Goal: Task Accomplishment & Management: Use online tool/utility

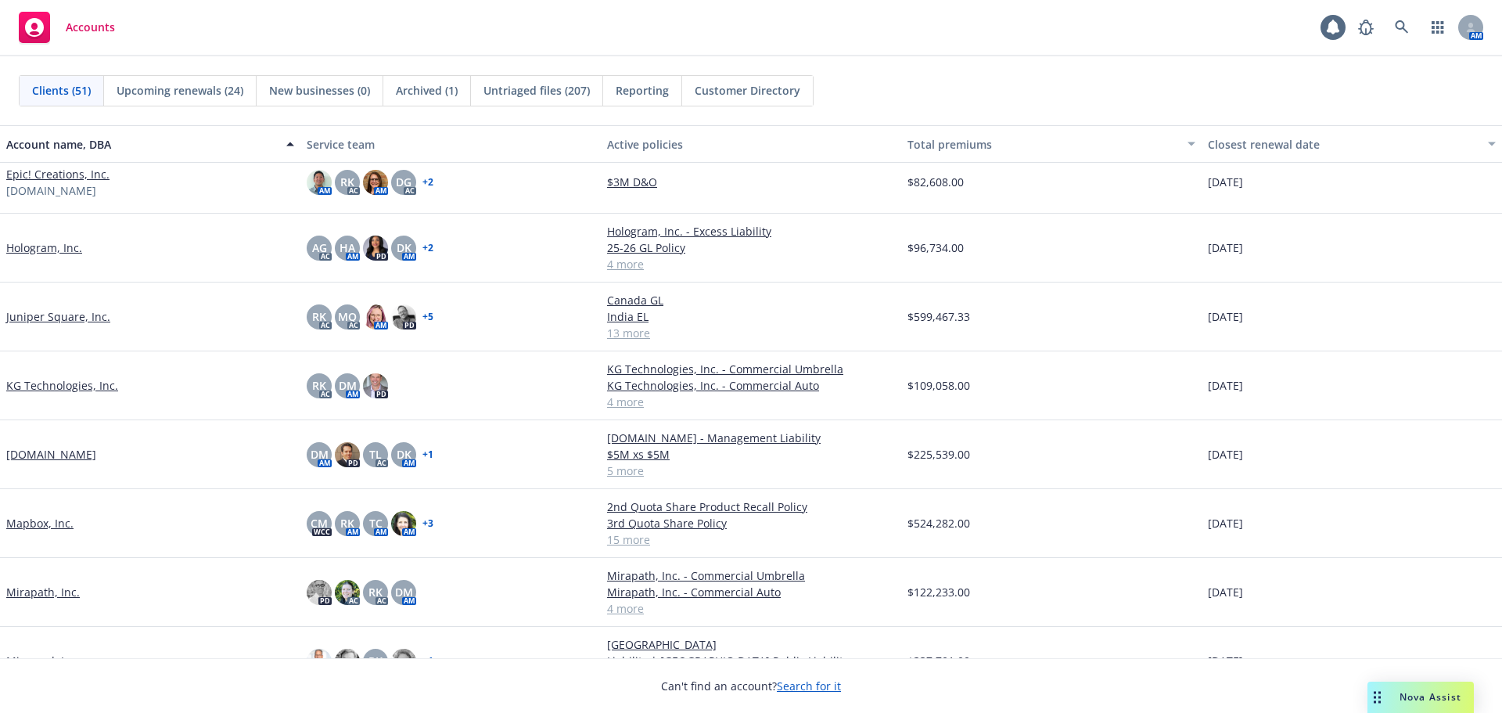
scroll to position [1330, 0]
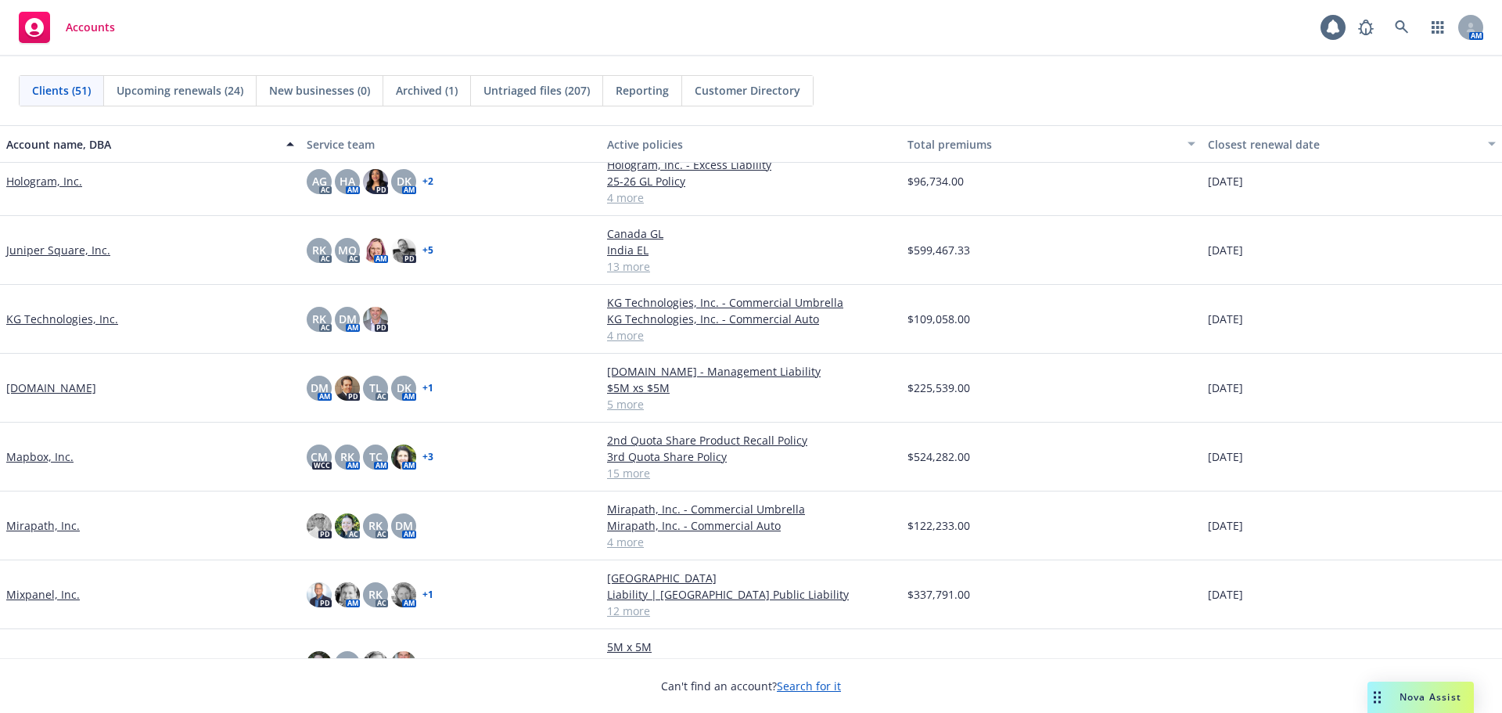
click at [50, 458] on link "Mapbox, Inc." at bounding box center [39, 456] width 67 height 16
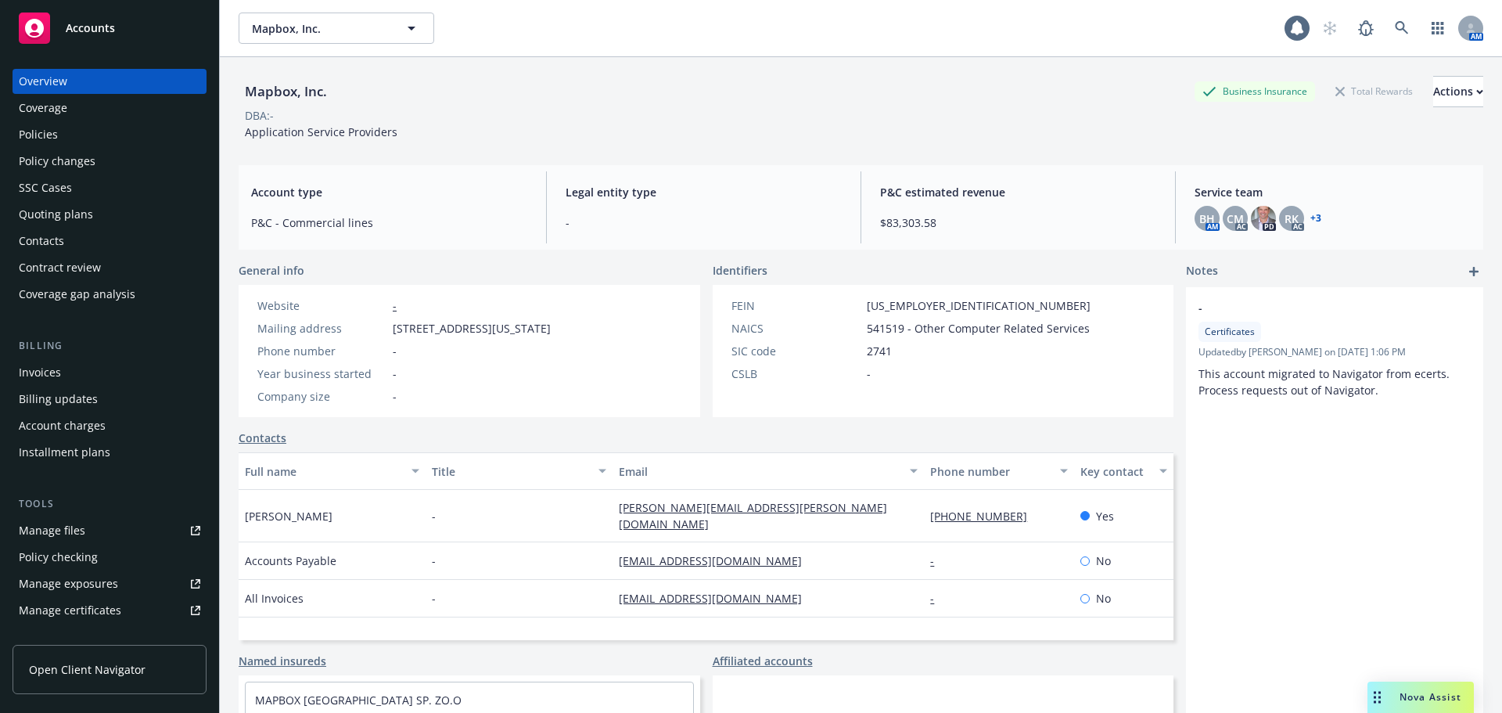
click at [89, 138] on div "Policies" at bounding box center [109, 134] width 181 height 25
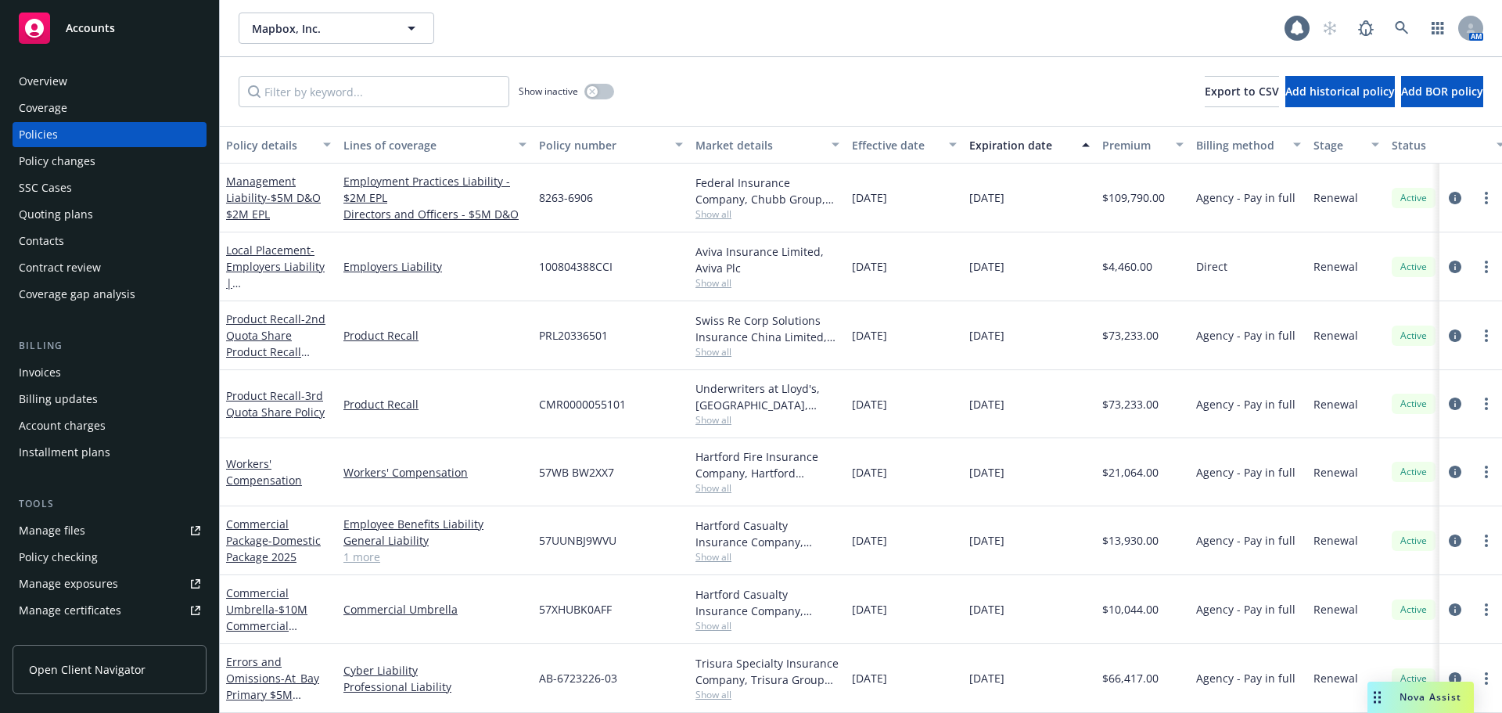
click at [136, 376] on div "Invoices" at bounding box center [109, 372] width 181 height 25
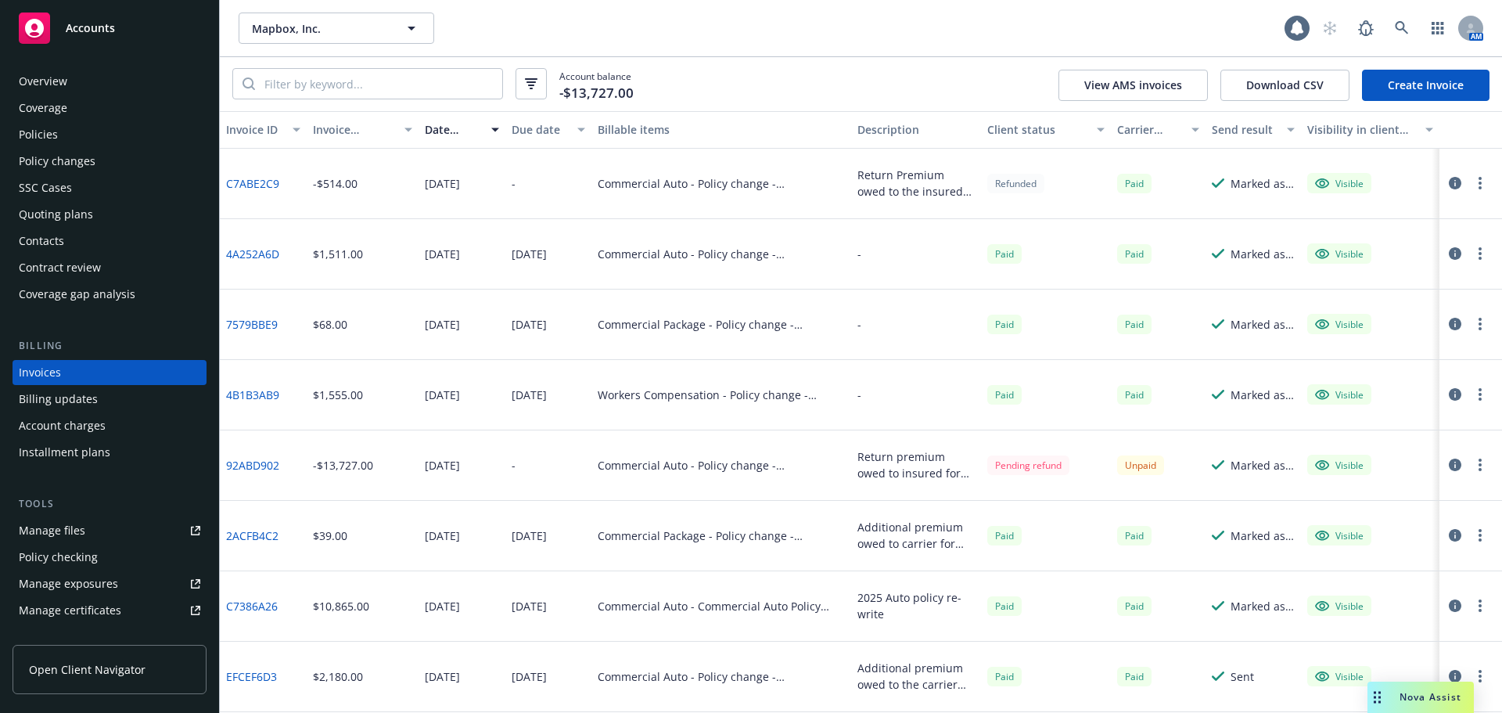
click at [70, 137] on div "Policies" at bounding box center [109, 134] width 181 height 25
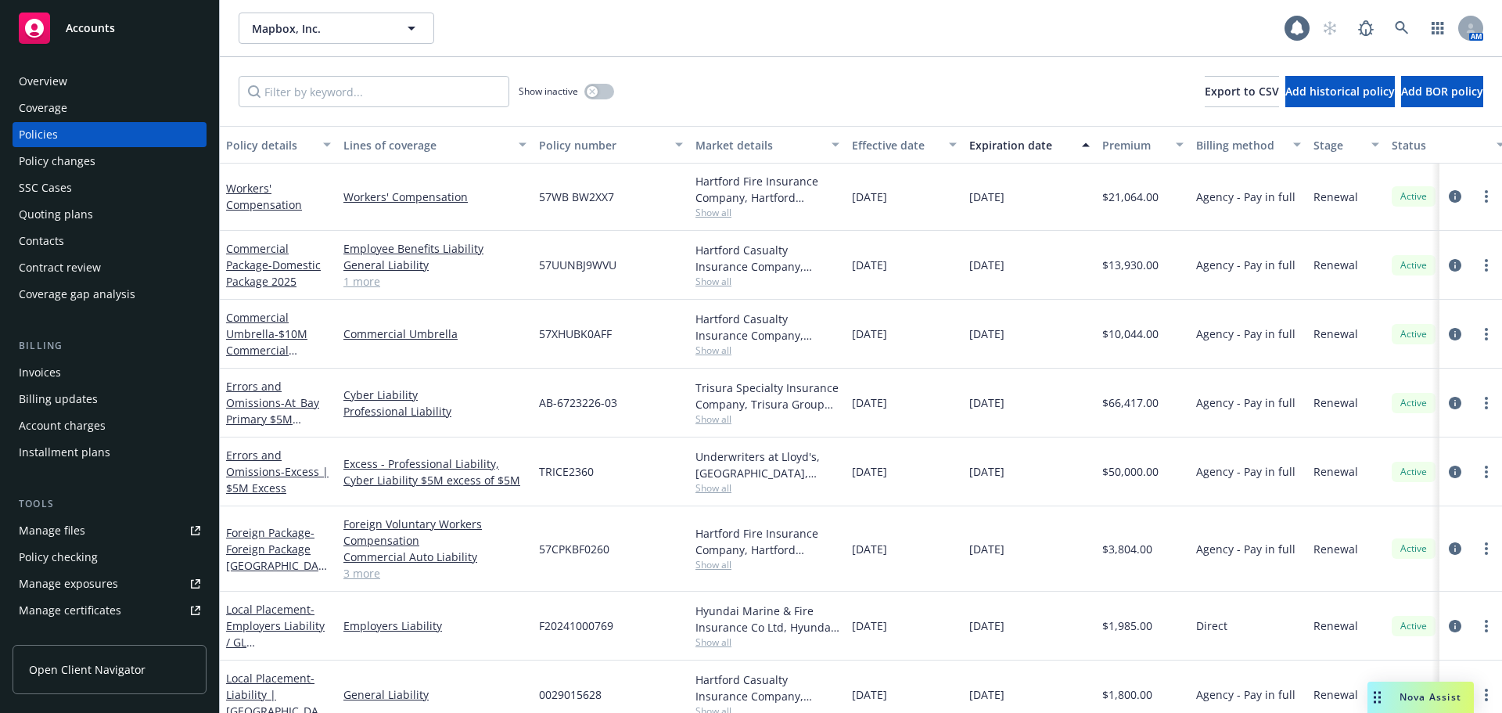
scroll to position [125, 0]
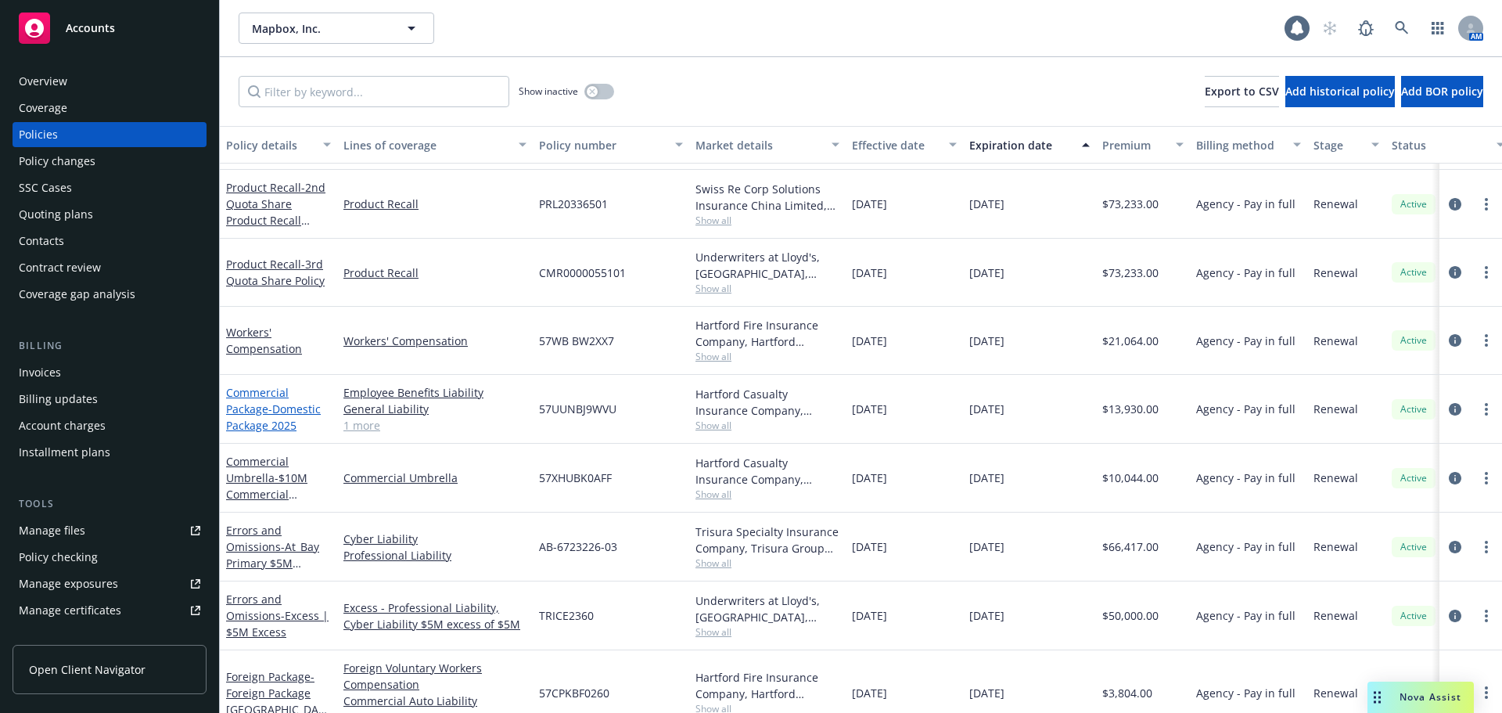
click at [264, 407] on link "Commercial Package - Domestic Package 2025" at bounding box center [273, 409] width 95 height 48
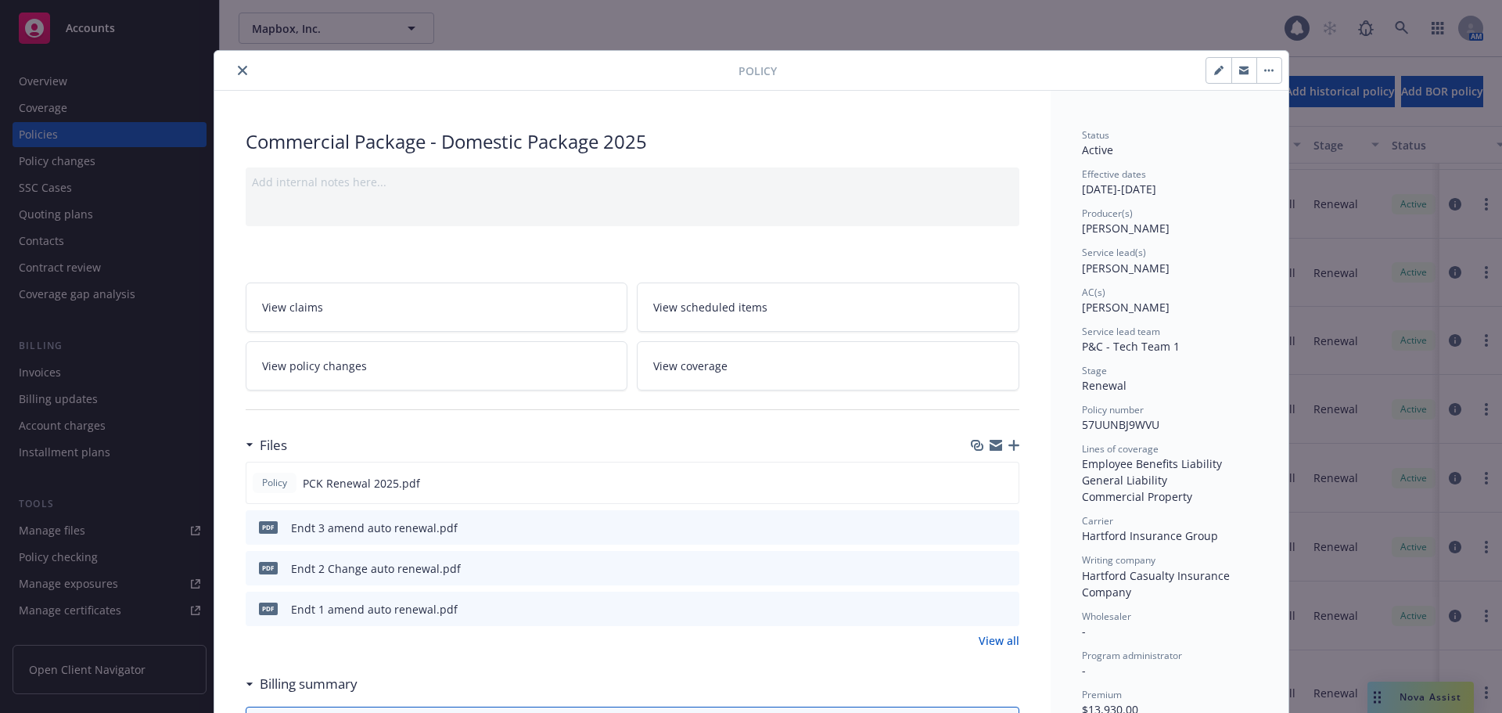
drag, startPoint x: 240, startPoint y: 66, endPoint x: 244, endPoint y: 74, distance: 8.7
click at [240, 66] on icon "close" at bounding box center [242, 70] width 9 height 9
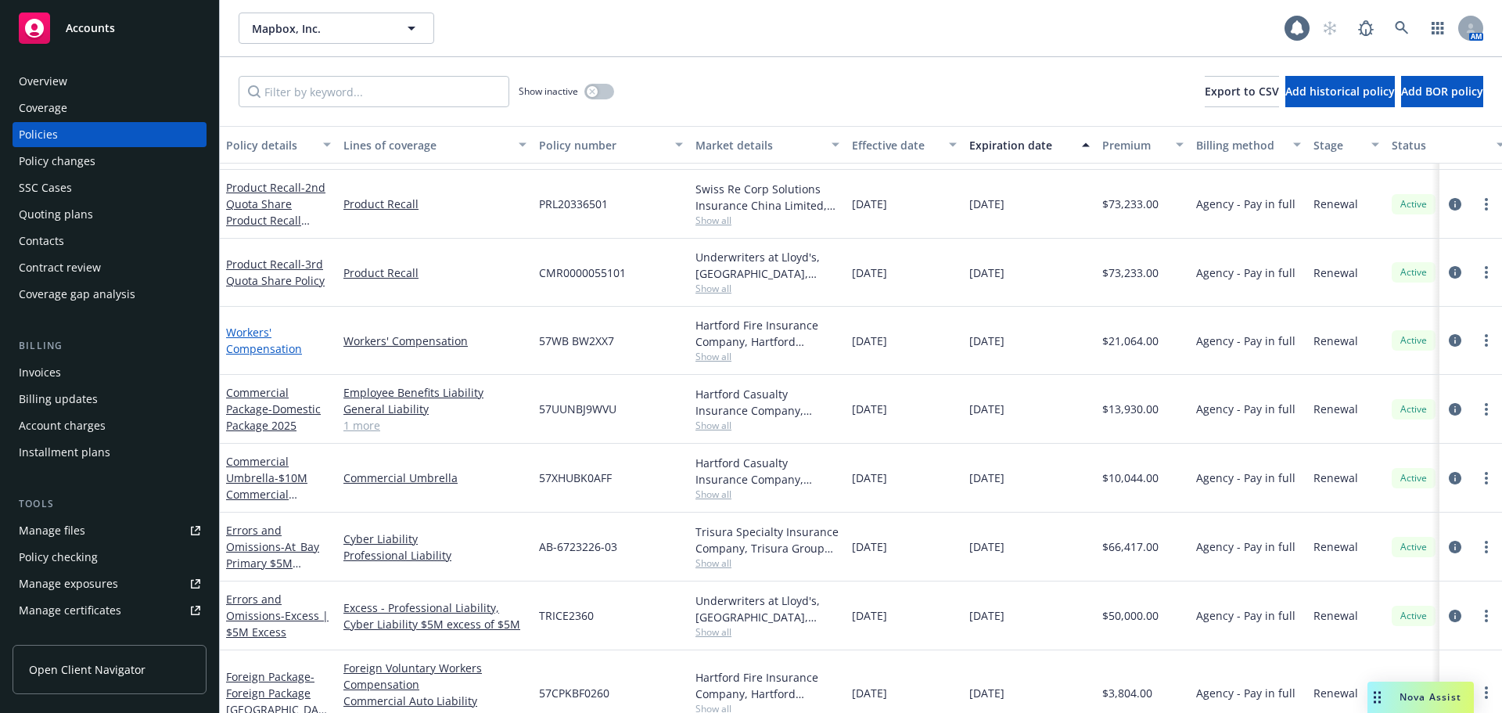
click at [255, 338] on link "Workers' Compensation" at bounding box center [264, 340] width 76 height 31
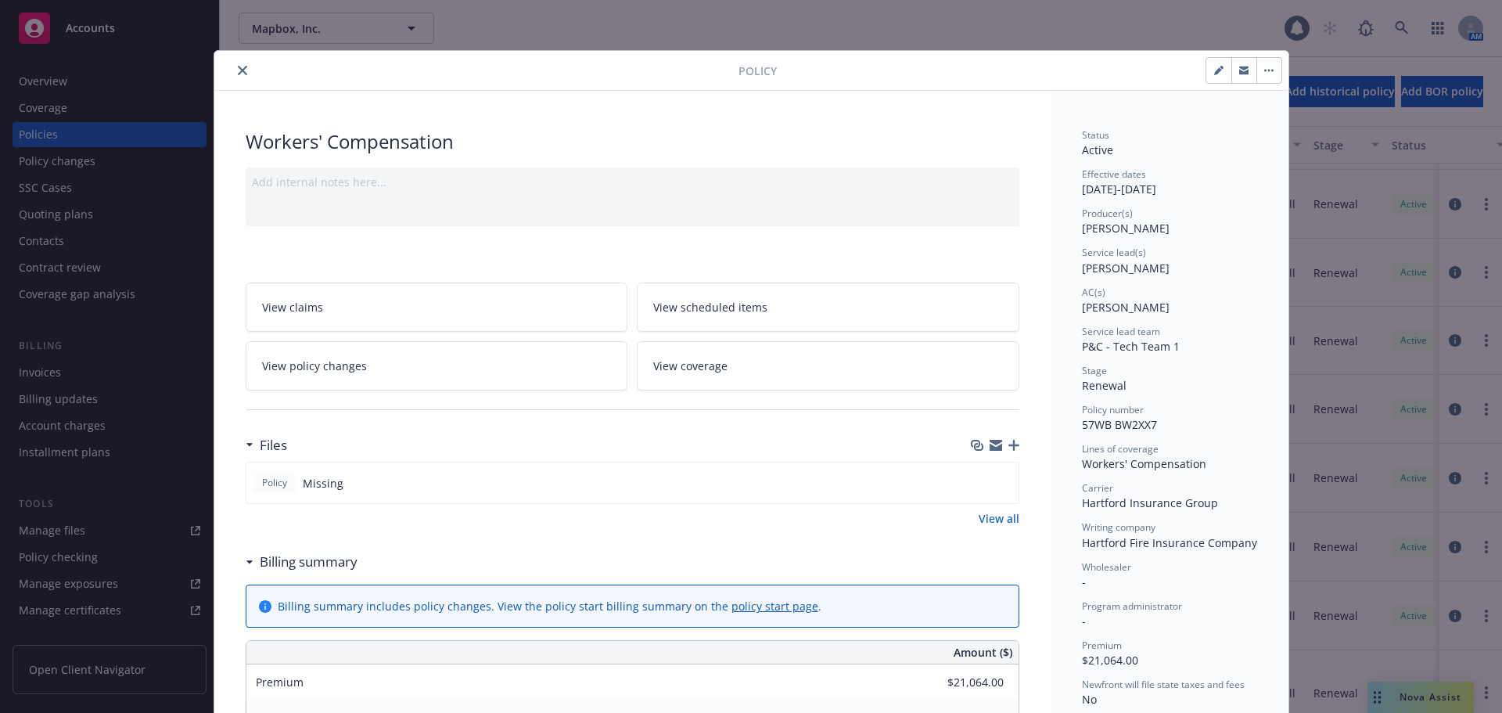
click at [238, 70] on icon "close" at bounding box center [242, 70] width 9 height 9
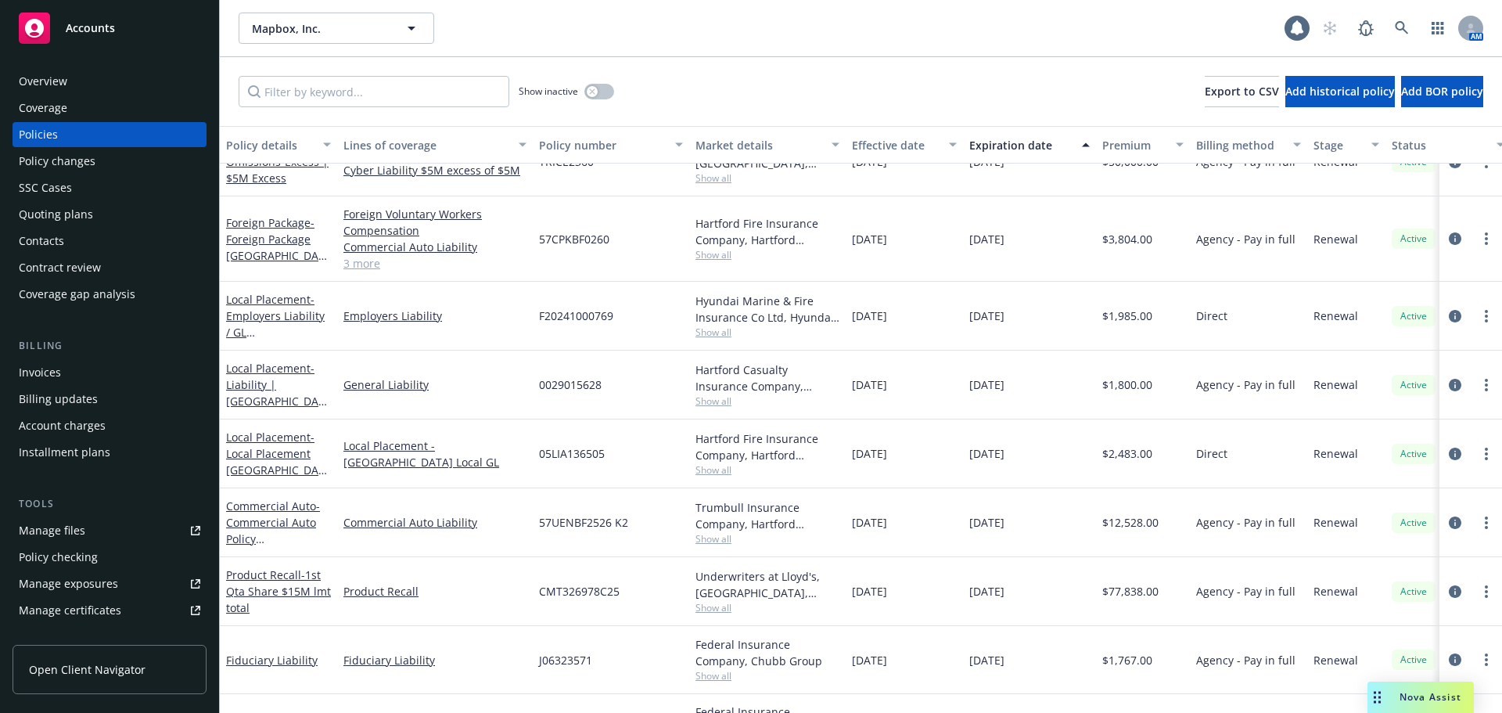
scroll to position [548, 0]
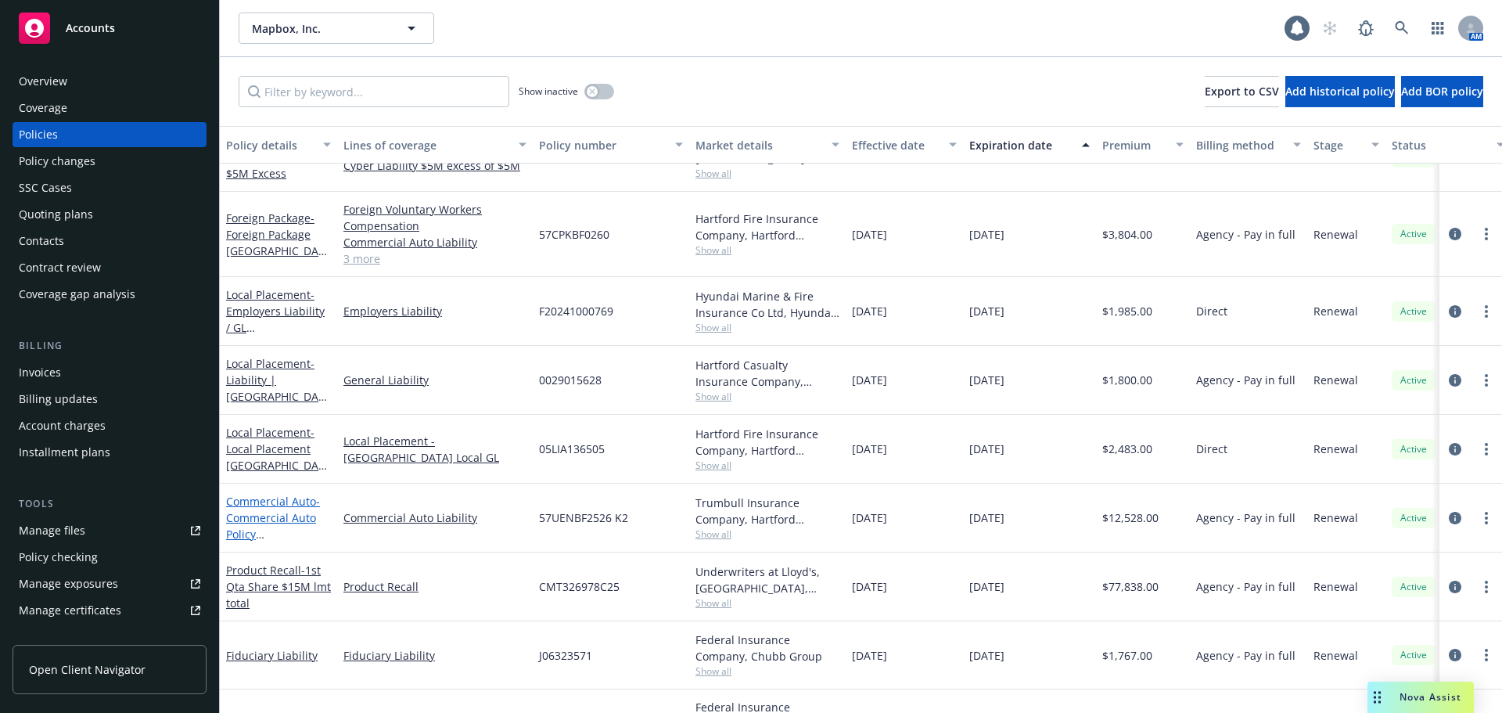
click at [295, 515] on span "- Commercial Auto Policy Hartford 2024" at bounding box center [275, 534] width 99 height 81
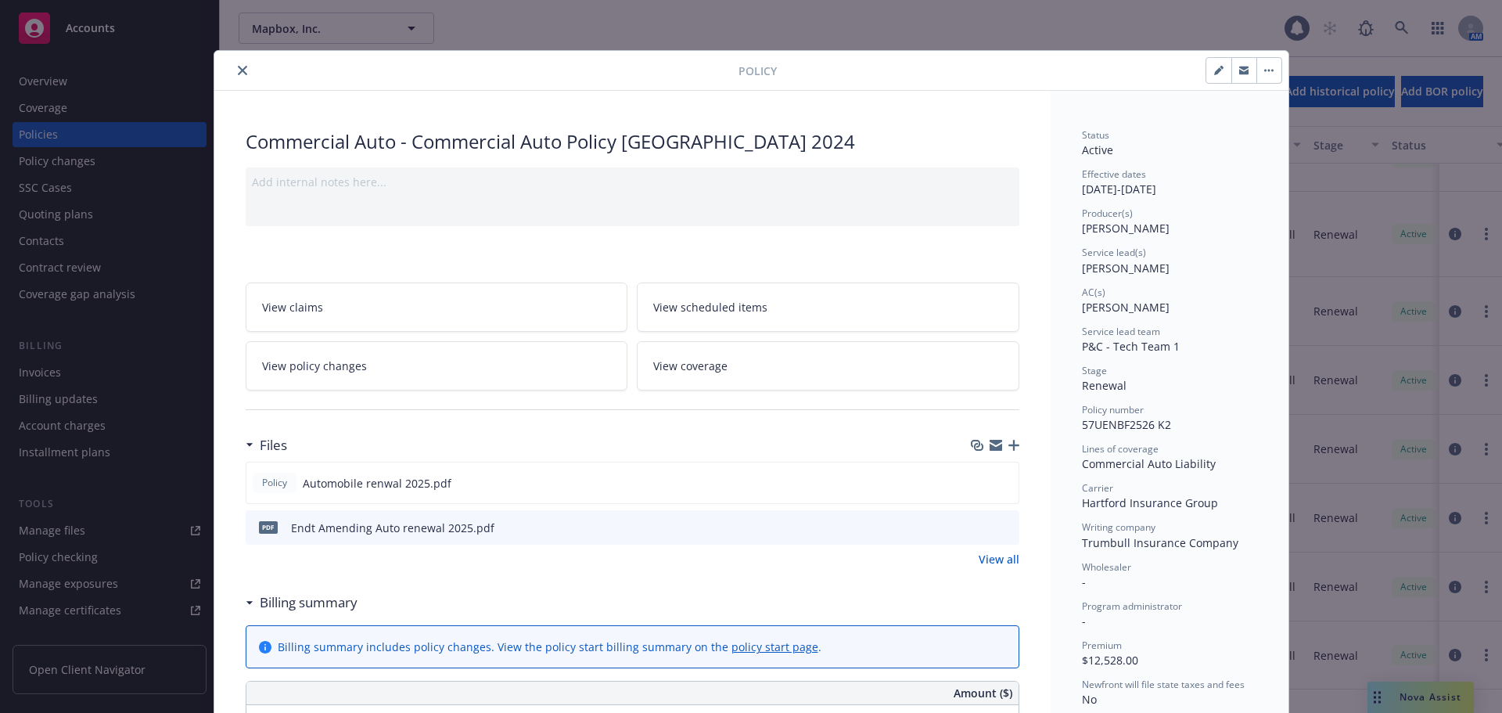
click at [238, 67] on icon "close" at bounding box center [242, 70] width 9 height 9
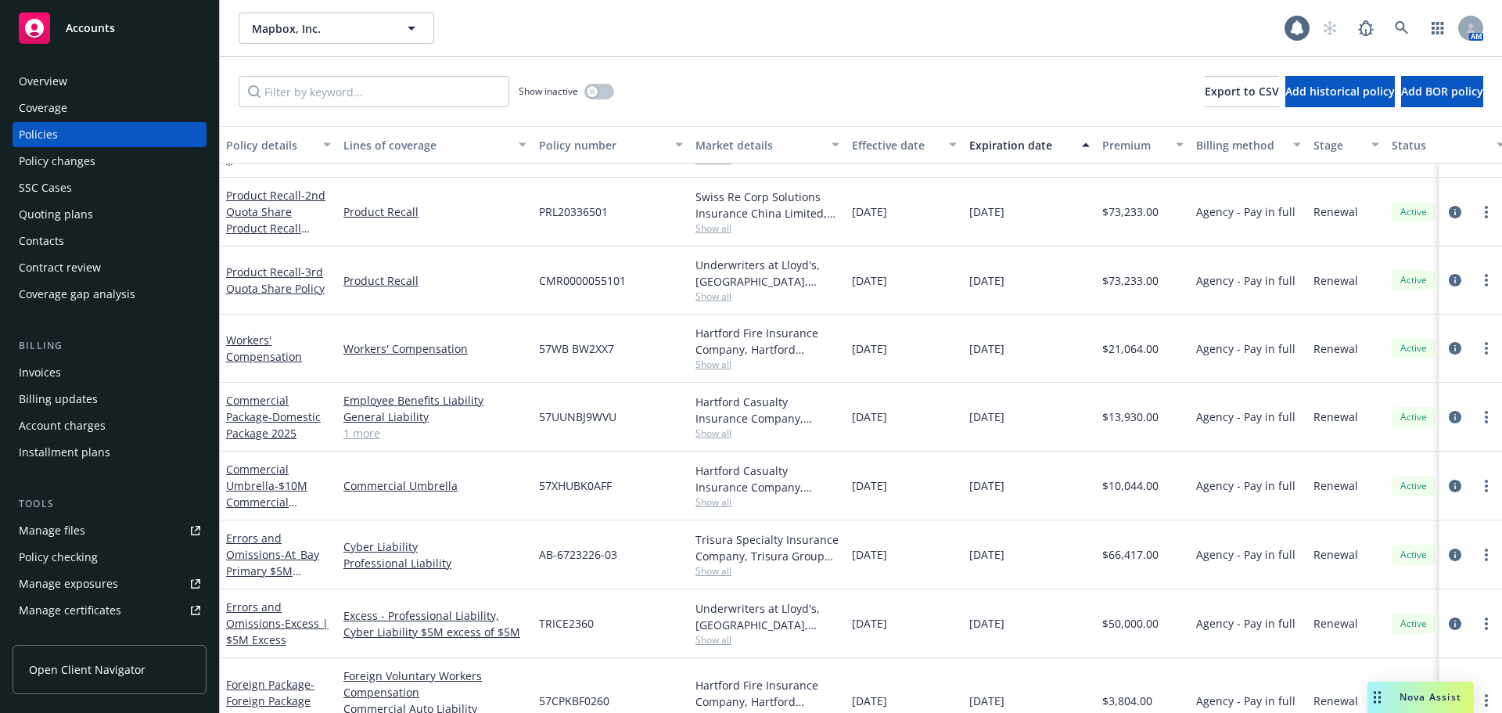
scroll to position [119, 0]
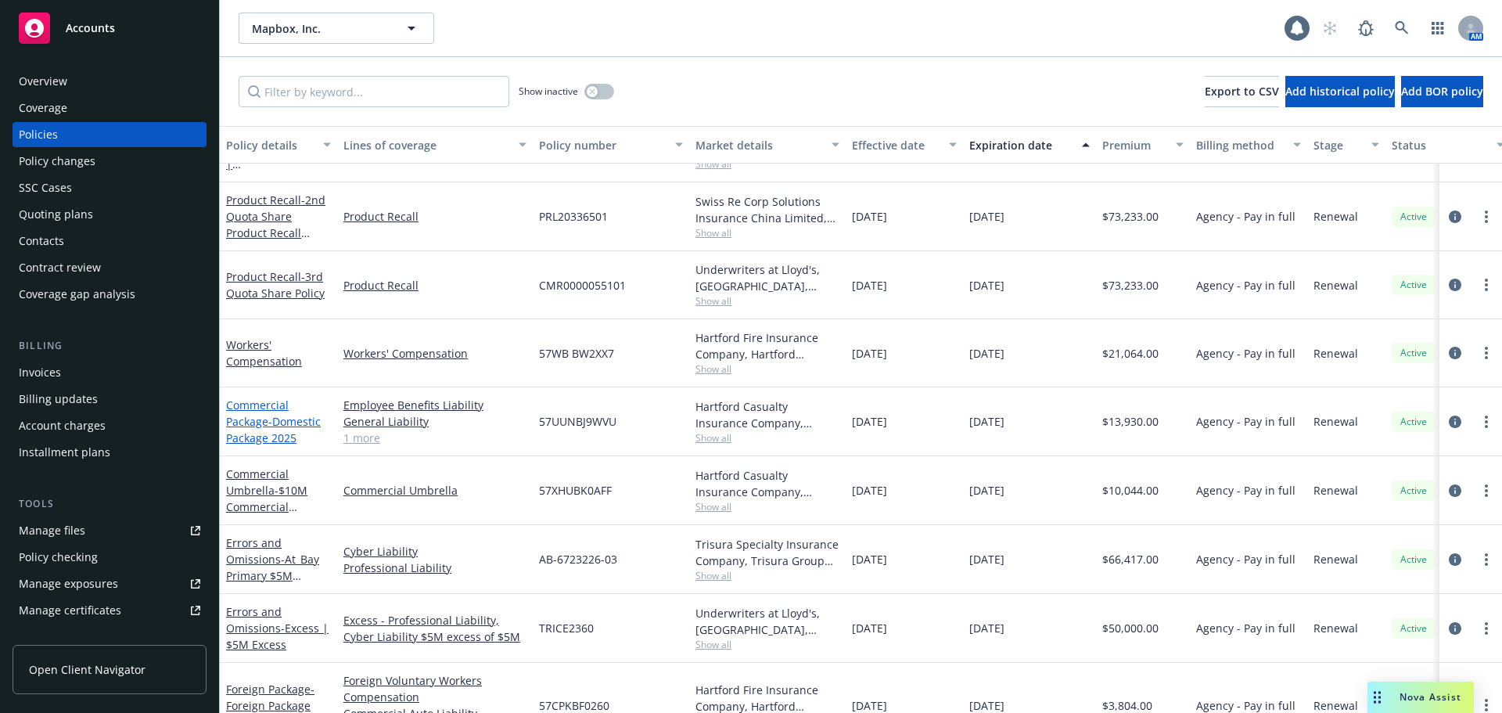
click at [289, 422] on span "- Domestic Package 2025" at bounding box center [273, 429] width 95 height 31
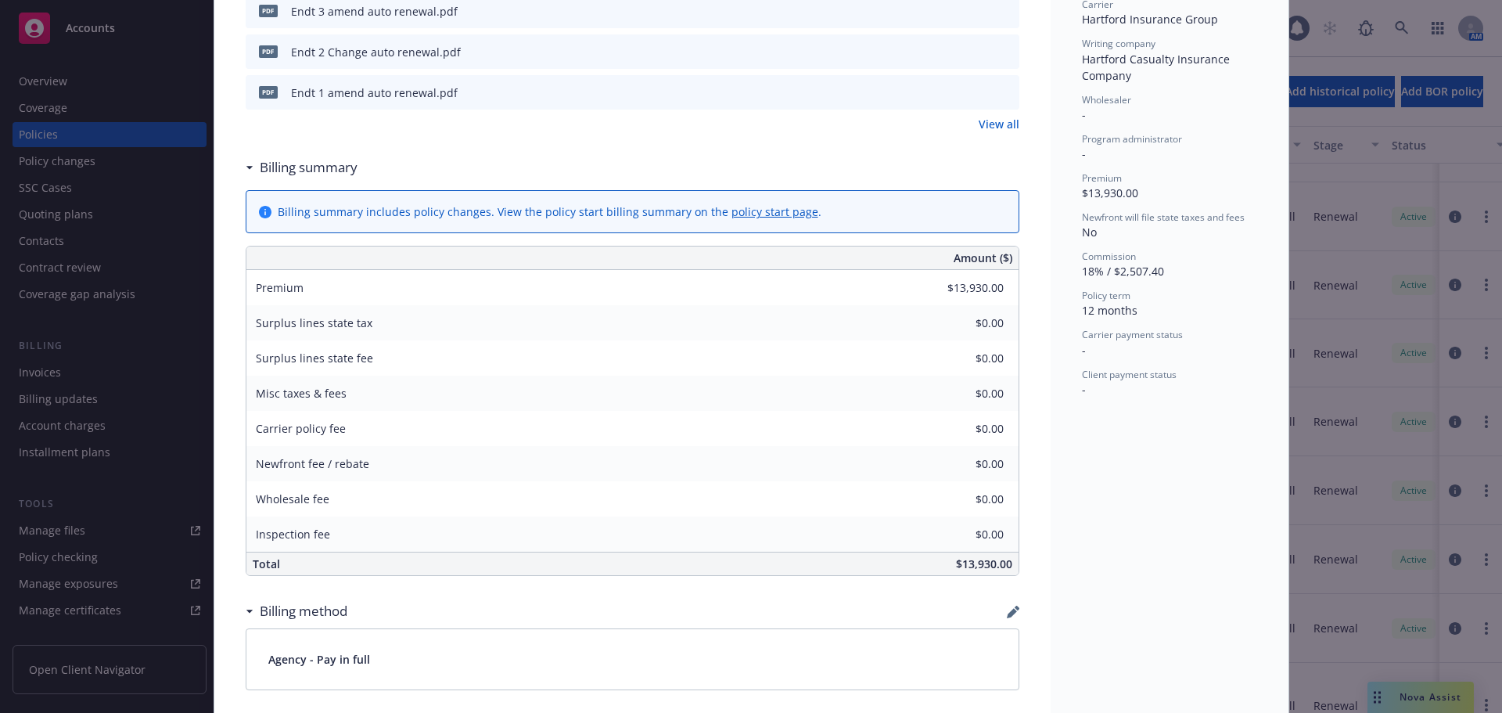
scroll to position [203, 0]
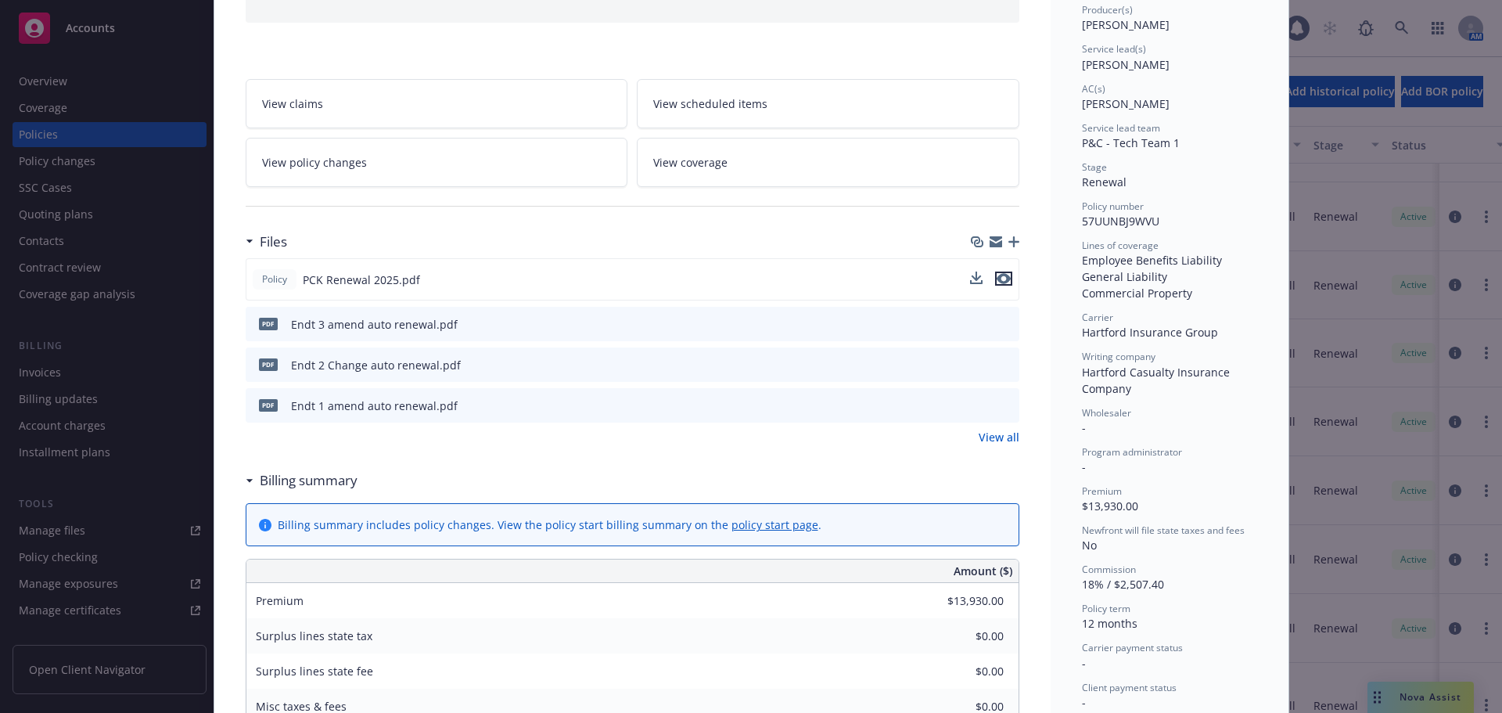
click at [999, 282] on icon "preview file" at bounding box center [1003, 278] width 14 height 11
click at [1001, 325] on icon "preview file" at bounding box center [1004, 323] width 14 height 11
click at [998, 363] on icon "preview file" at bounding box center [1004, 363] width 14 height 11
click at [998, 405] on icon "preview file" at bounding box center [1004, 404] width 14 height 11
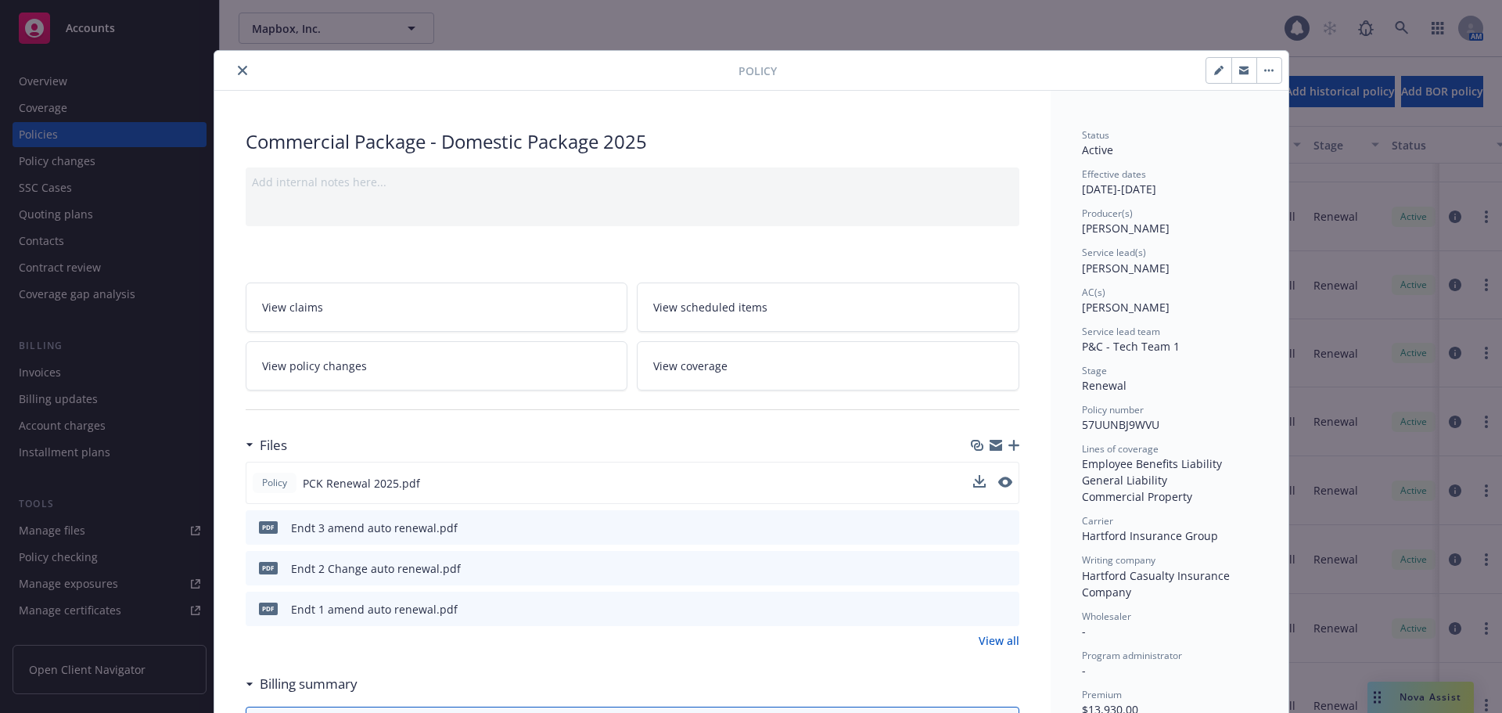
click at [239, 71] on icon "close" at bounding box center [242, 70] width 9 height 9
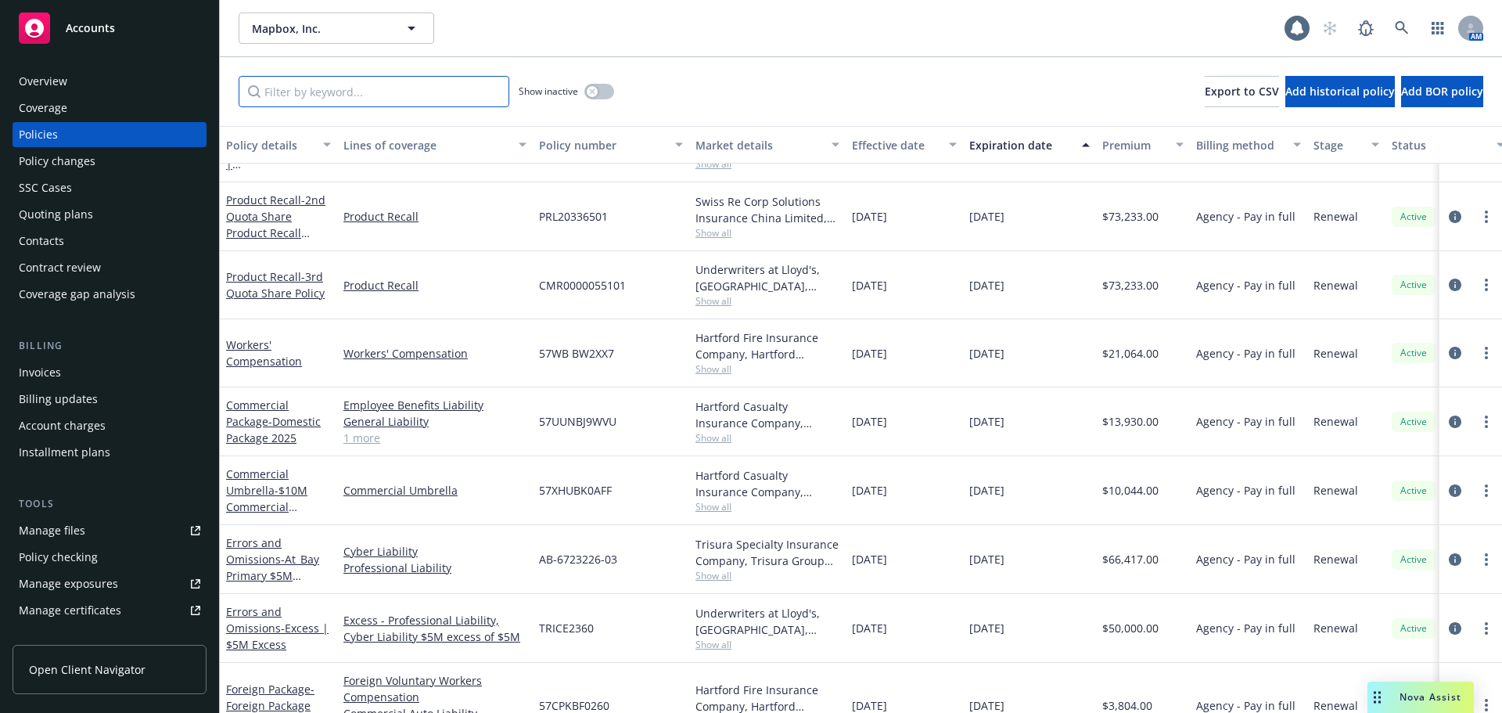
click at [352, 95] on input "Filter by keyword..." at bounding box center [374, 91] width 271 height 31
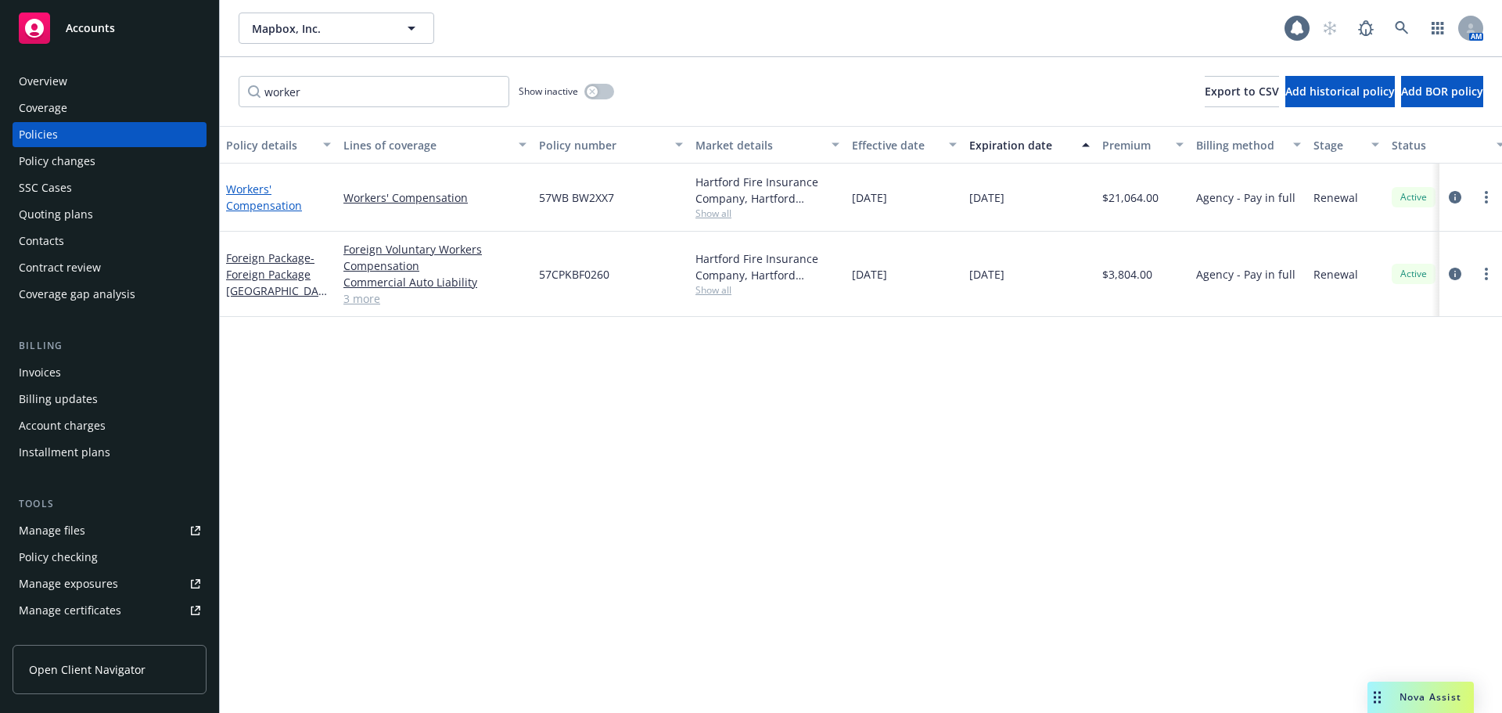
click at [272, 201] on link "Workers' Compensation" at bounding box center [264, 196] width 76 height 31
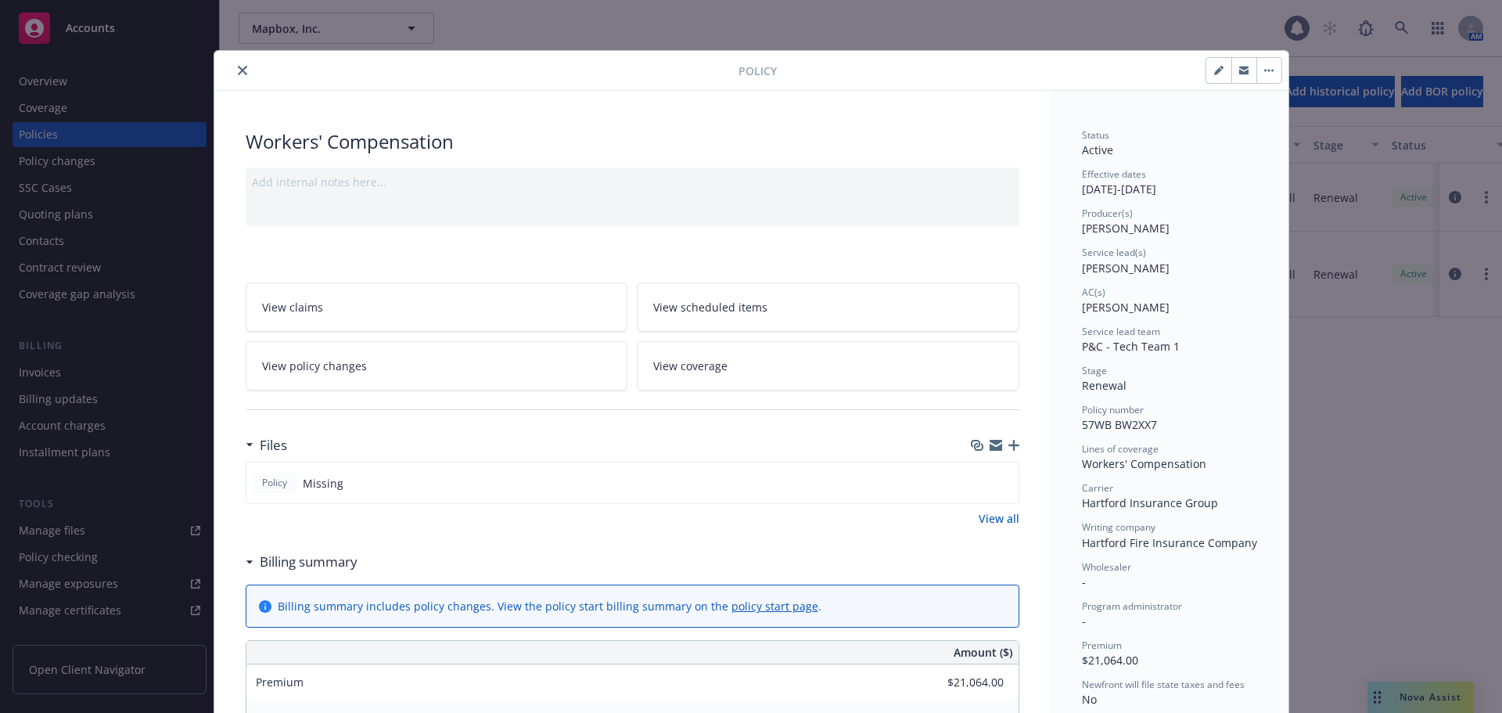
scroll to position [47, 0]
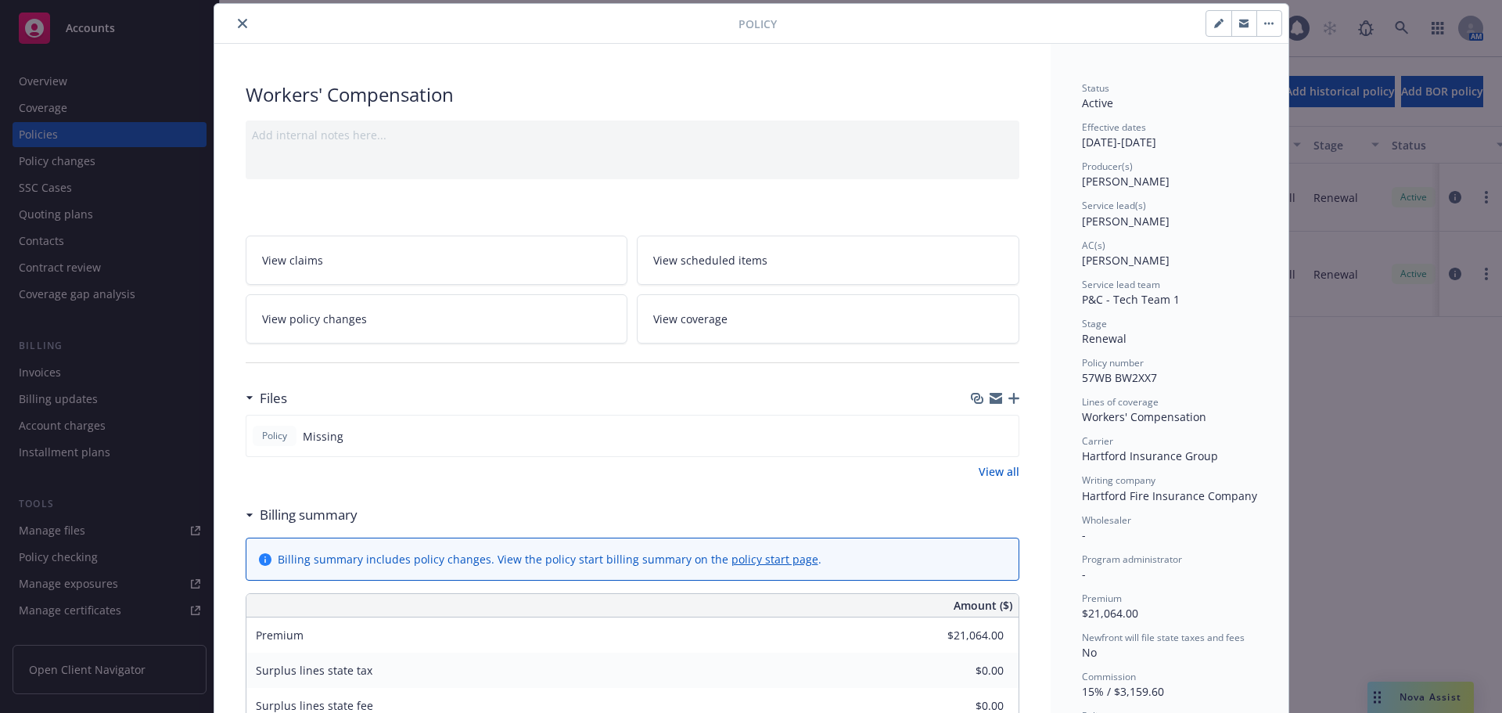
click at [1131, 377] on span "57WB BW2XX7" at bounding box center [1119, 377] width 75 height 15
copy span "57WB BW2XX7"
click at [238, 23] on icon "close" at bounding box center [242, 23] width 9 height 9
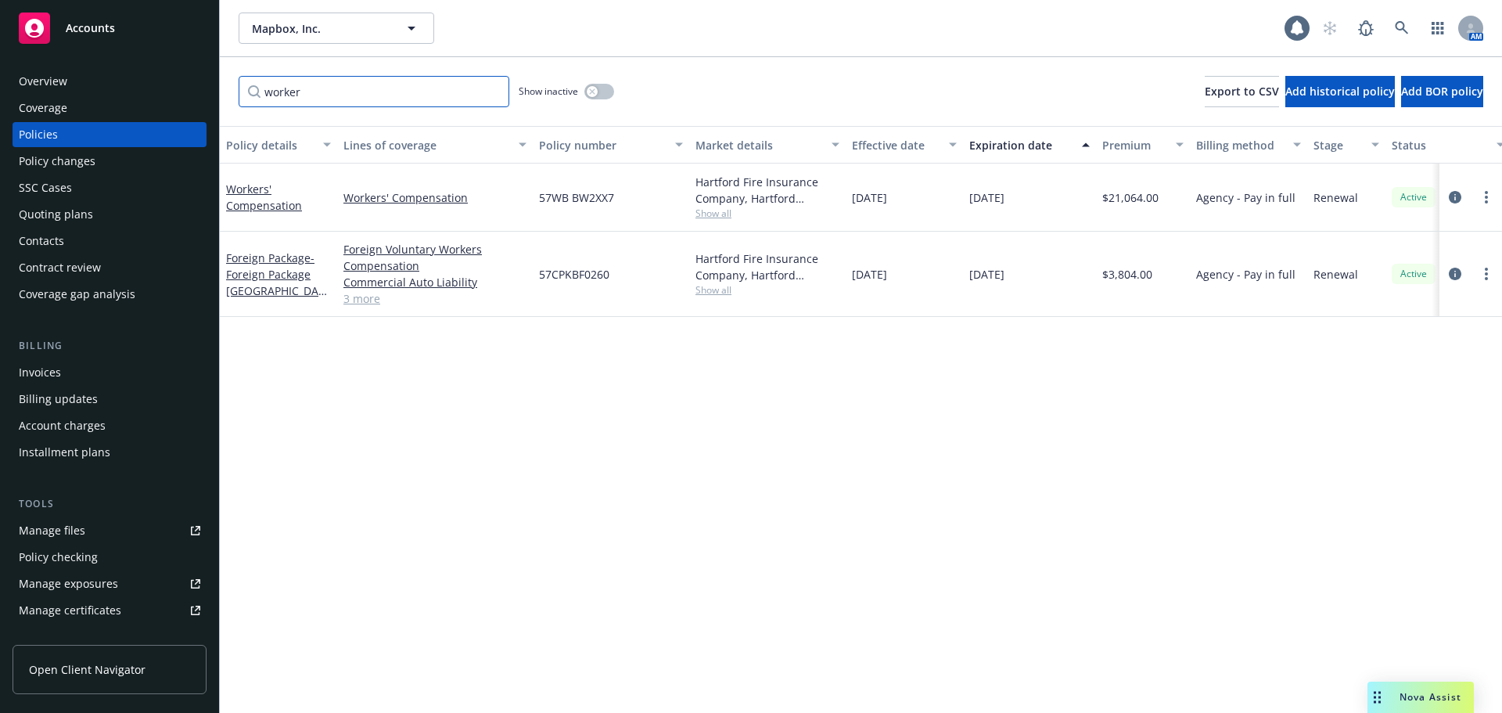
drag, startPoint x: 314, startPoint y: 100, endPoint x: 242, endPoint y: 102, distance: 71.2
click at [242, 102] on input "worker" at bounding box center [374, 91] width 271 height 31
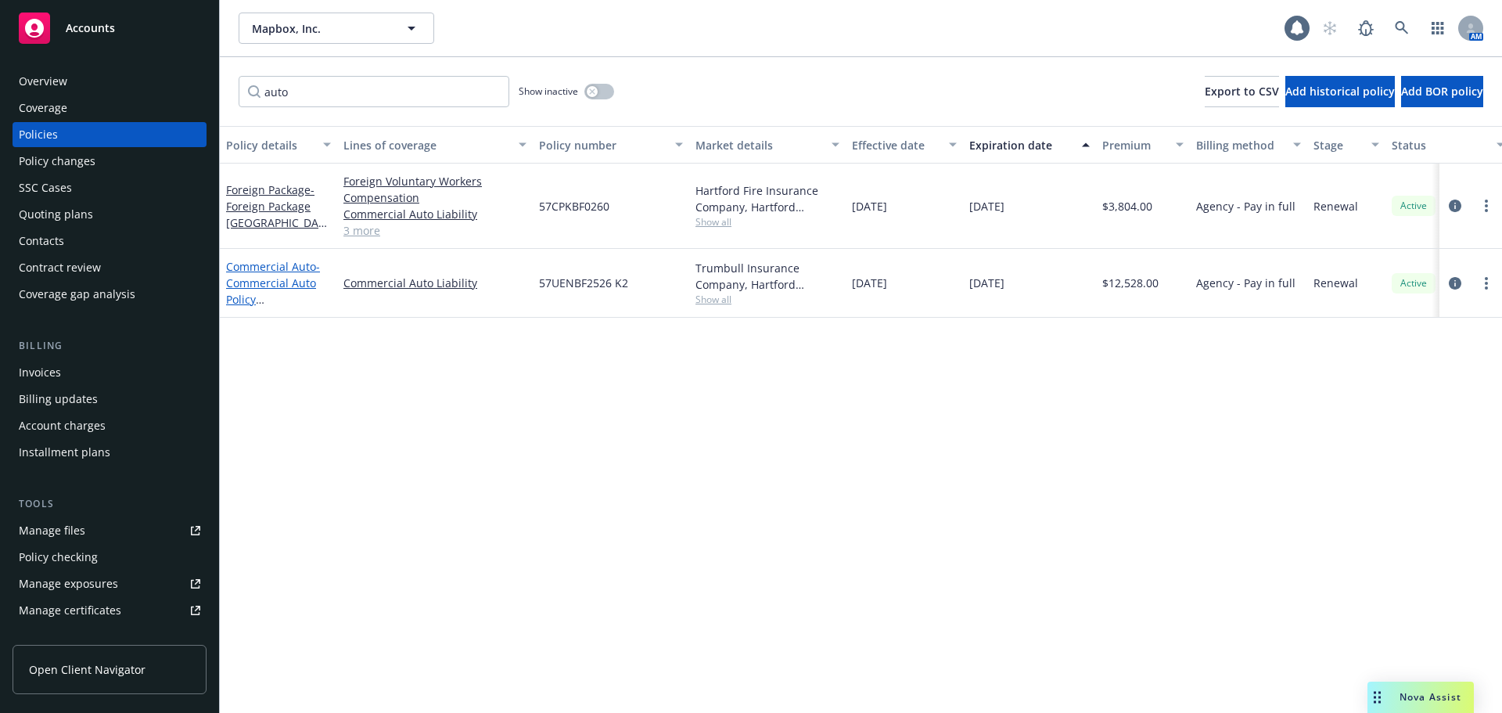
click at [287, 278] on span "- Commercial Auto Policy Hartford 2024" at bounding box center [275, 299] width 99 height 81
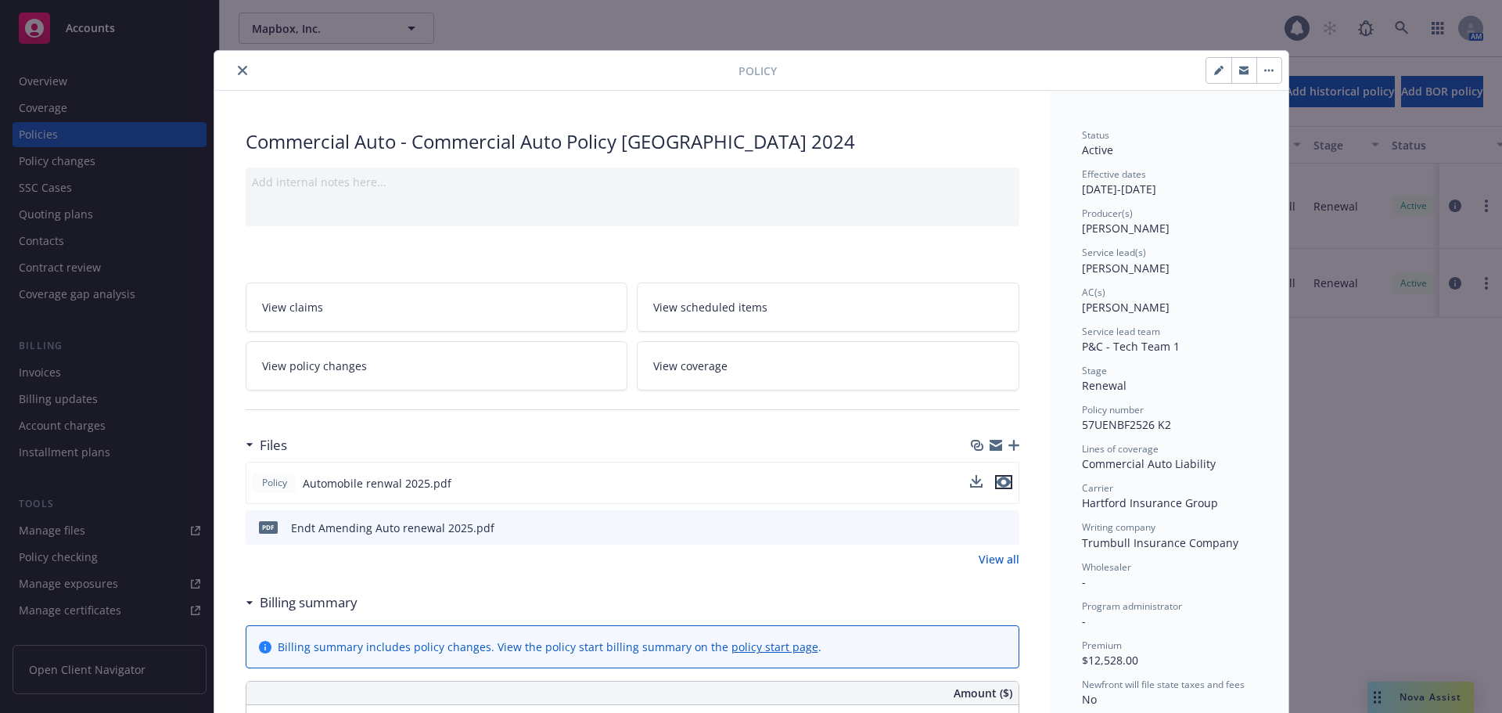
click at [997, 479] on icon "preview file" at bounding box center [1003, 481] width 14 height 11
click at [997, 528] on icon "preview file" at bounding box center [1004, 526] width 14 height 11
click at [1122, 423] on span "57UENBF2526 K2" at bounding box center [1126, 424] width 89 height 15
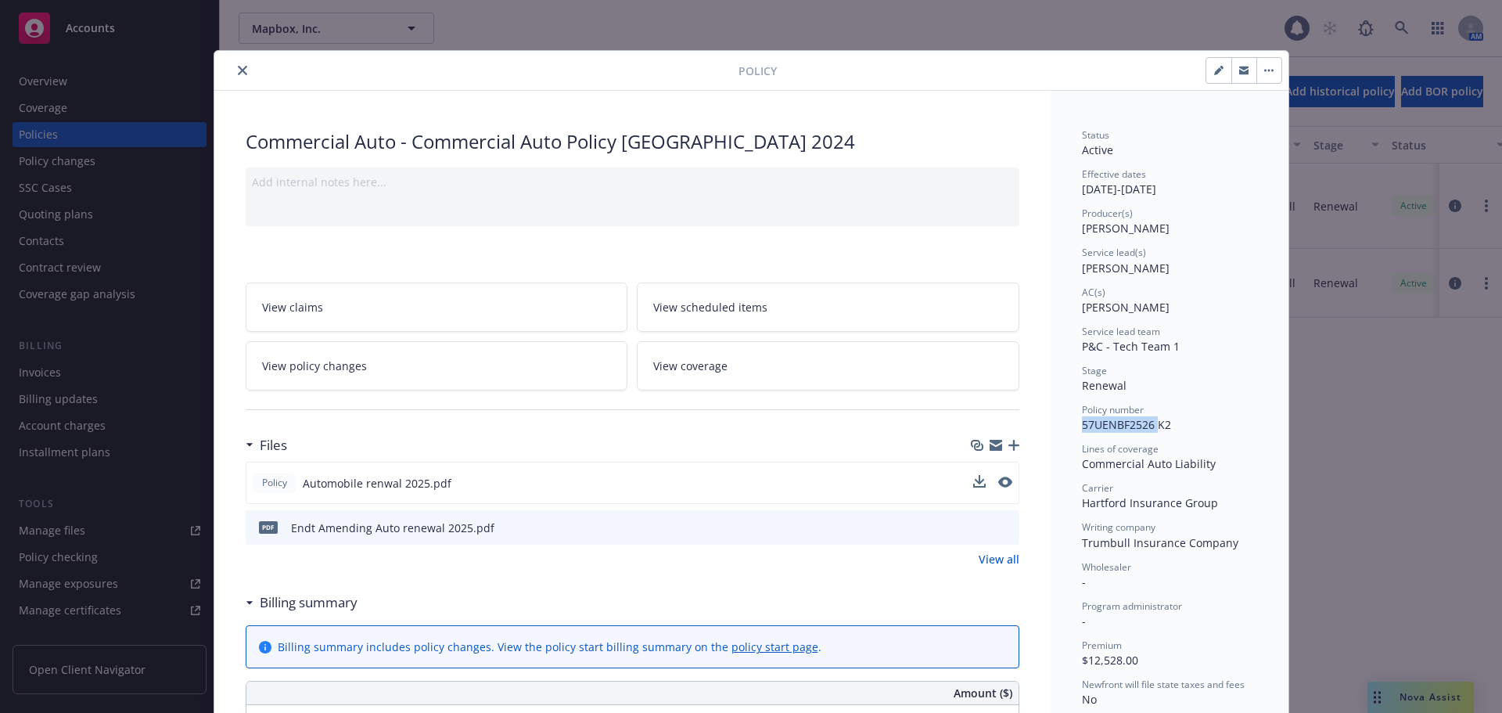
click at [1122, 423] on span "57UENBF2526 K2" at bounding box center [1126, 424] width 89 height 15
click at [241, 69] on button "close" at bounding box center [242, 70] width 19 height 19
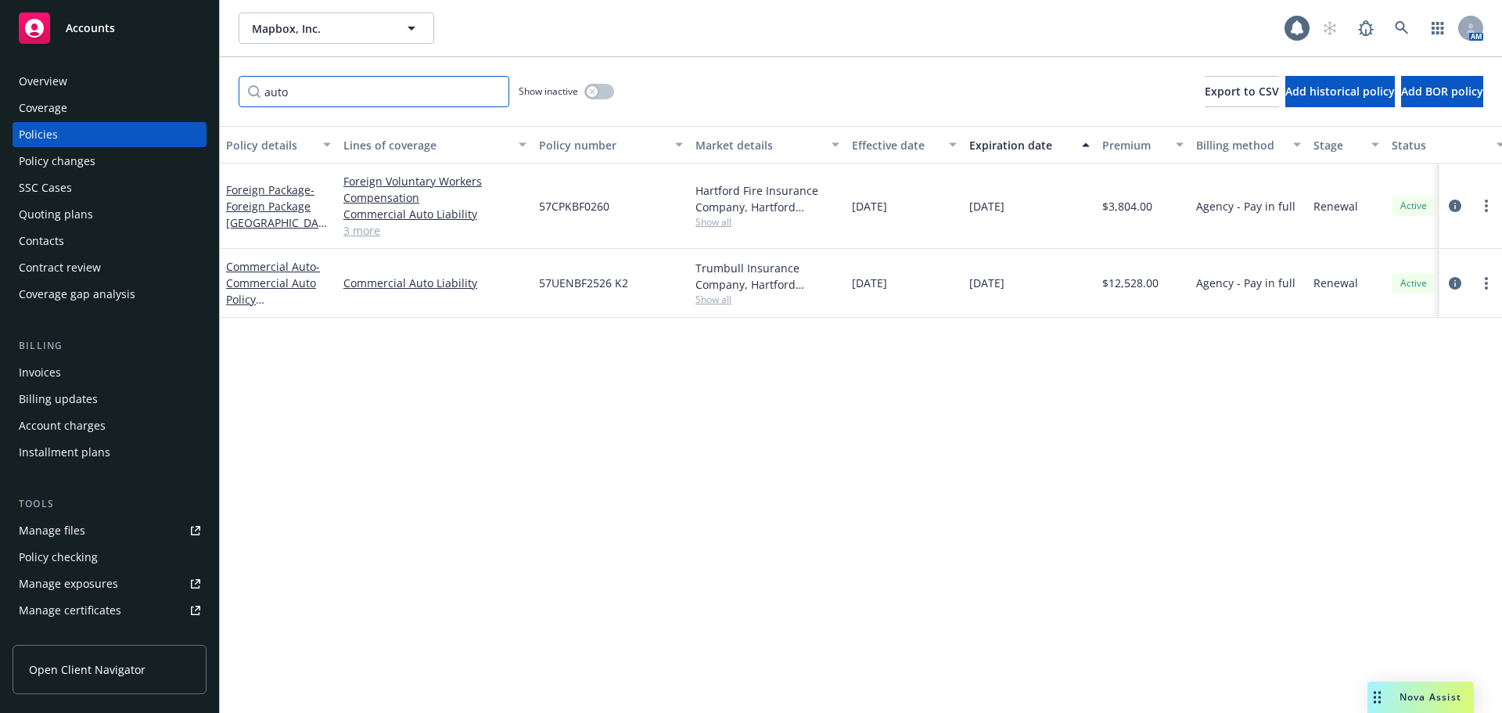
drag, startPoint x: 303, startPoint y: 85, endPoint x: 244, endPoint y: 94, distance: 60.1
click at [244, 94] on input "auto" at bounding box center [374, 91] width 271 height 31
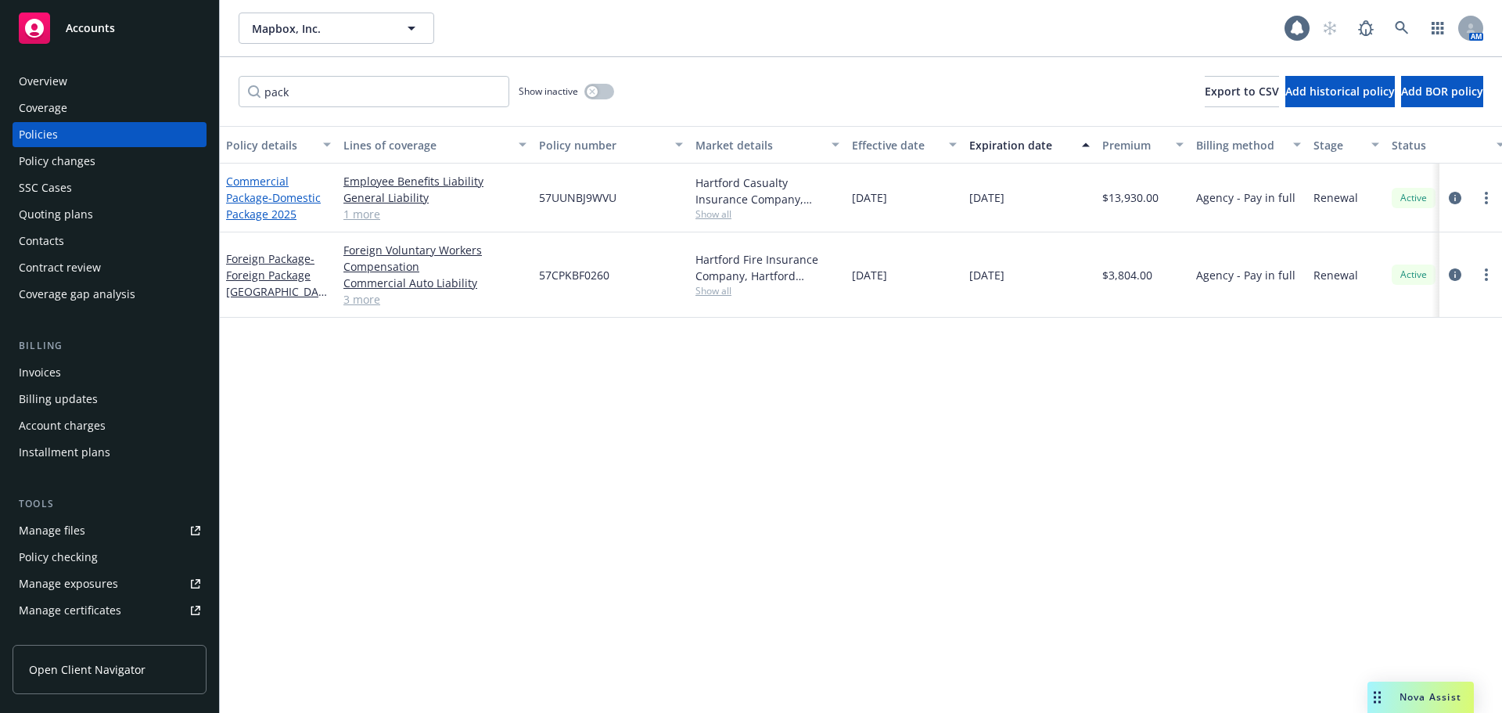
click at [267, 203] on span "- Domestic Package 2025" at bounding box center [273, 205] width 95 height 31
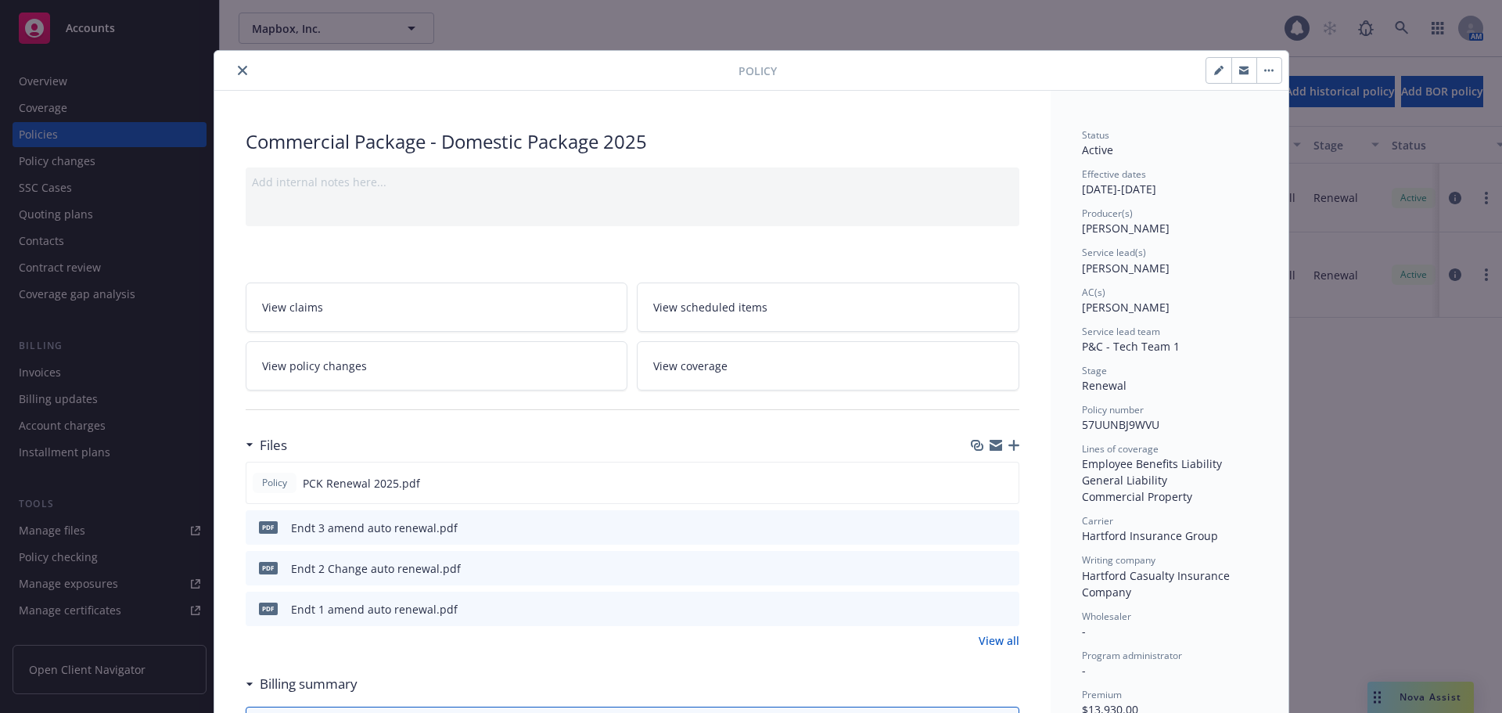
click at [241, 66] on button "close" at bounding box center [242, 70] width 19 height 19
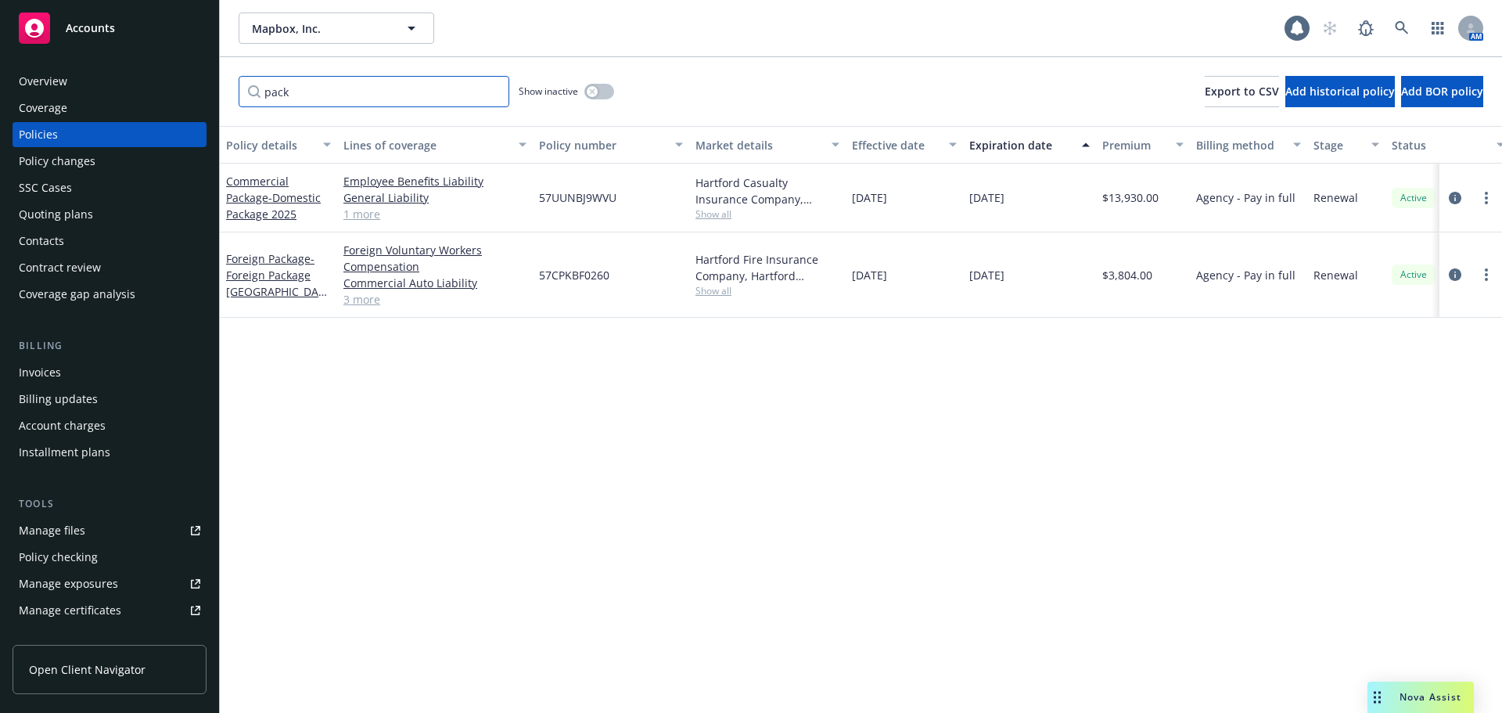
drag, startPoint x: 305, startPoint y: 90, endPoint x: 224, endPoint y: 103, distance: 82.4
click at [224, 103] on div "pack Show inactive Export to CSV Add historical policy Add BOR policy" at bounding box center [861, 91] width 1282 height 69
click at [278, 273] on span "- Foreign Package Hartford" at bounding box center [276, 283] width 101 height 64
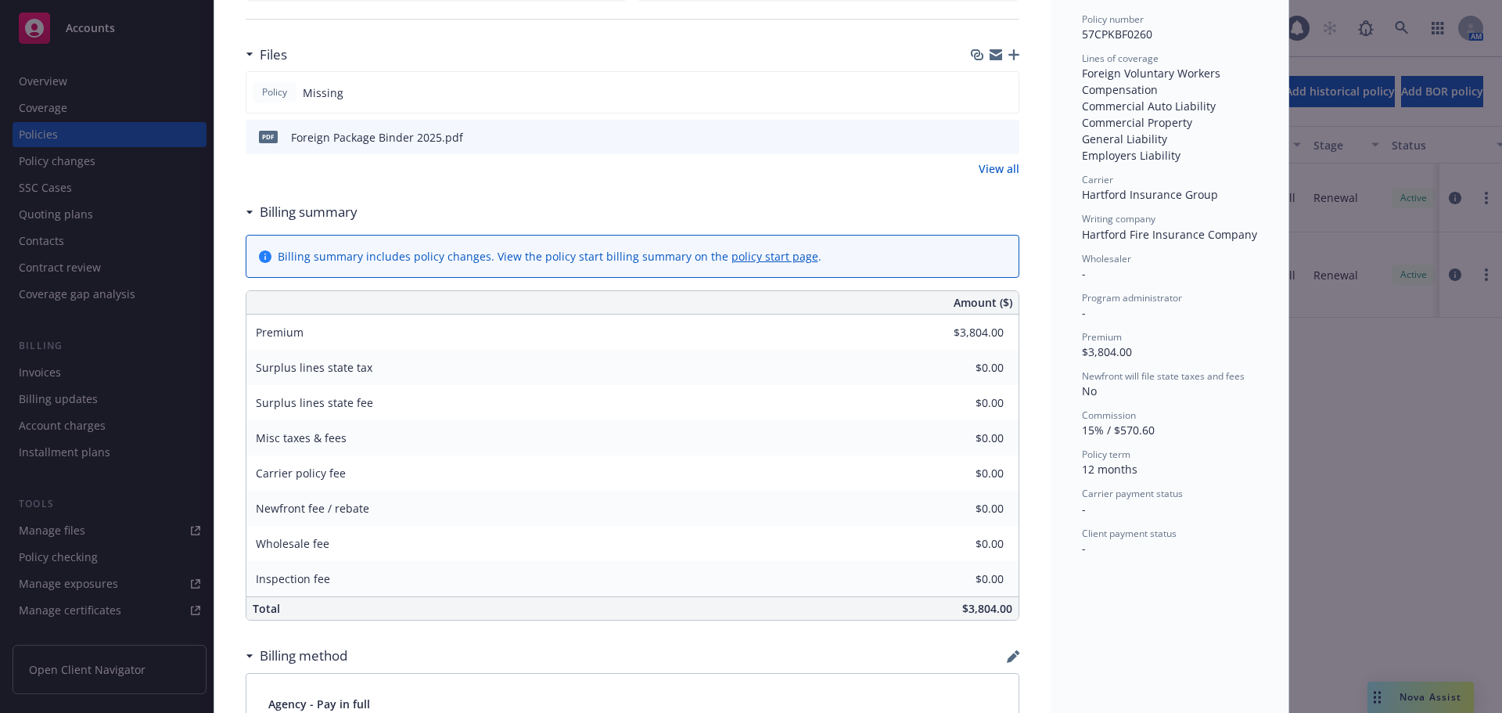
scroll to position [391, 0]
click at [1003, 135] on icon "preview file" at bounding box center [1004, 135] width 14 height 11
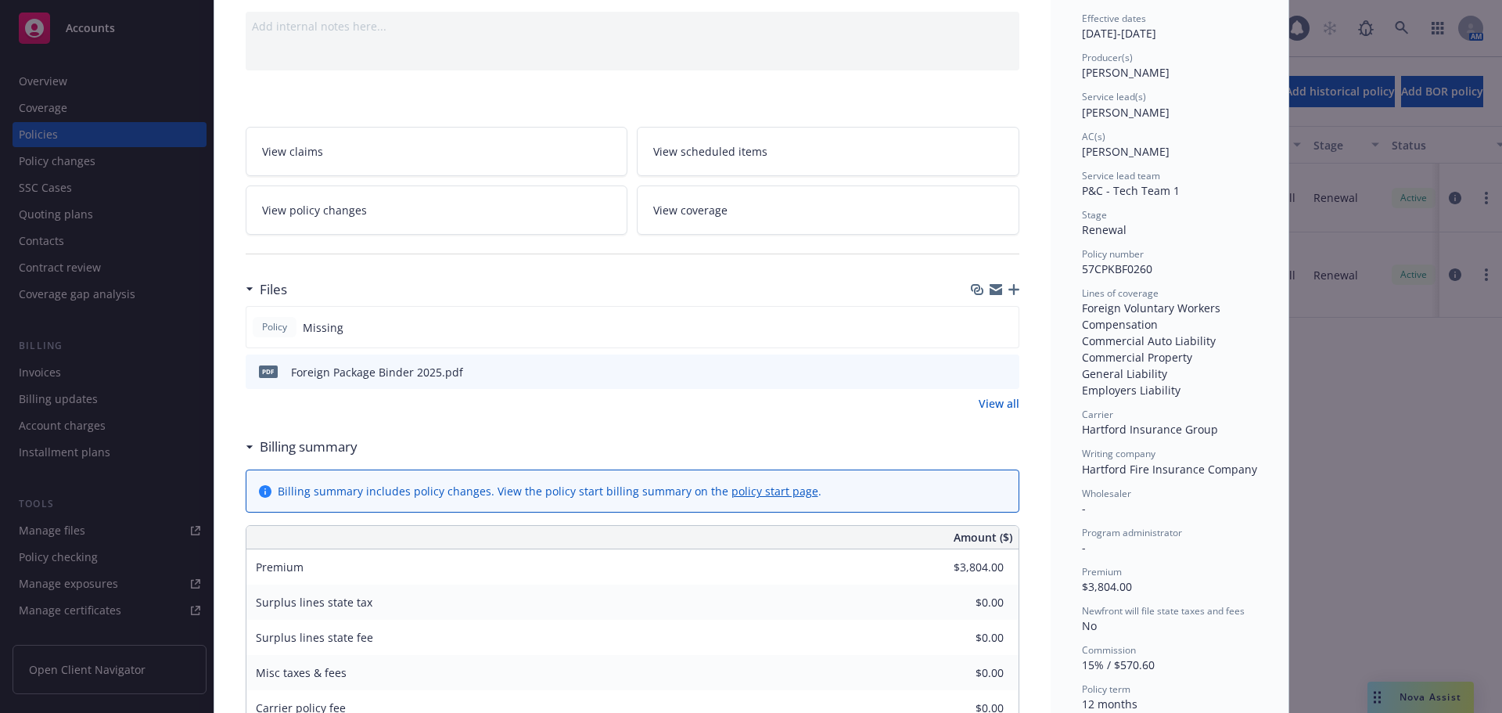
scroll to position [0, 0]
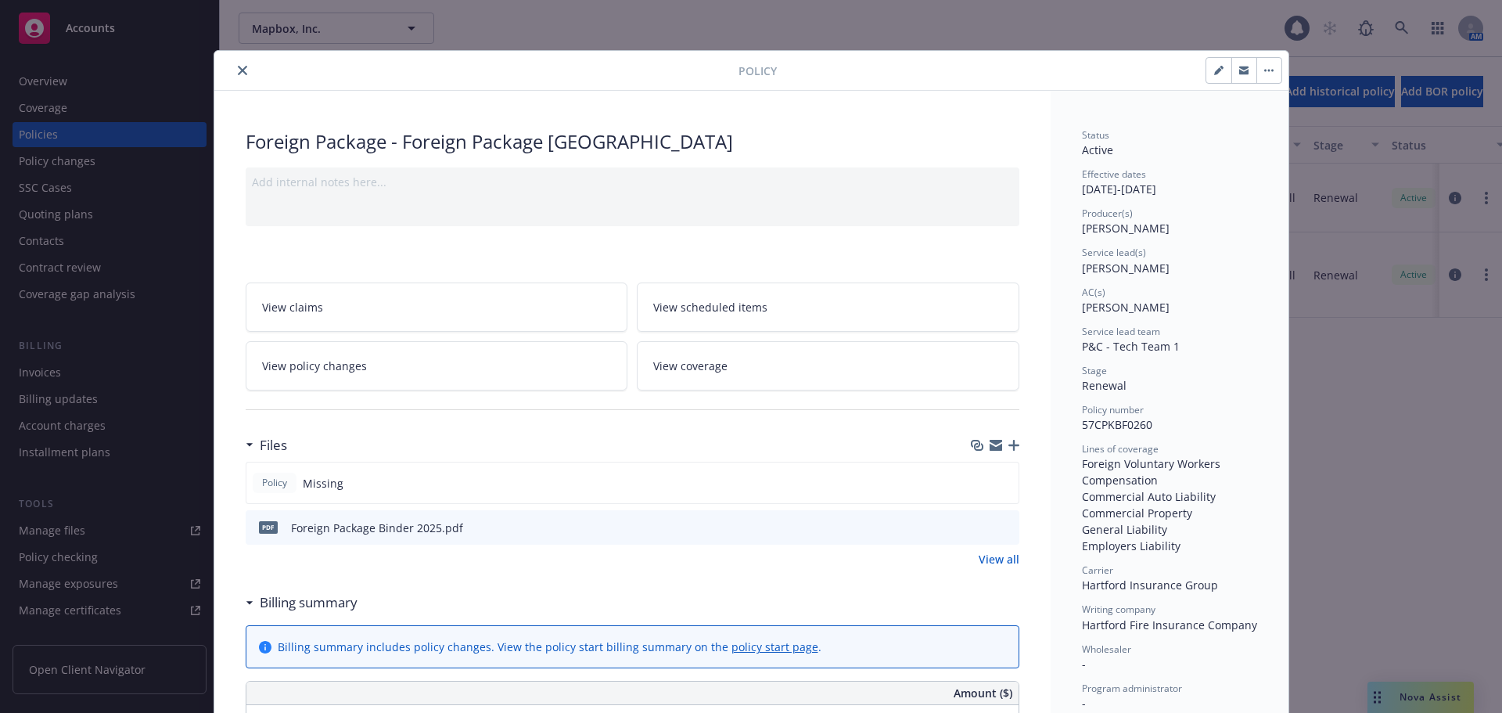
click at [238, 66] on icon "close" at bounding box center [242, 70] width 9 height 9
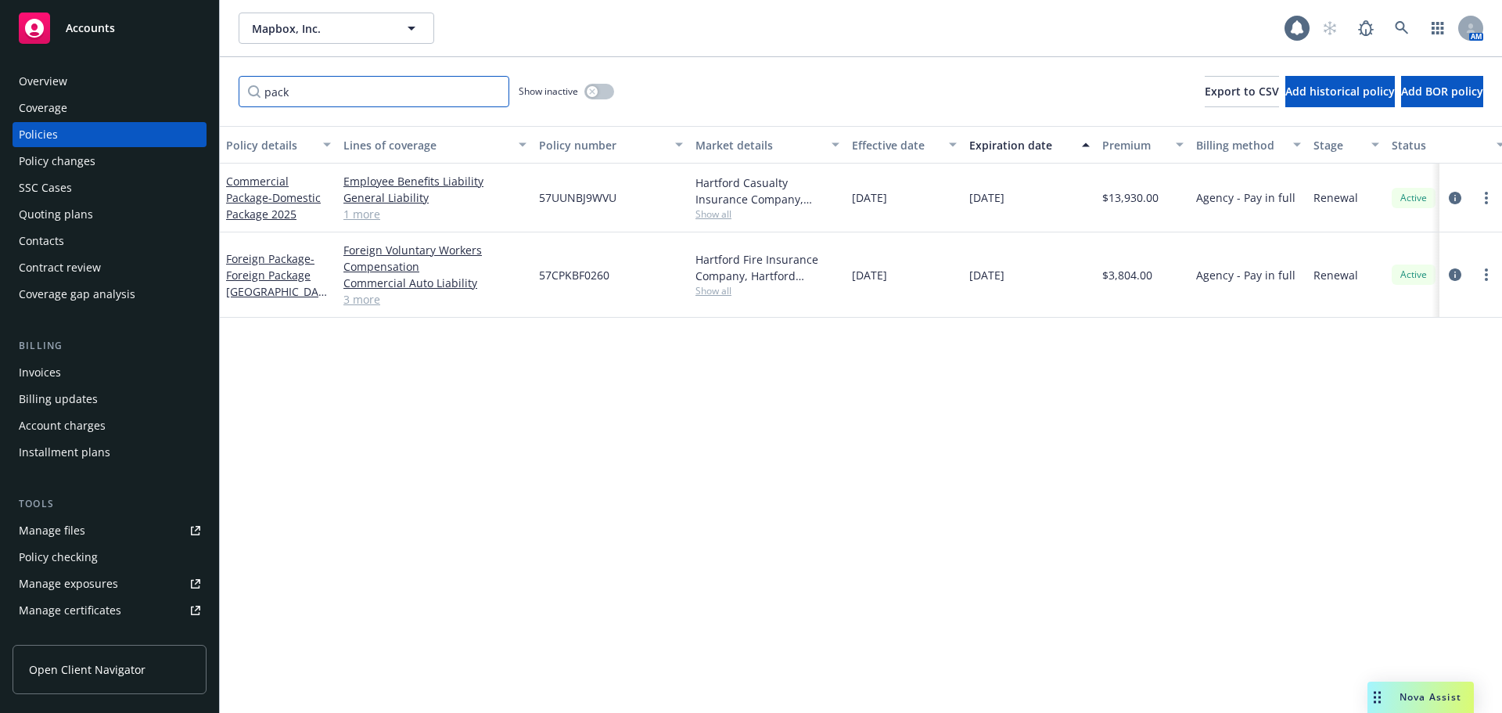
drag, startPoint x: 325, startPoint y: 92, endPoint x: 231, endPoint y: 94, distance: 94.7
click at [231, 94] on div "pack Show inactive Export to CSV Add historical policy Add BOR policy" at bounding box center [861, 91] width 1282 height 69
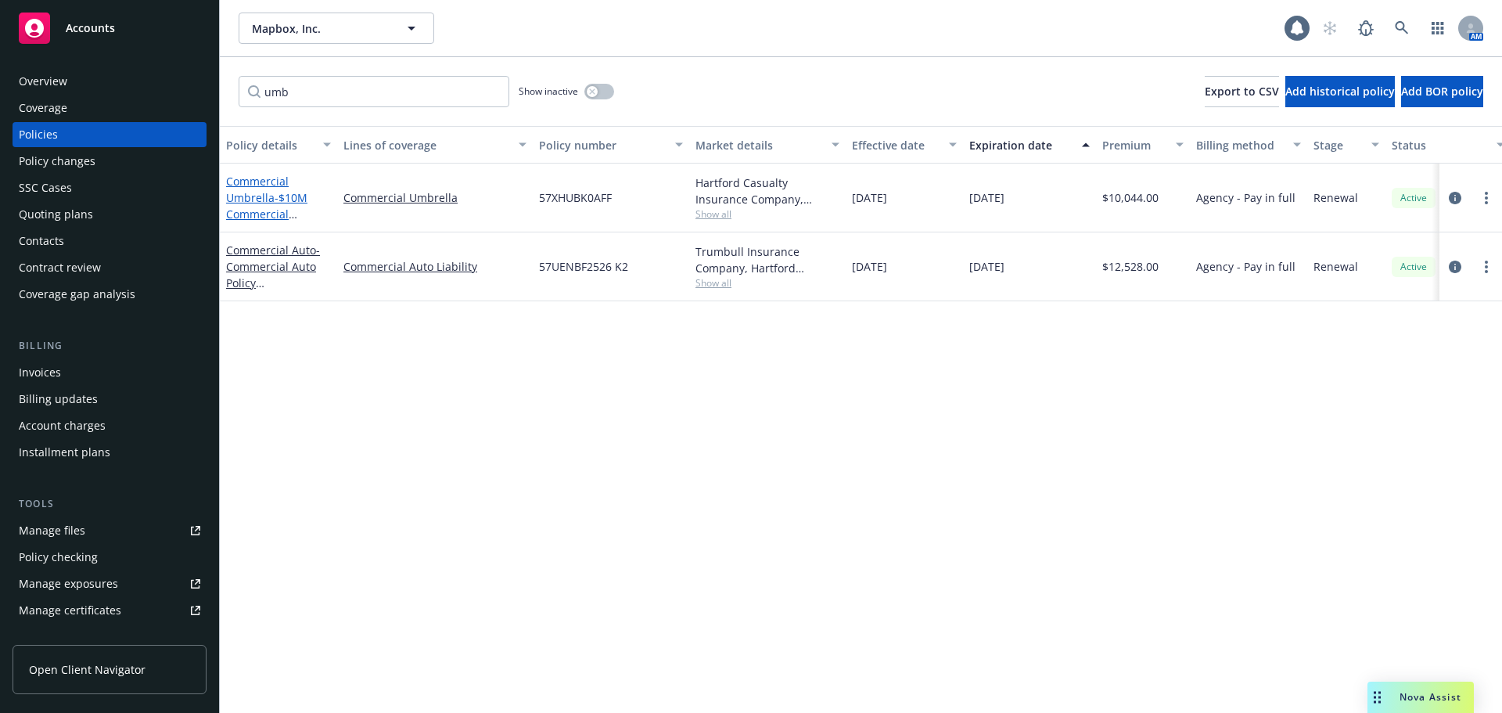
click at [279, 197] on span "- $10M Commercial Umbrella 2024" at bounding box center [266, 214] width 81 height 48
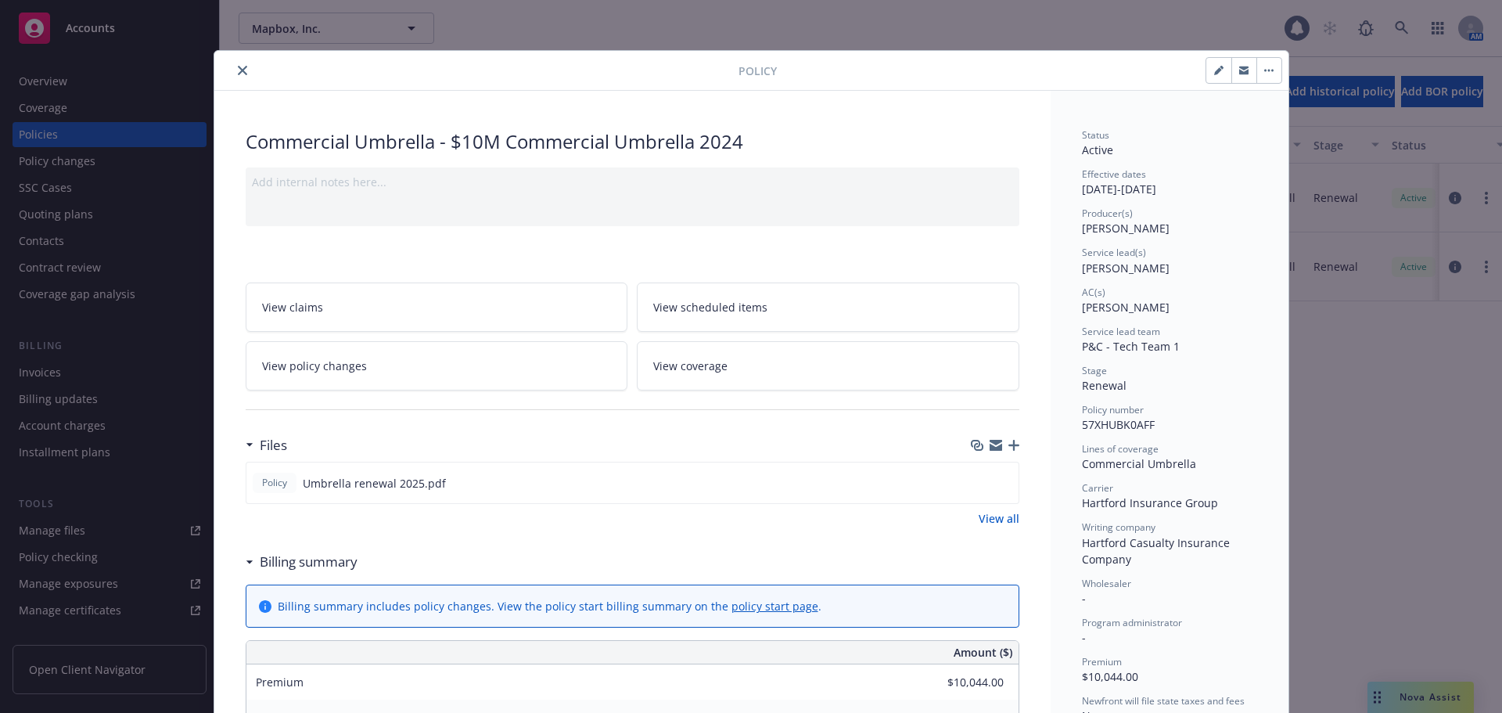
click at [240, 68] on icon "close" at bounding box center [242, 70] width 9 height 9
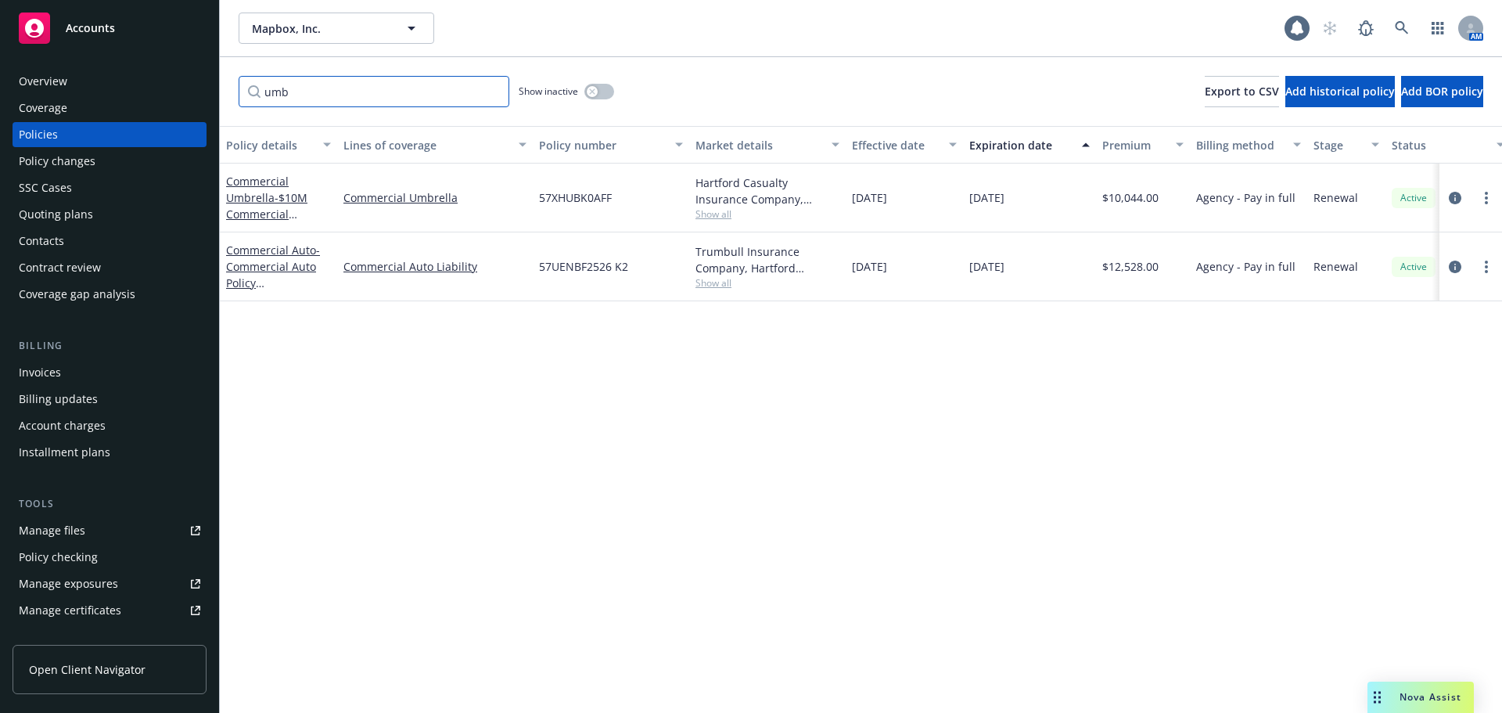
drag, startPoint x: 295, startPoint y: 86, endPoint x: 238, endPoint y: 93, distance: 57.5
click at [238, 93] on div "umb Show inactive Export to CSV Add historical policy Add BOR policy" at bounding box center [861, 91] width 1282 height 69
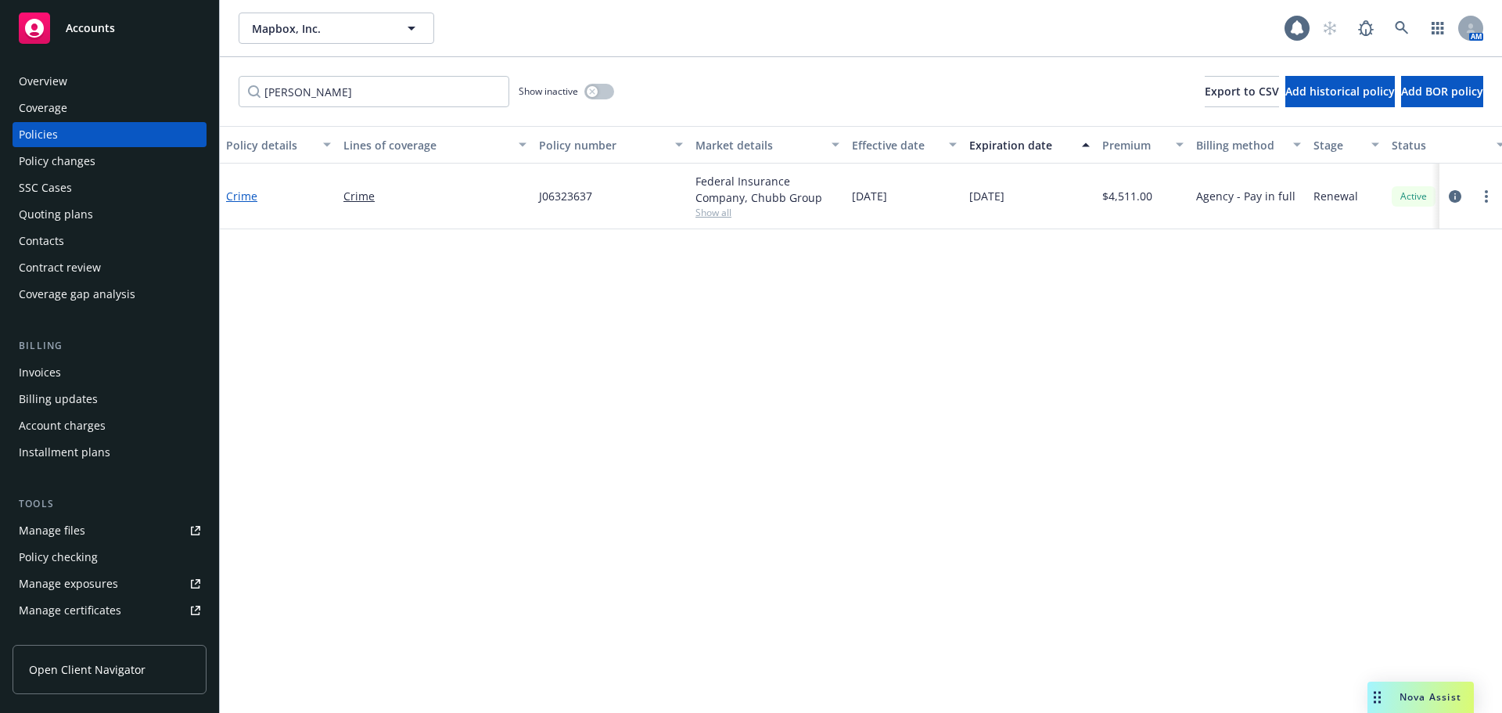
click at [250, 197] on link "Crime" at bounding box center [241, 195] width 31 height 15
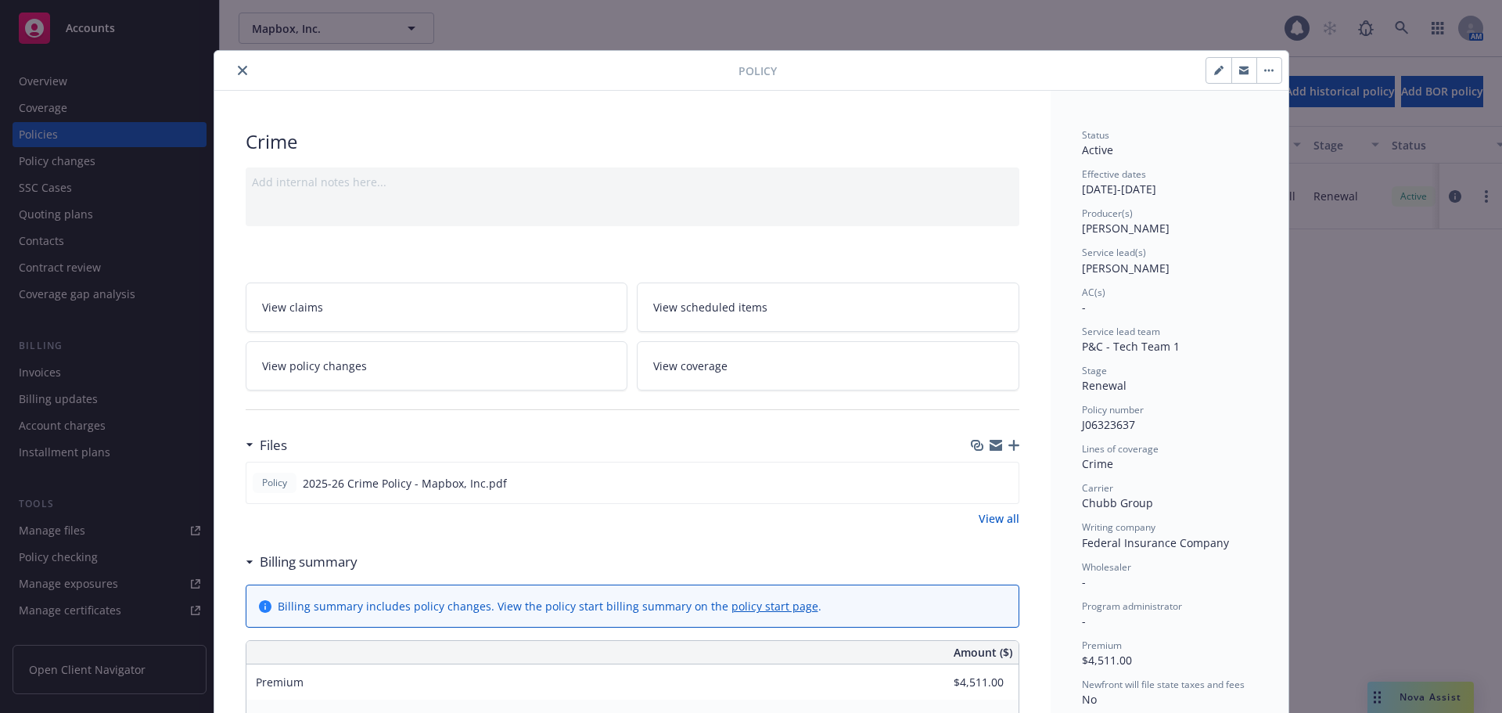
click at [238, 69] on icon "close" at bounding box center [242, 70] width 9 height 9
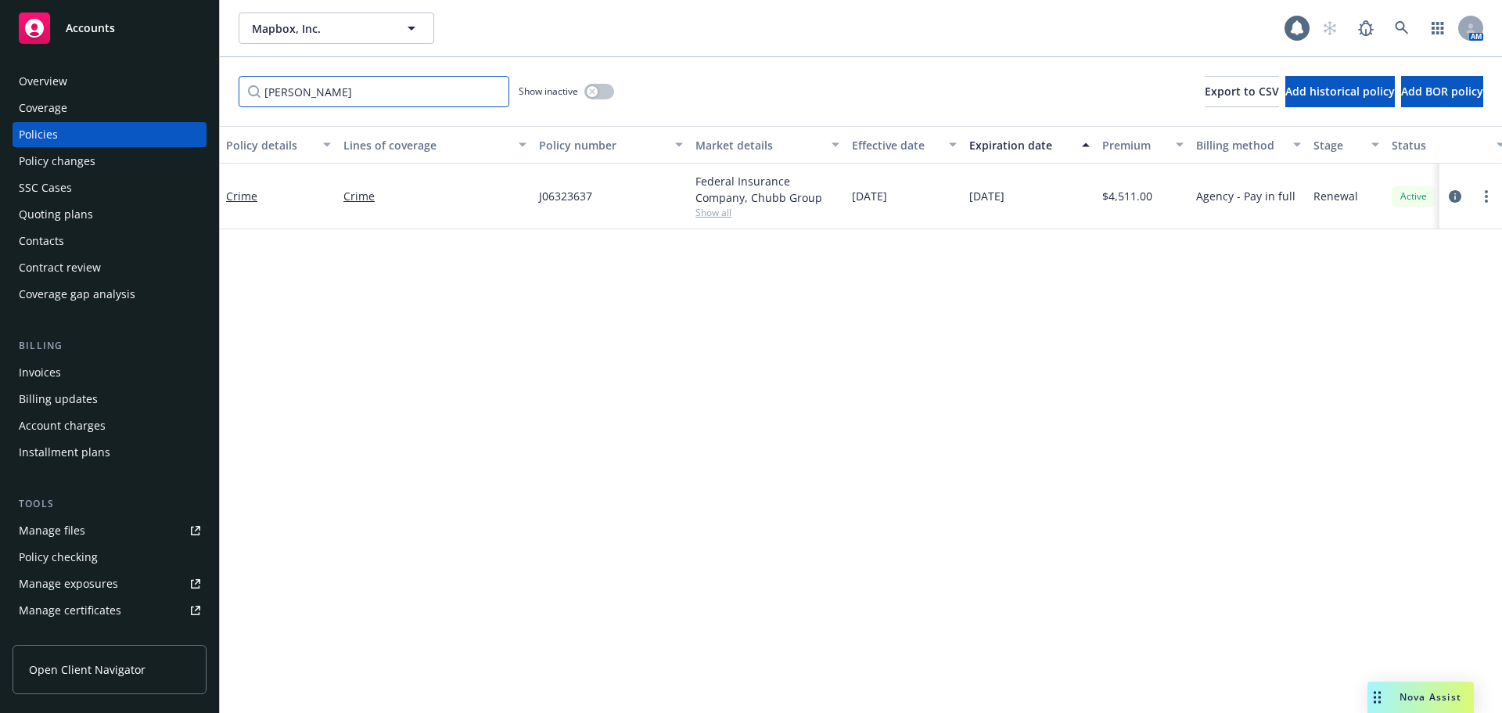
drag, startPoint x: 269, startPoint y: 99, endPoint x: 242, endPoint y: 102, distance: 27.6
click at [242, 102] on input "crim" at bounding box center [374, 91] width 271 height 31
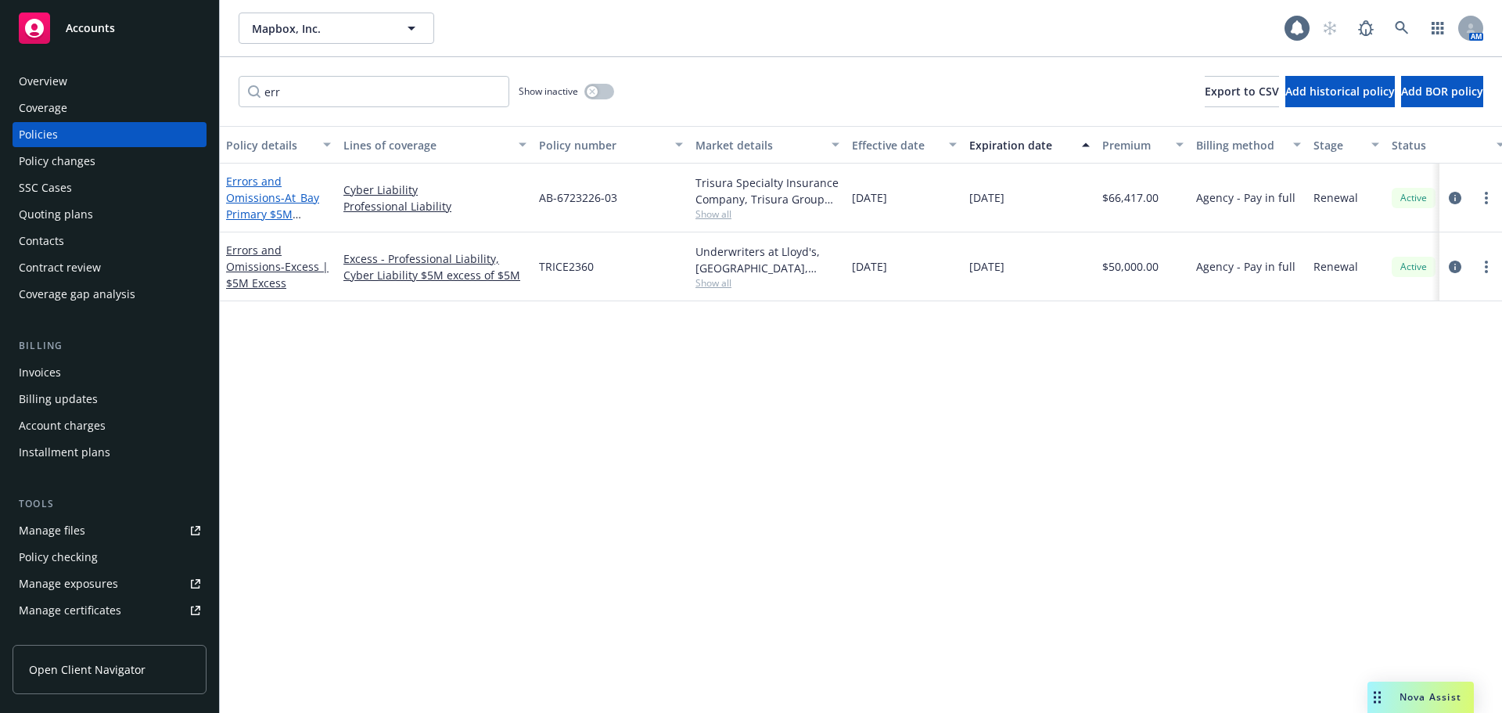
click at [271, 200] on link "Errors and Omissions - At_Bay Primary $5M E&O/Cyber 2024" at bounding box center [272, 206] width 93 height 64
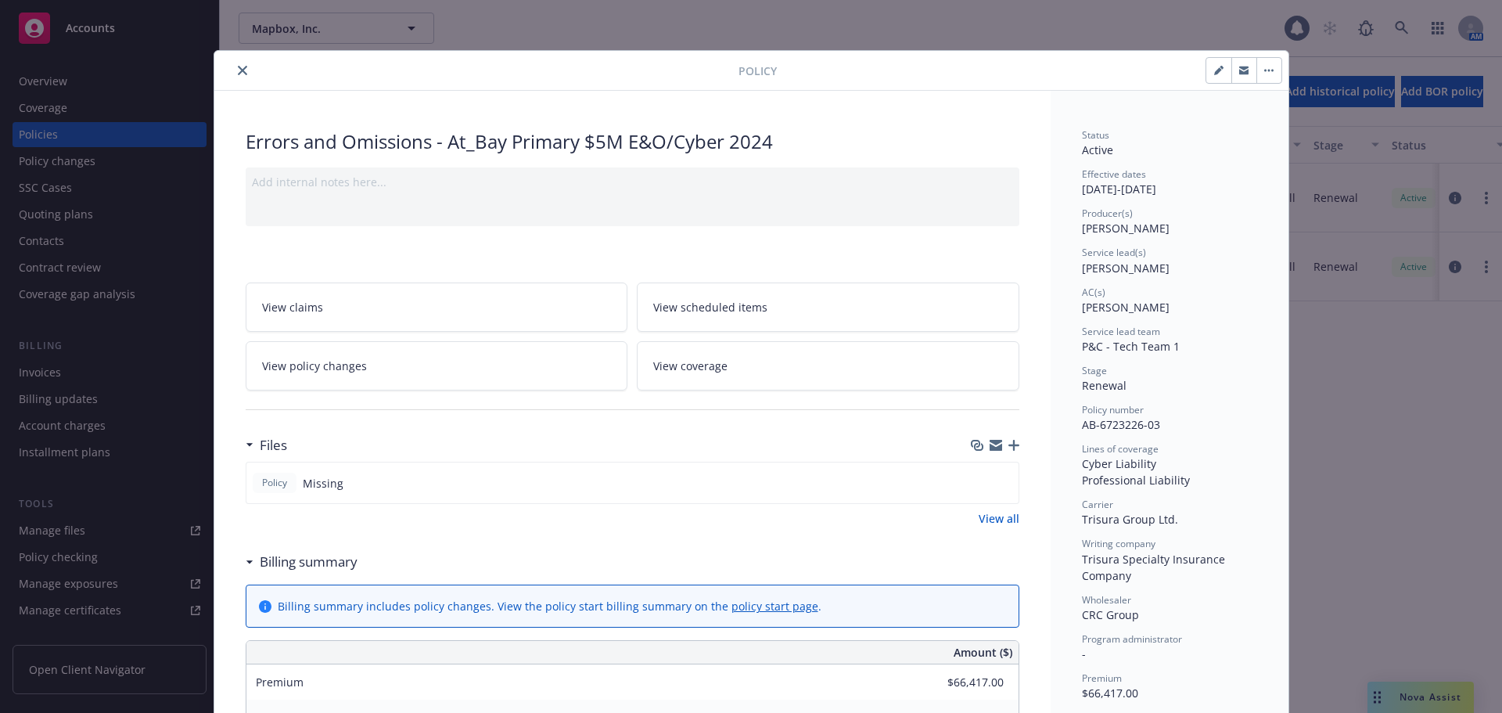
click at [238, 72] on icon "close" at bounding box center [242, 70] width 9 height 9
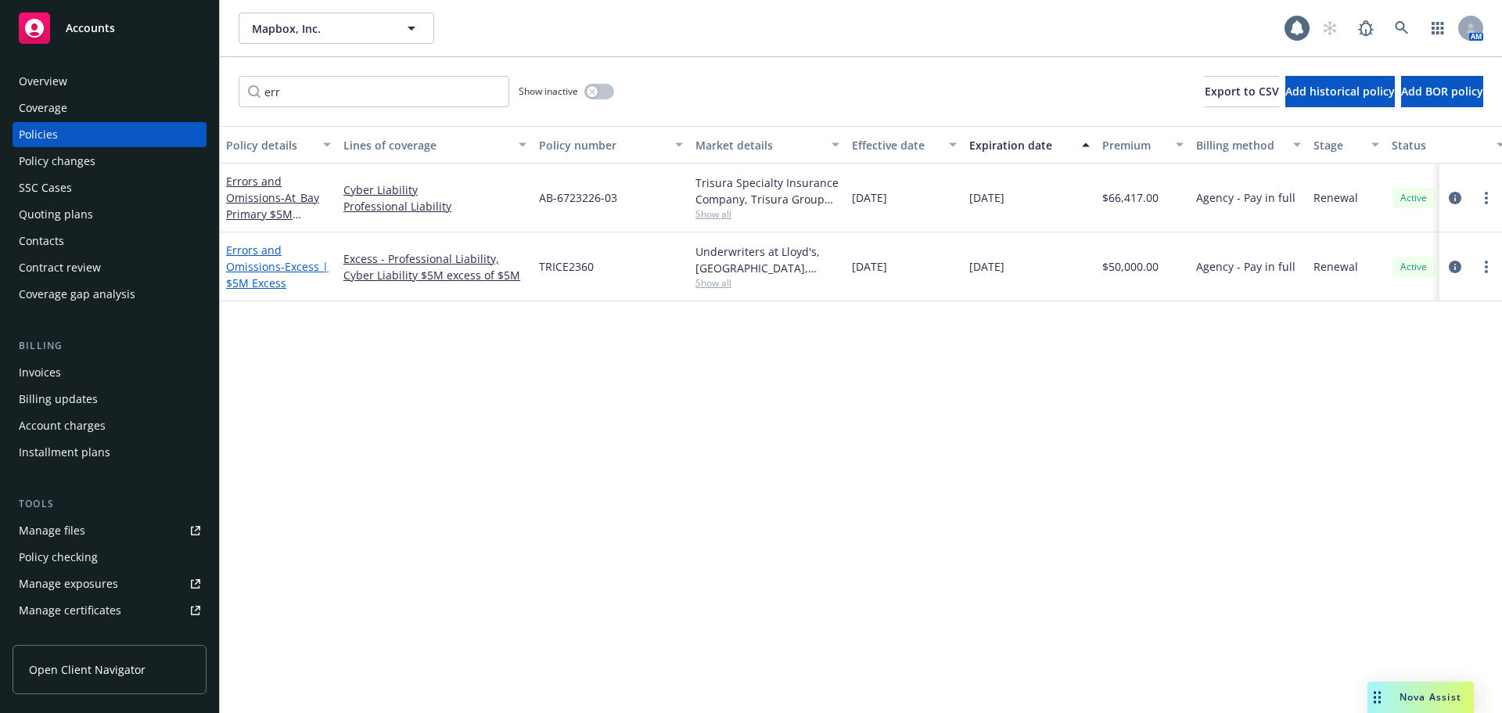
click at [289, 279] on span "- Excess | $5M Excess" at bounding box center [277, 274] width 102 height 31
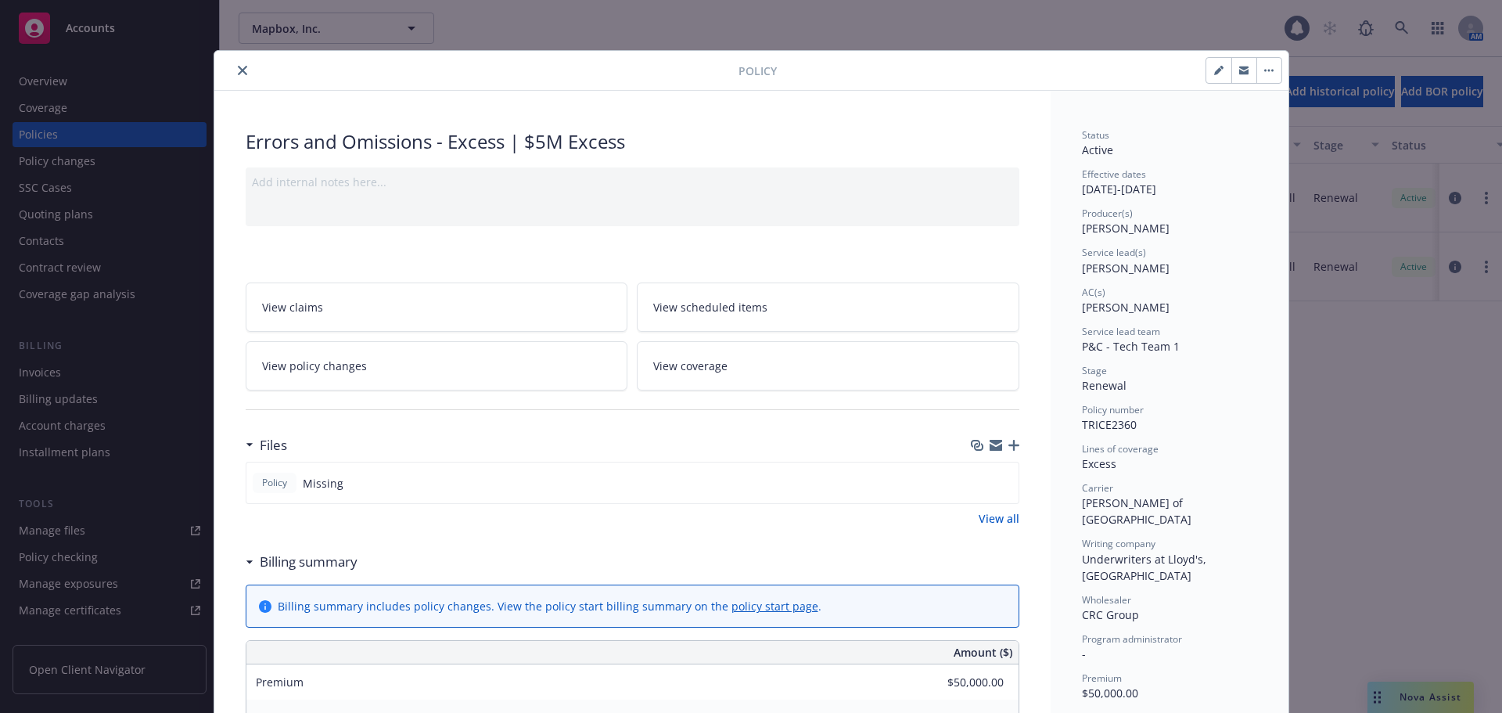
click at [238, 67] on icon "close" at bounding box center [242, 70] width 9 height 9
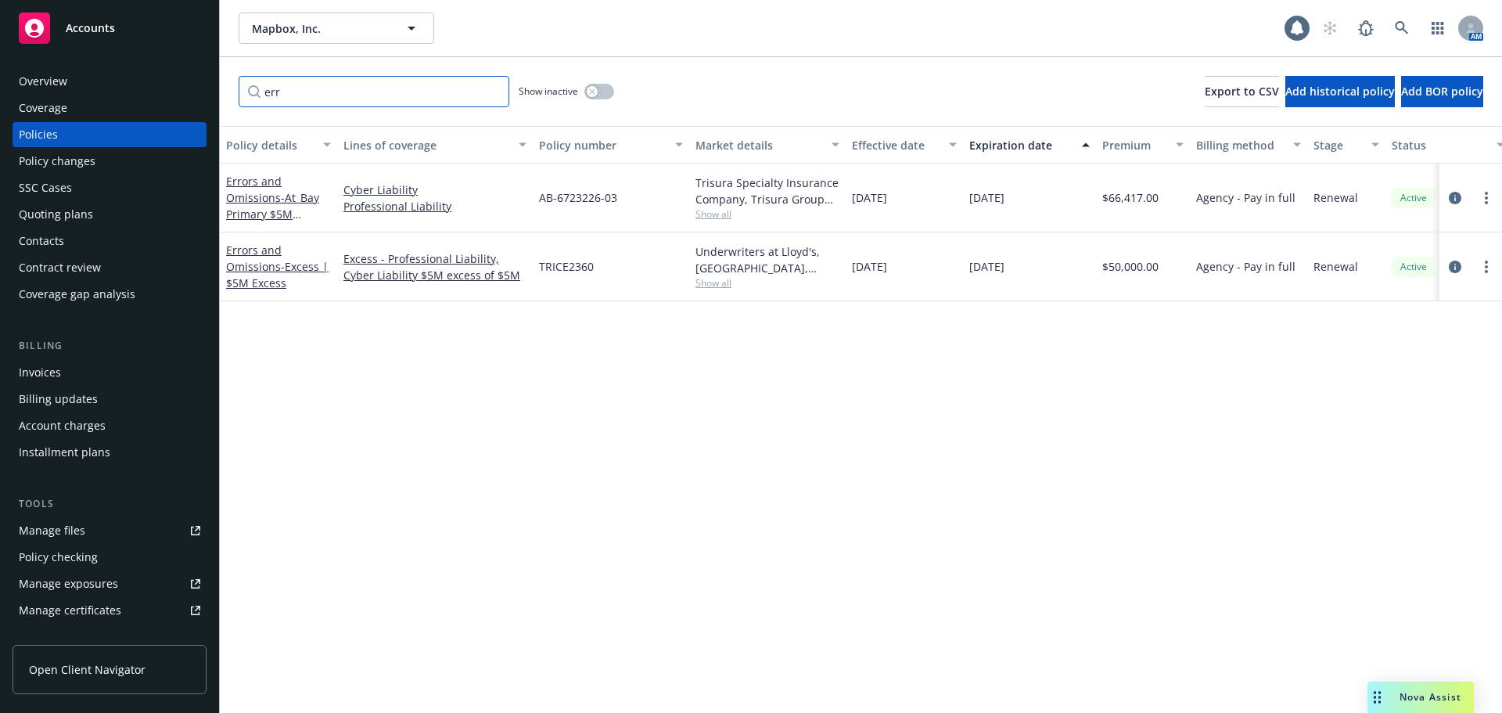
drag, startPoint x: 318, startPoint y: 91, endPoint x: 251, endPoint y: 97, distance: 66.8
click at [251, 97] on input "err" at bounding box center [374, 91] width 271 height 31
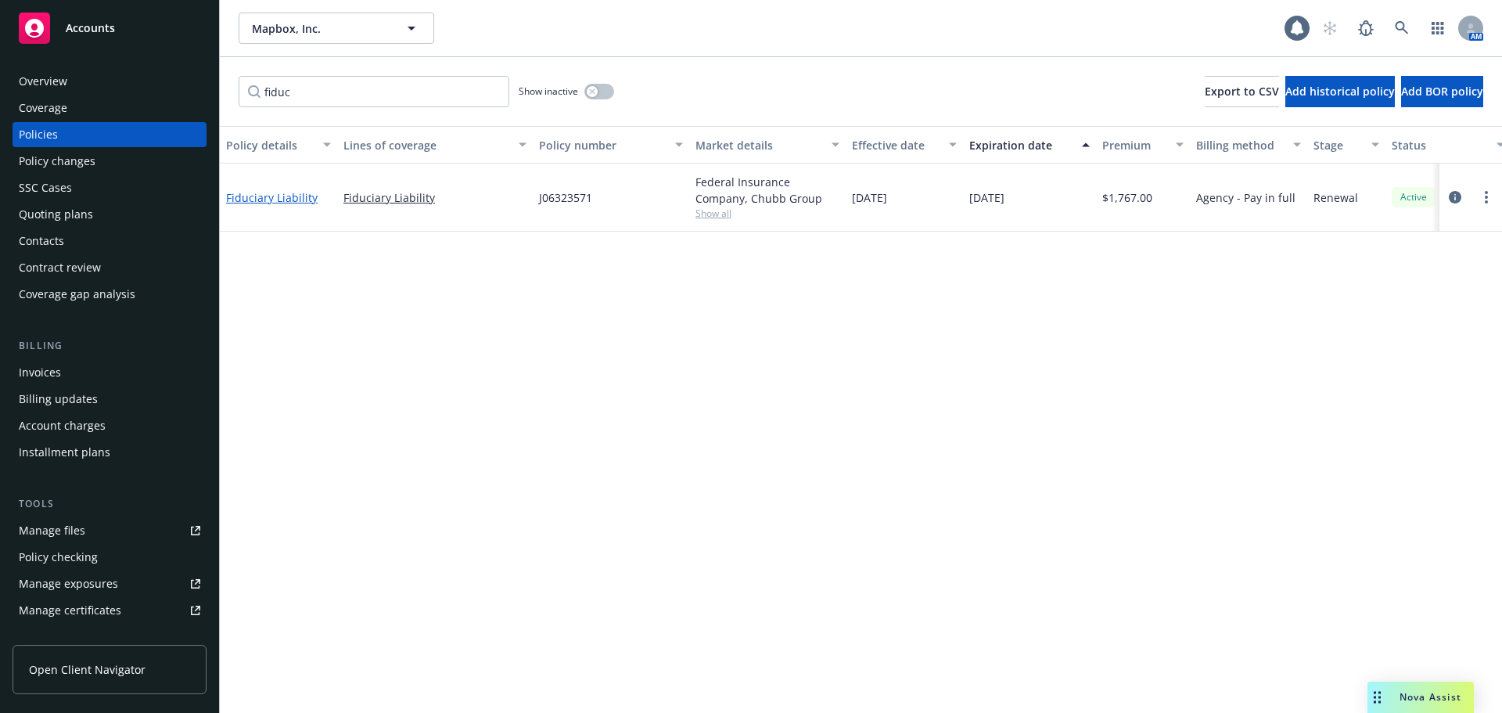
click at [285, 198] on link "Fiduciary Liability" at bounding box center [272, 197] width 92 height 15
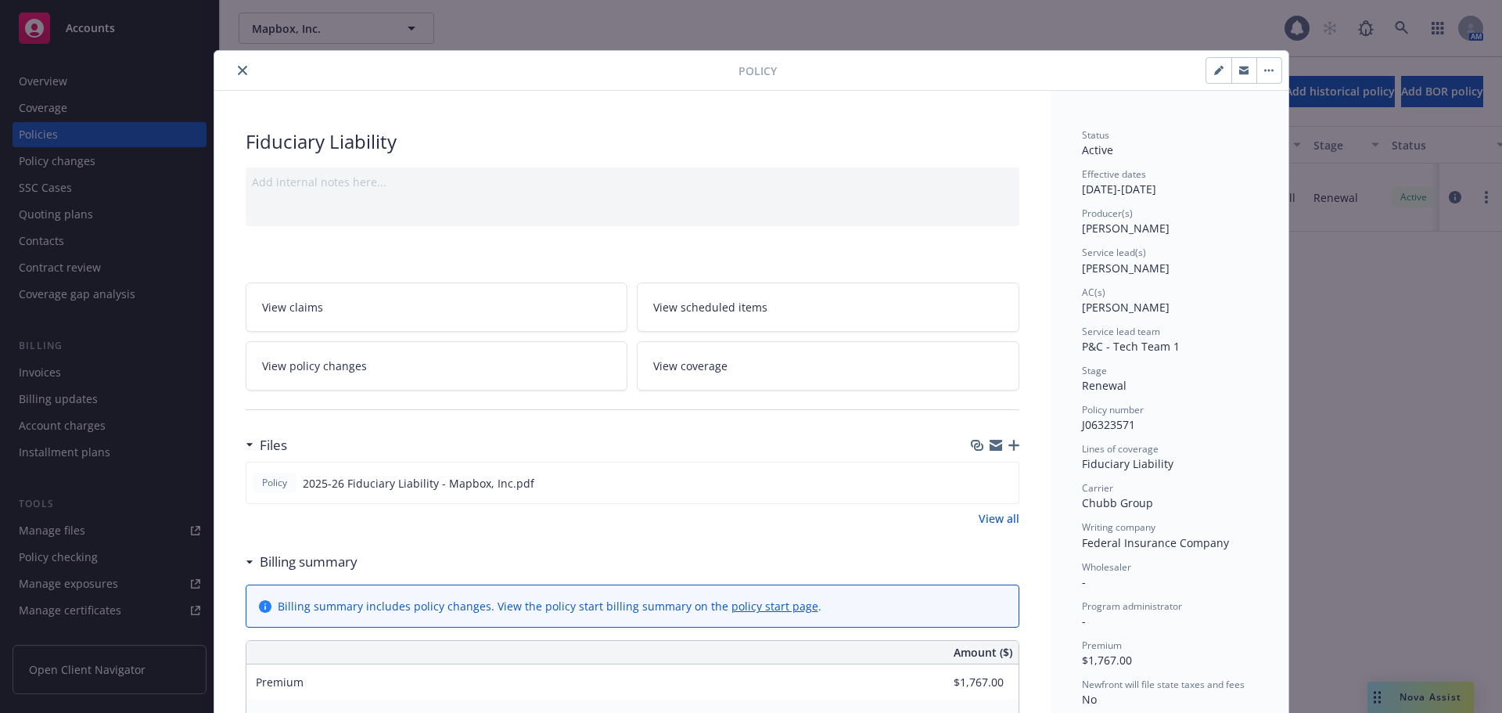
click at [238, 74] on icon "close" at bounding box center [242, 70] width 9 height 9
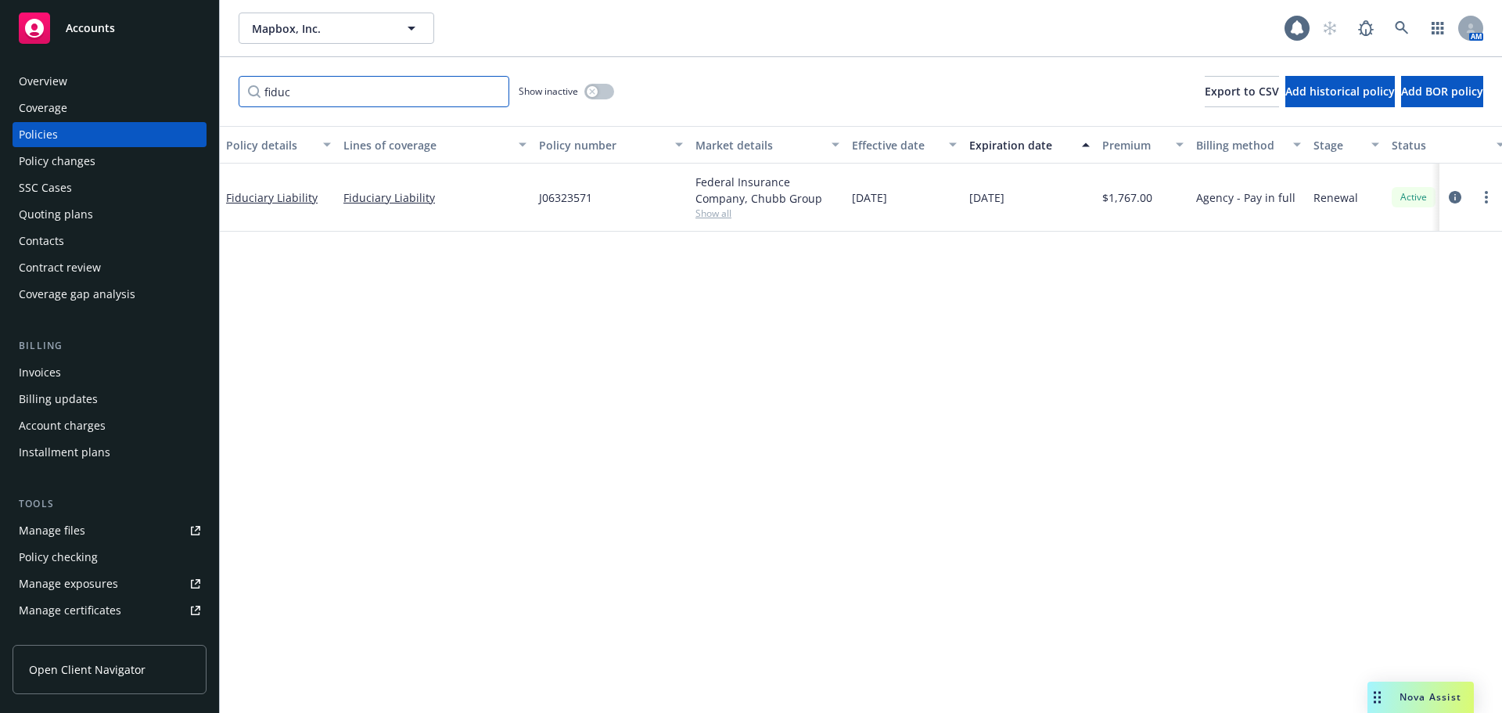
drag, startPoint x: 348, startPoint y: 102, endPoint x: 264, endPoint y: 95, distance: 84.8
click at [264, 95] on input "fiduc" at bounding box center [374, 91] width 271 height 31
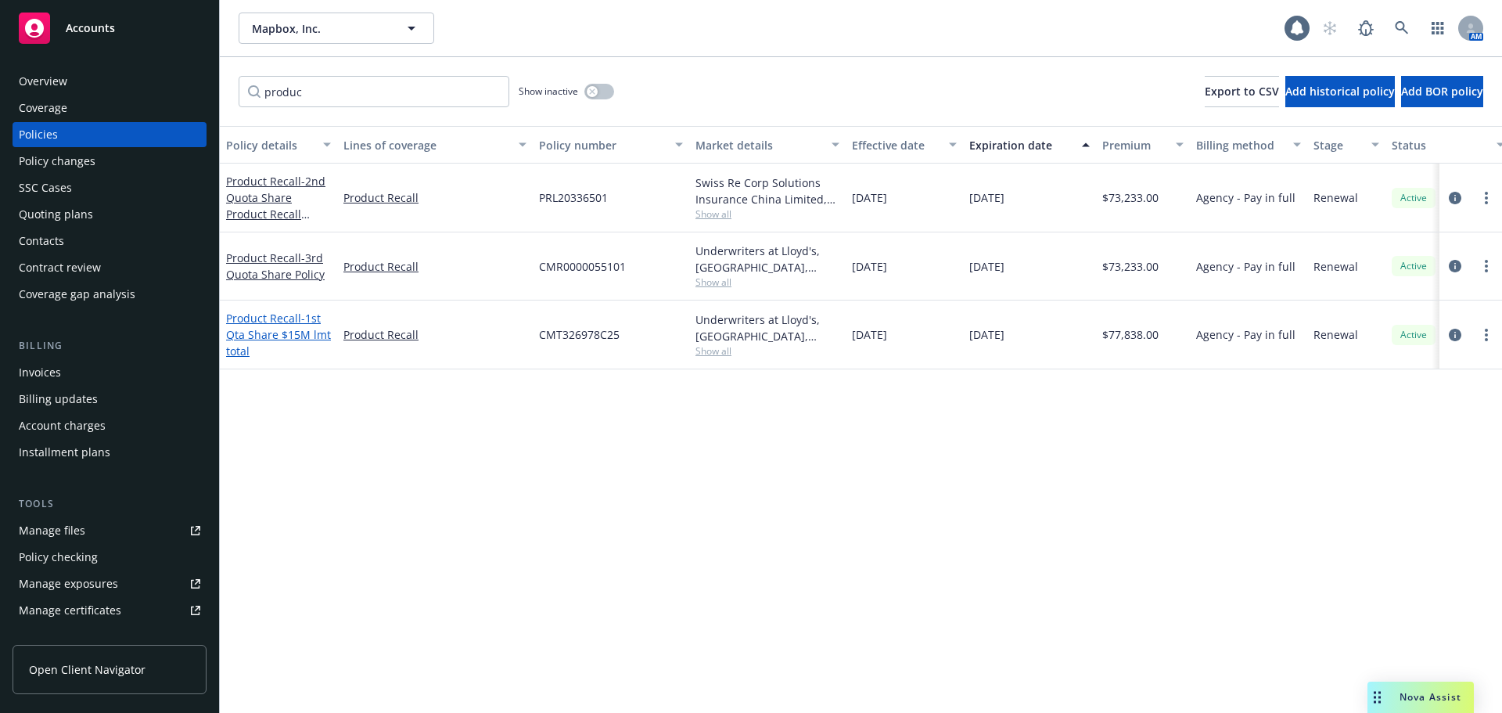
click at [286, 336] on span "- 1st Qta Share $15M lmt total" at bounding box center [278, 335] width 105 height 48
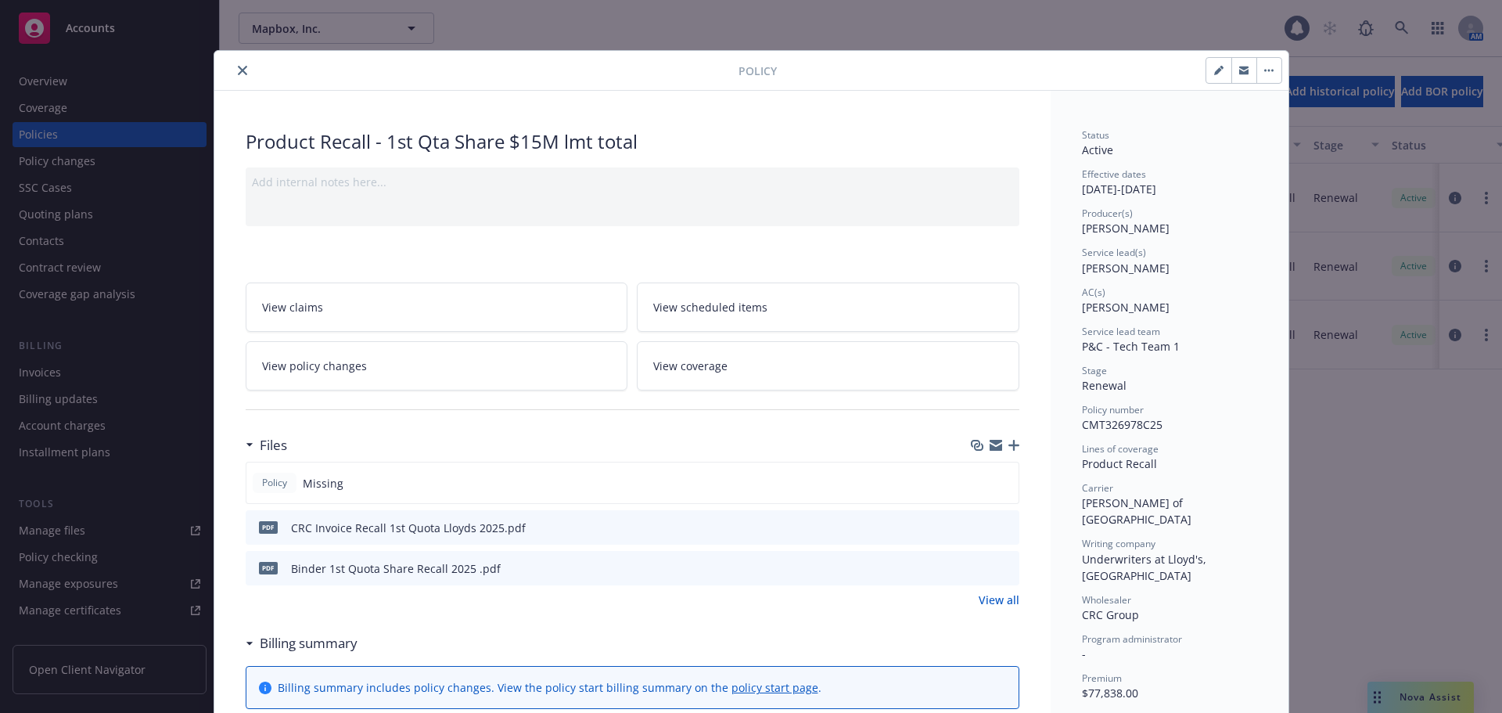
click at [1120, 425] on span "CMT326978C25" at bounding box center [1122, 424] width 81 height 15
copy span "CMT326978C25"
click at [240, 72] on icon "close" at bounding box center [242, 70] width 9 height 9
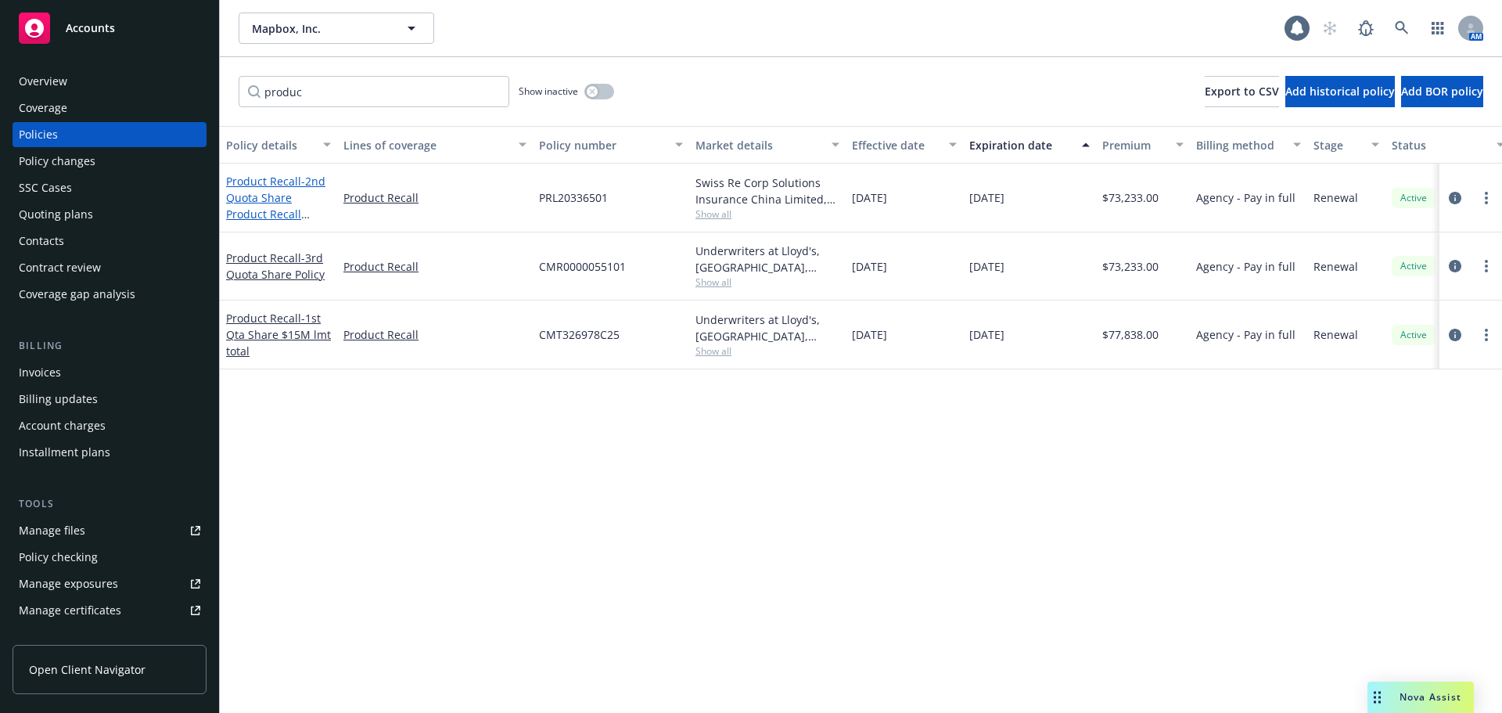
click at [266, 184] on link "Product Recall - 2nd Quota Share Product Recall Policy" at bounding box center [275, 206] width 99 height 64
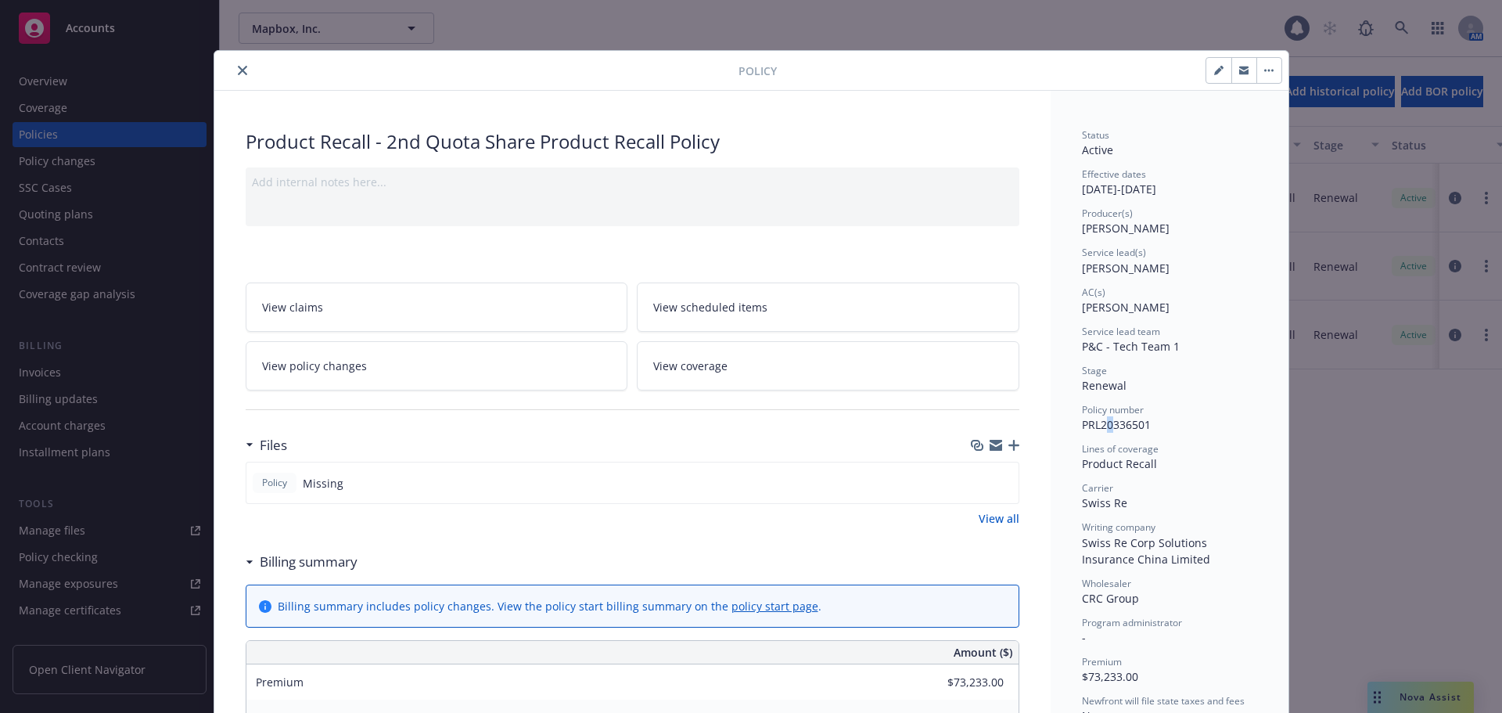
click at [1104, 425] on span "PRL20336501" at bounding box center [1116, 424] width 69 height 15
click at [238, 74] on icon "close" at bounding box center [242, 70] width 9 height 9
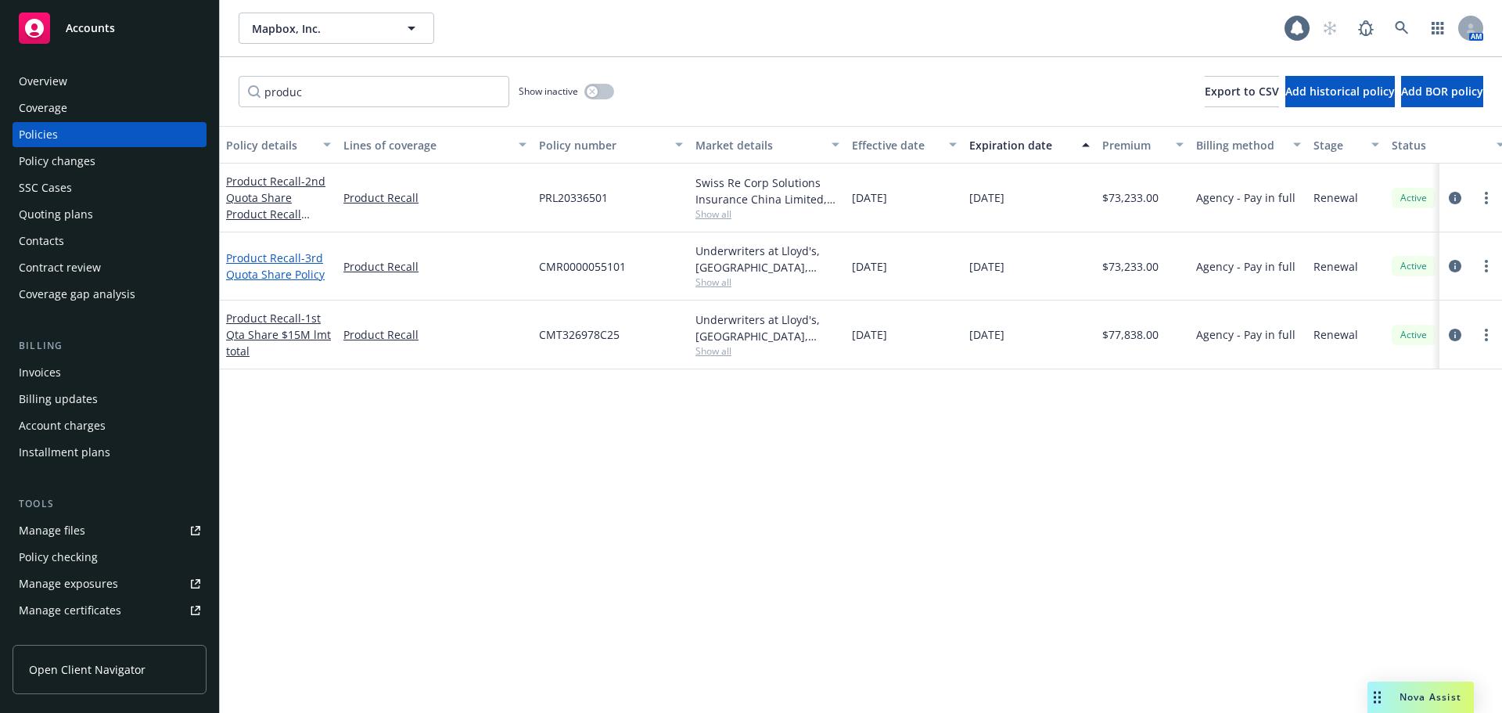
click at [282, 274] on span "- 3rd Quota Share Policy" at bounding box center [275, 265] width 99 height 31
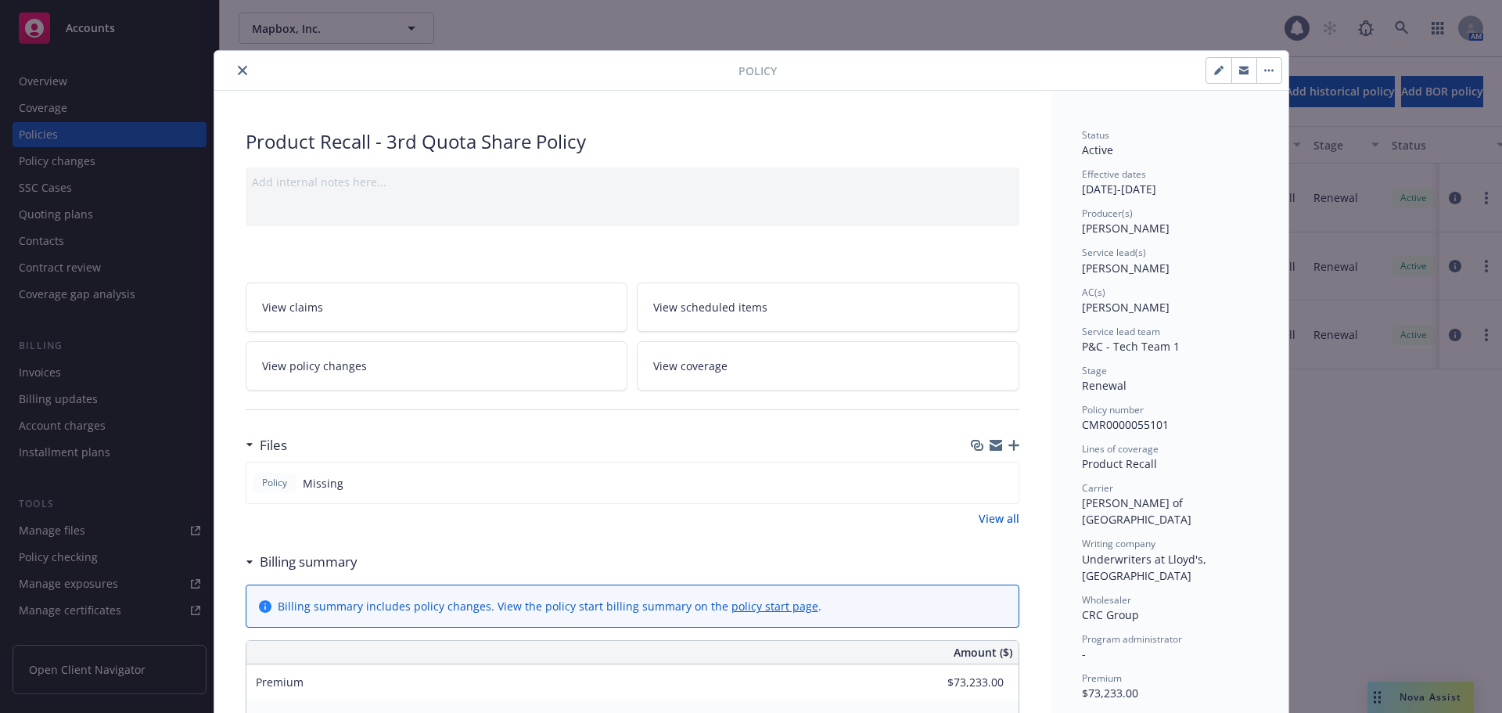
click at [238, 71] on icon "close" at bounding box center [242, 70] width 9 height 9
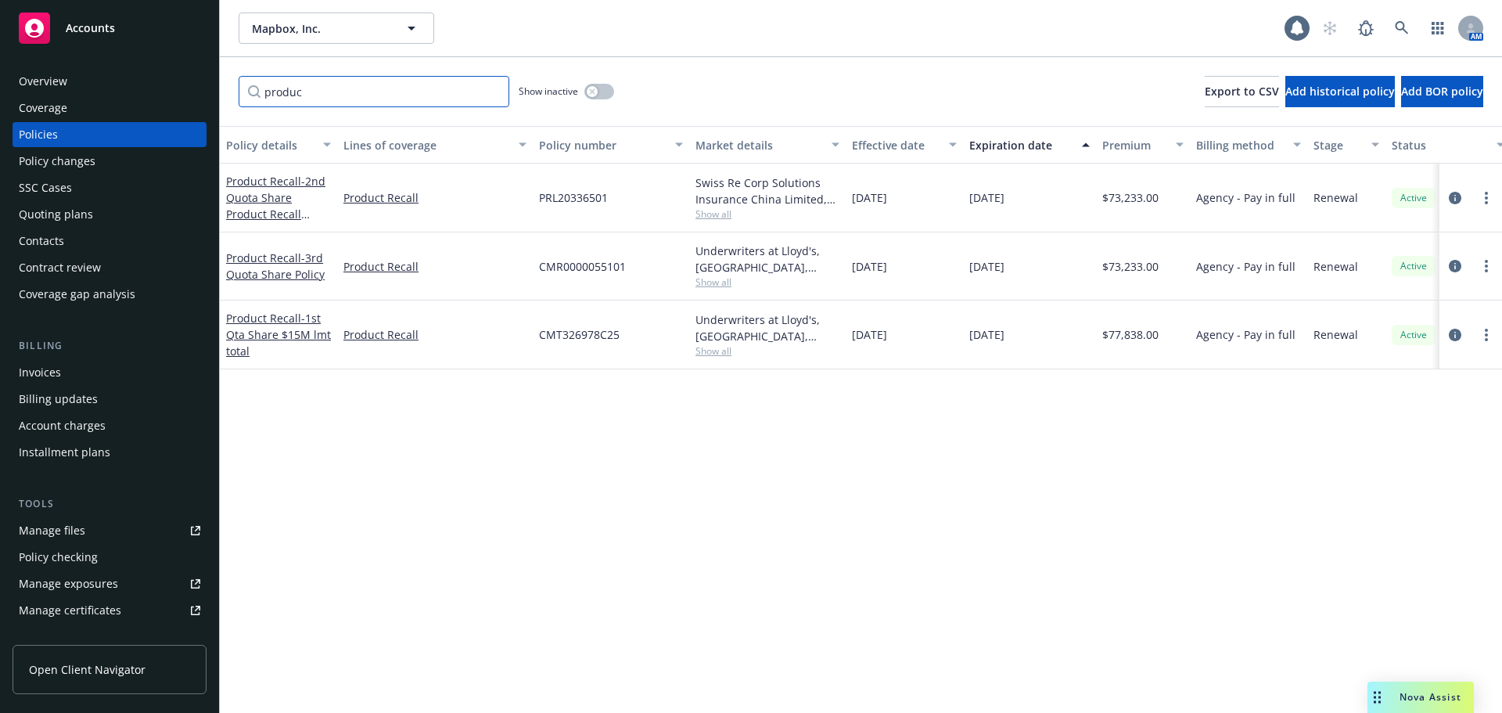
drag, startPoint x: 316, startPoint y: 90, endPoint x: 209, endPoint y: 96, distance: 107.3
click at [209, 96] on div "Accounts Overview Coverage Policies Policy changes SSC Cases Quoting plans Cont…" at bounding box center [751, 356] width 1502 height 713
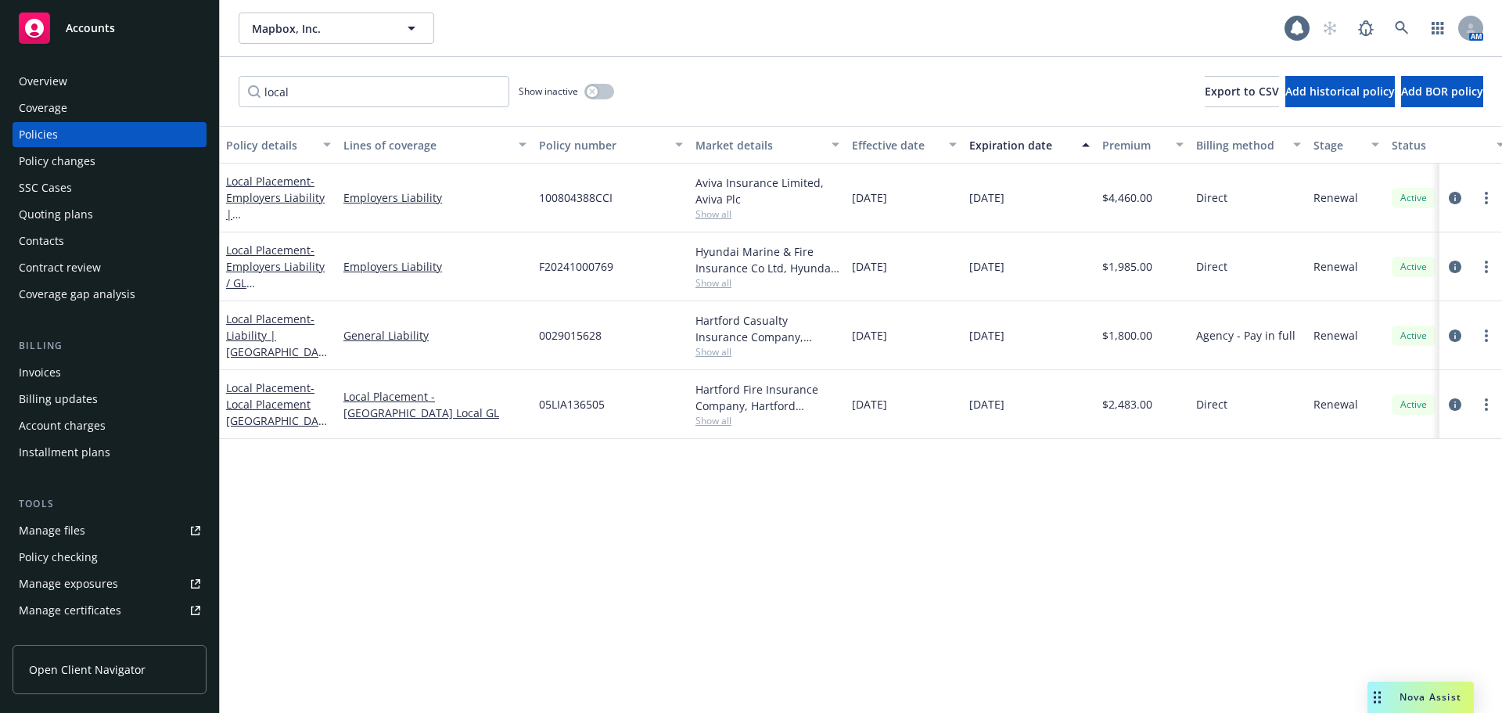
click at [570, 268] on span "F20241000769" at bounding box center [576, 266] width 74 height 16
copy span "F20241000769"
click at [251, 289] on span "- Employers Liability / GL Japan" at bounding box center [275, 282] width 99 height 81
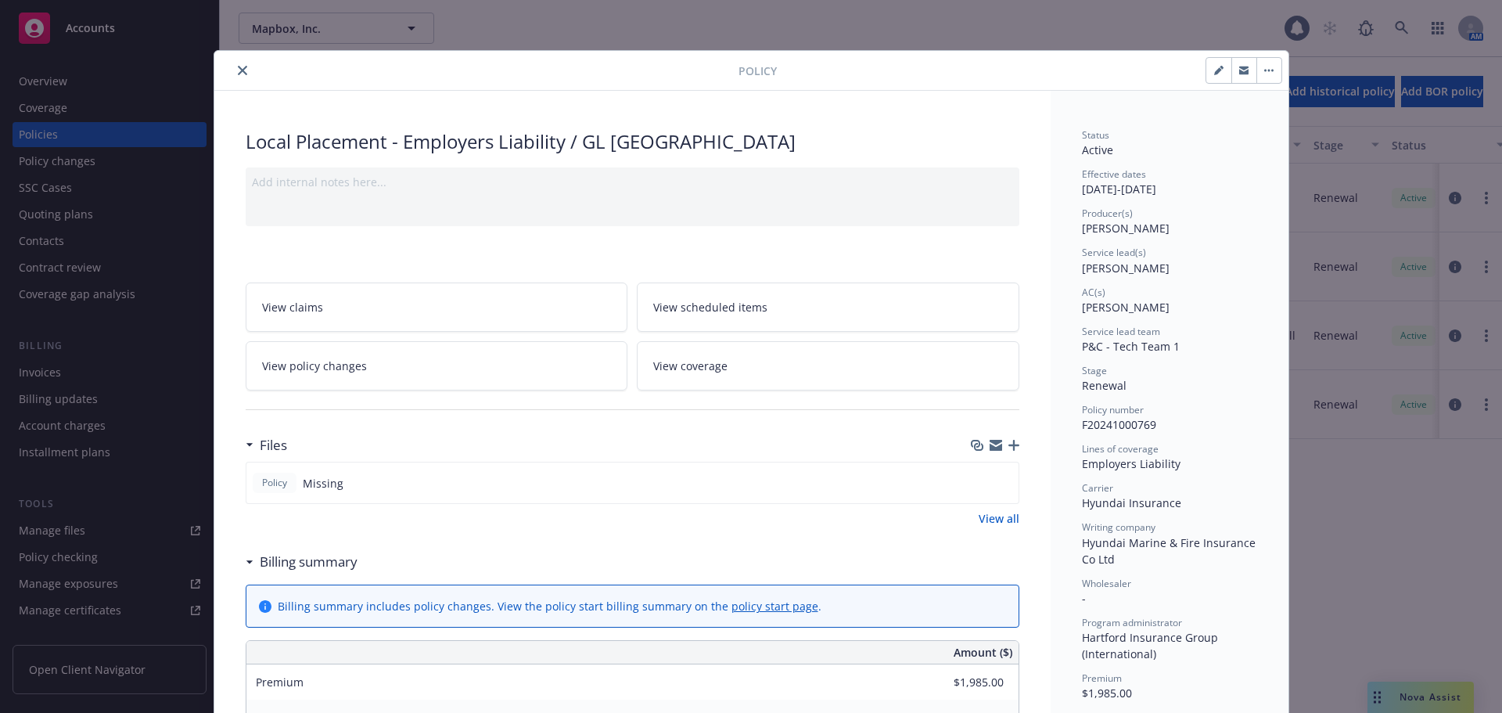
click at [1099, 546] on span "Hyundai Marine & Fire Insurance Co Ltd" at bounding box center [1170, 550] width 177 height 31
drag, startPoint x: 1099, startPoint y: 546, endPoint x: 1091, endPoint y: 545, distance: 7.9
click at [1091, 545] on span "Hyundai Marine & Fire Insurance Co Ltd" at bounding box center [1170, 550] width 177 height 31
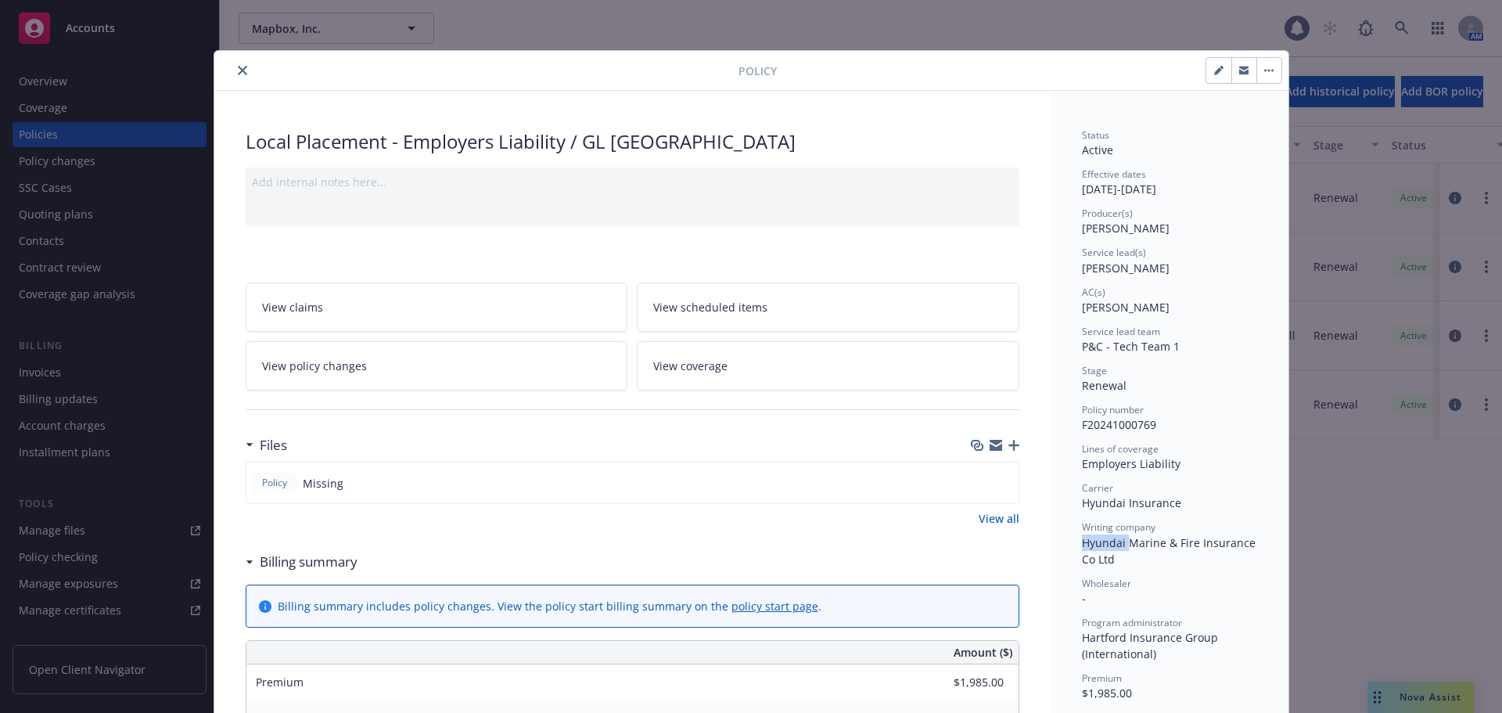
click at [1091, 545] on span "Hyundai Marine & Fire Insurance Co Ltd" at bounding box center [1170, 550] width 177 height 31
copy span "Hyundai Marine & Fire Insurance Co Ltd"
click at [238, 69] on icon "close" at bounding box center [242, 70] width 9 height 9
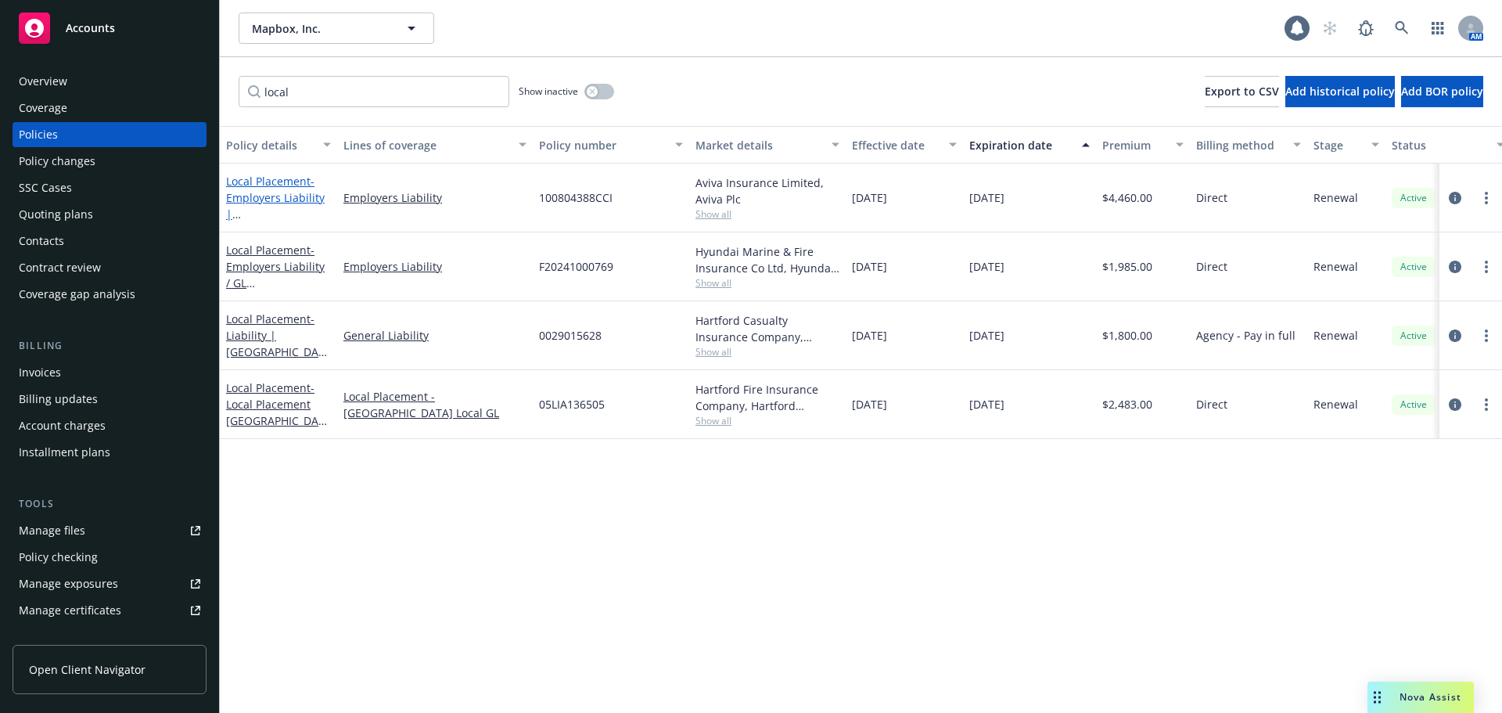
click at [253, 203] on span "- Employers Liability | UK EL" at bounding box center [275, 214] width 99 height 81
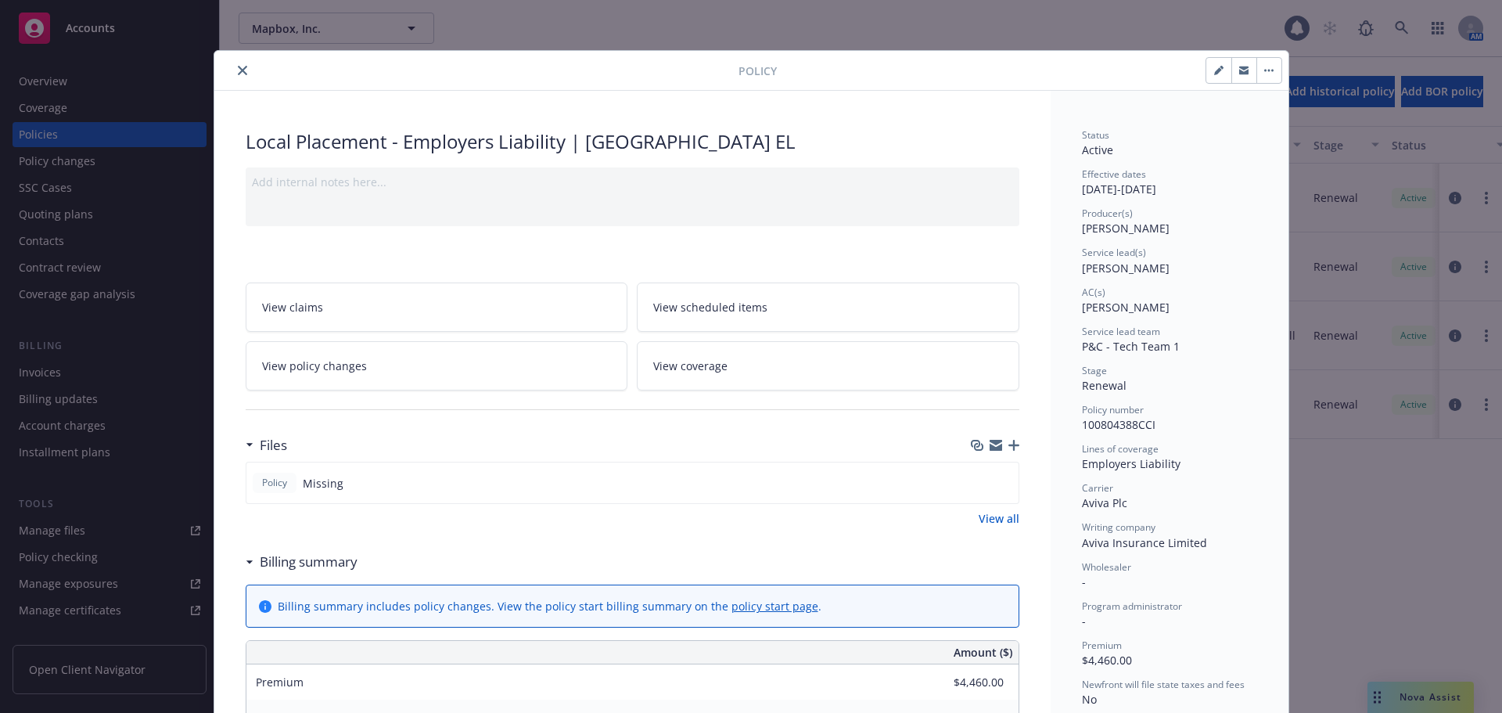
click at [241, 75] on button "close" at bounding box center [242, 70] width 19 height 19
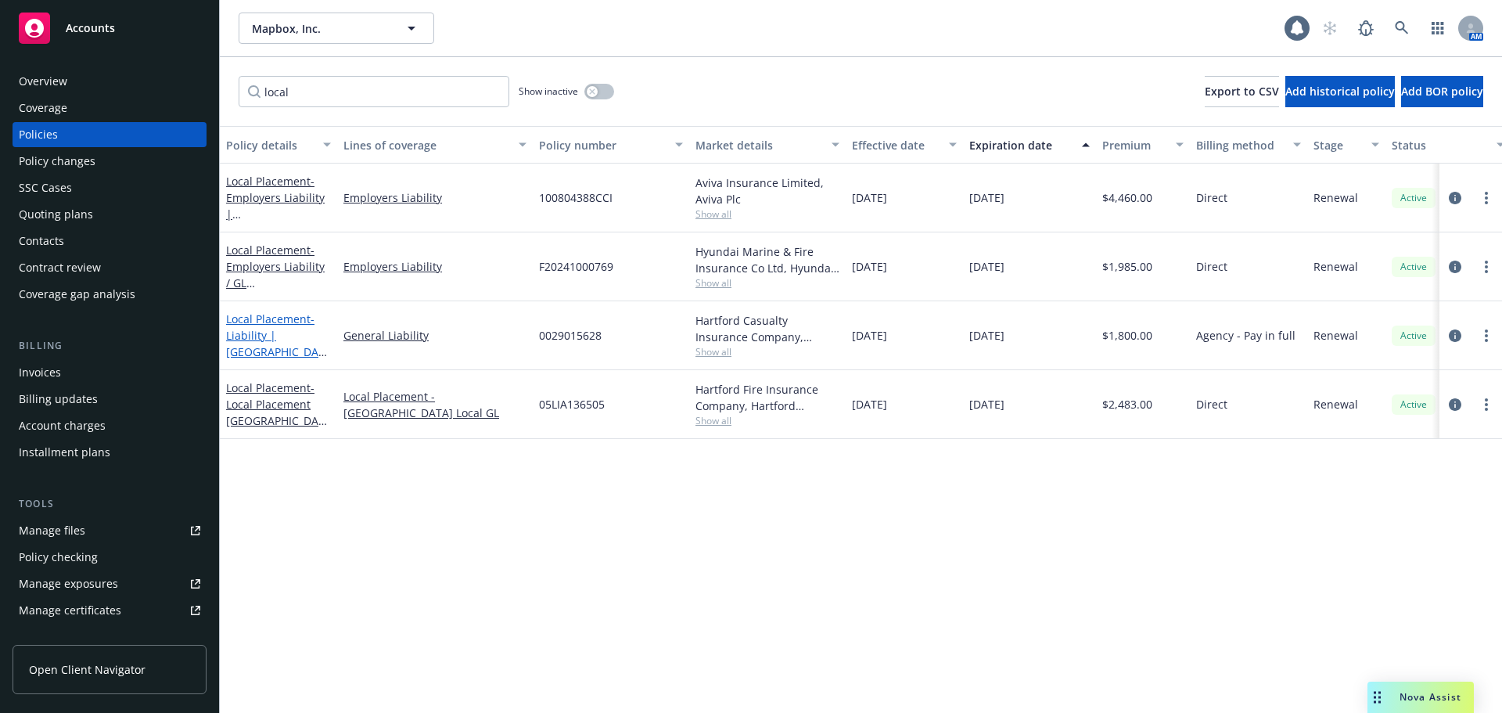
click at [303, 332] on link "Local Placement - Liability | Finland GL" at bounding box center [275, 343] width 99 height 64
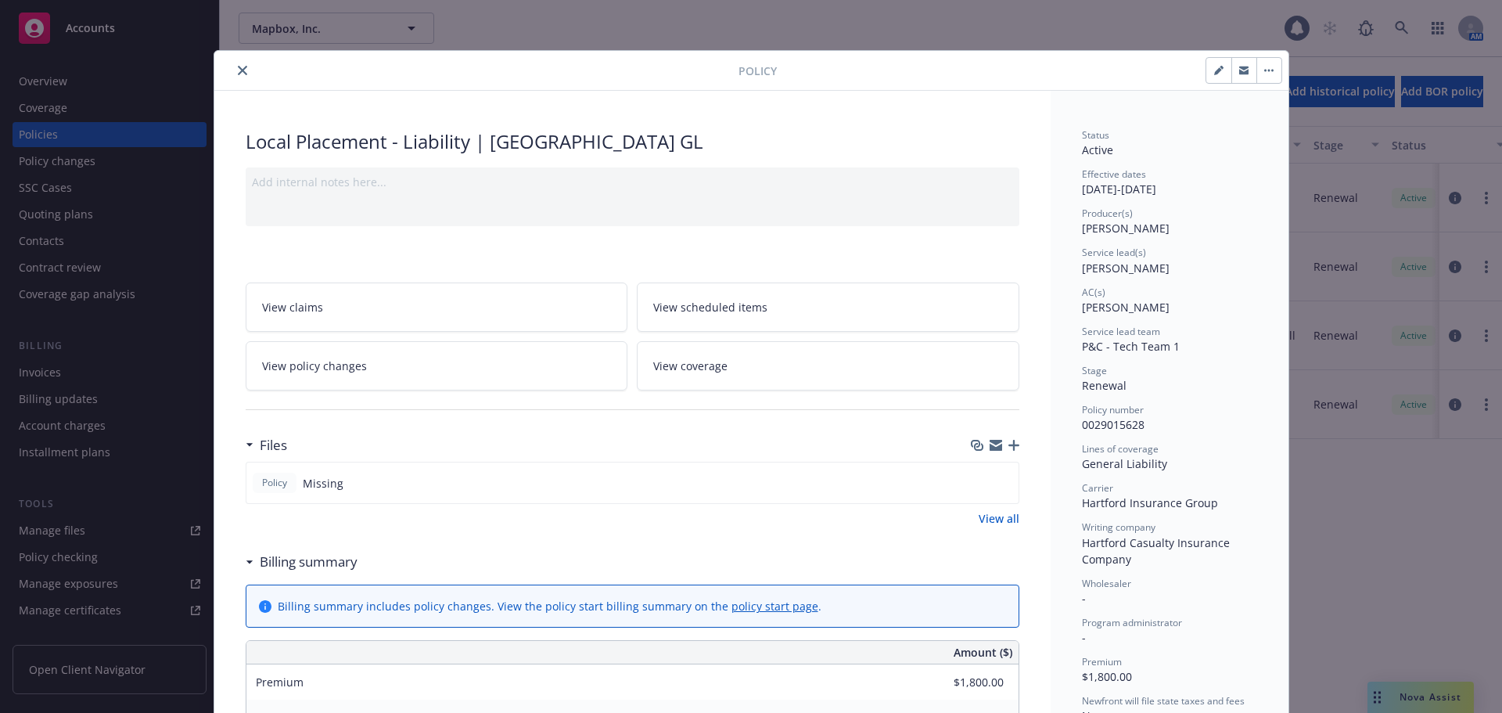
click at [240, 73] on icon "close" at bounding box center [242, 70] width 9 height 9
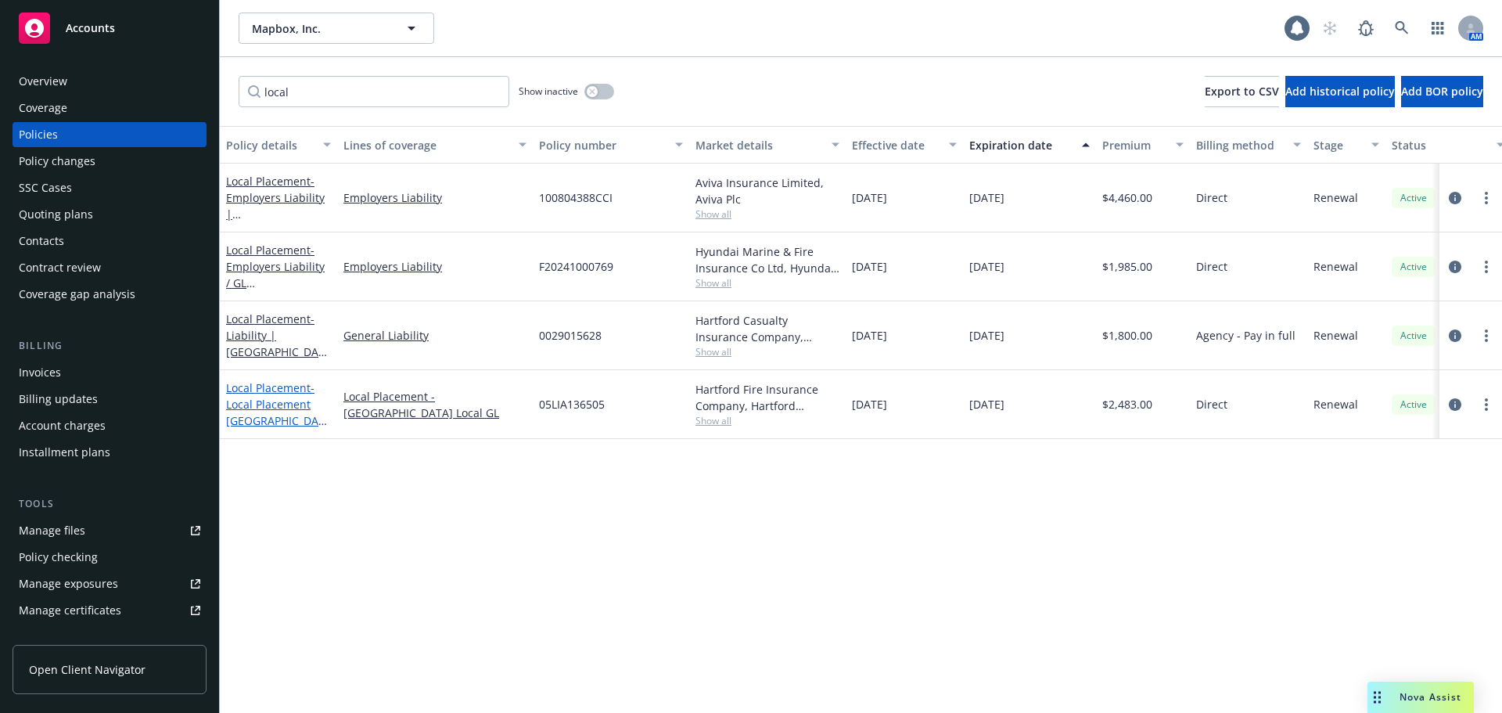
click at [278, 405] on span "- Local Placement Canada GL" at bounding box center [276, 412] width 101 height 64
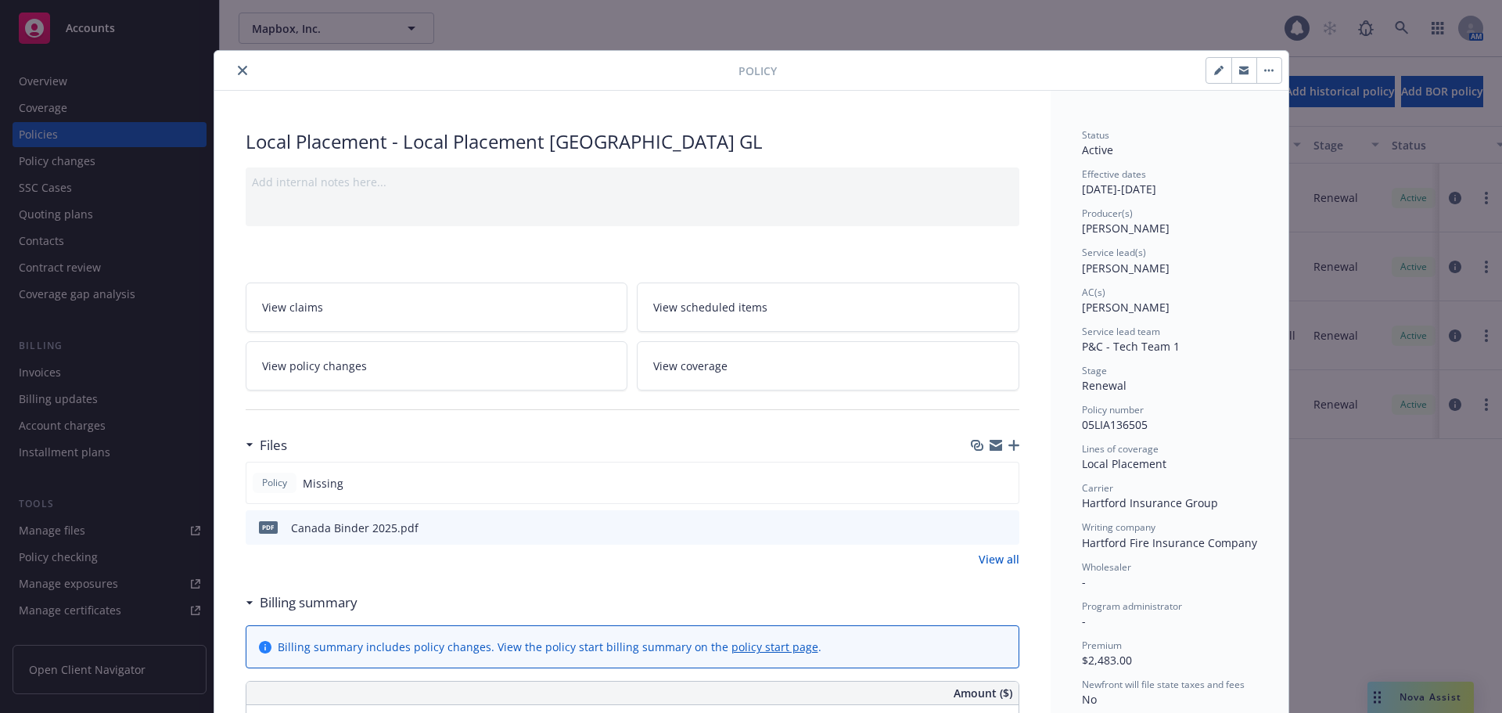
click at [1125, 425] on span "05LIA136505" at bounding box center [1115, 424] width 66 height 15
copy span "05LIA136505"
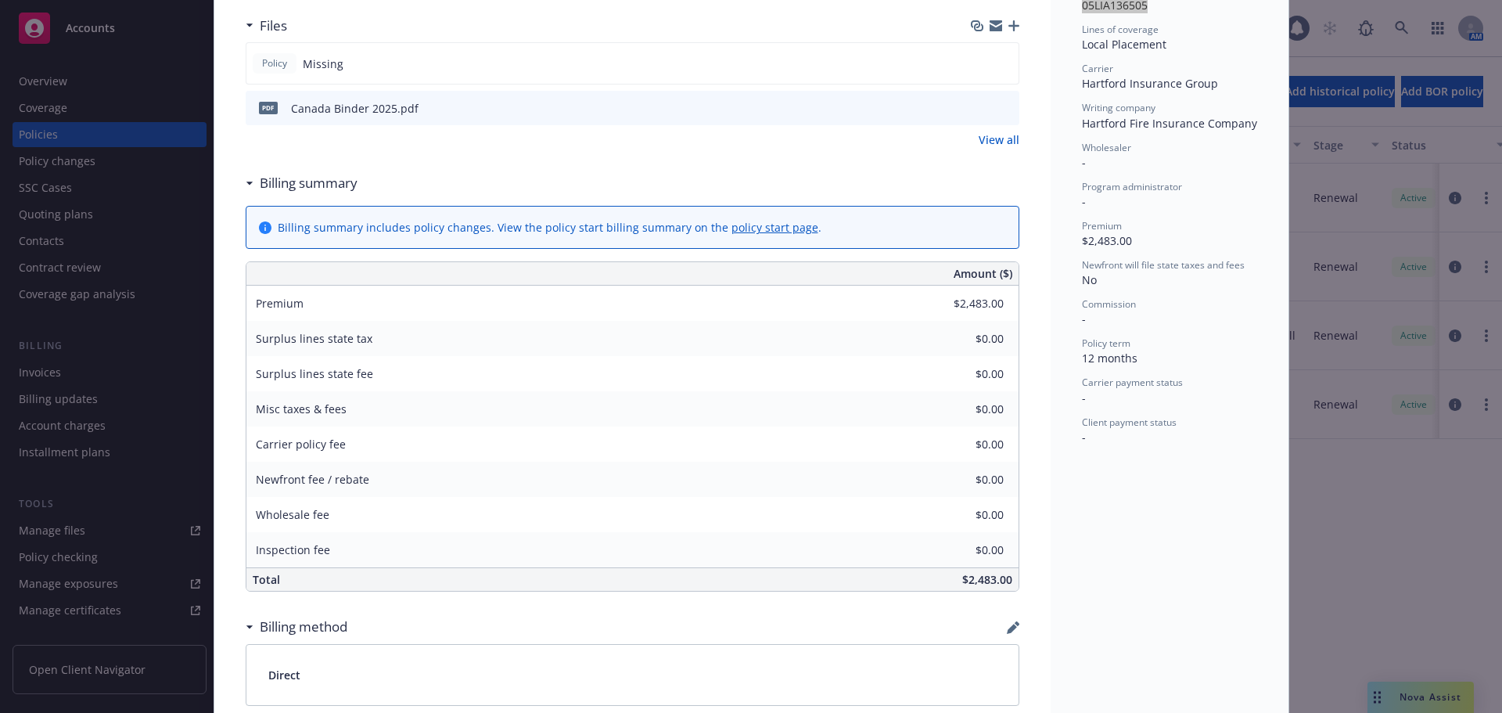
scroll to position [313, 0]
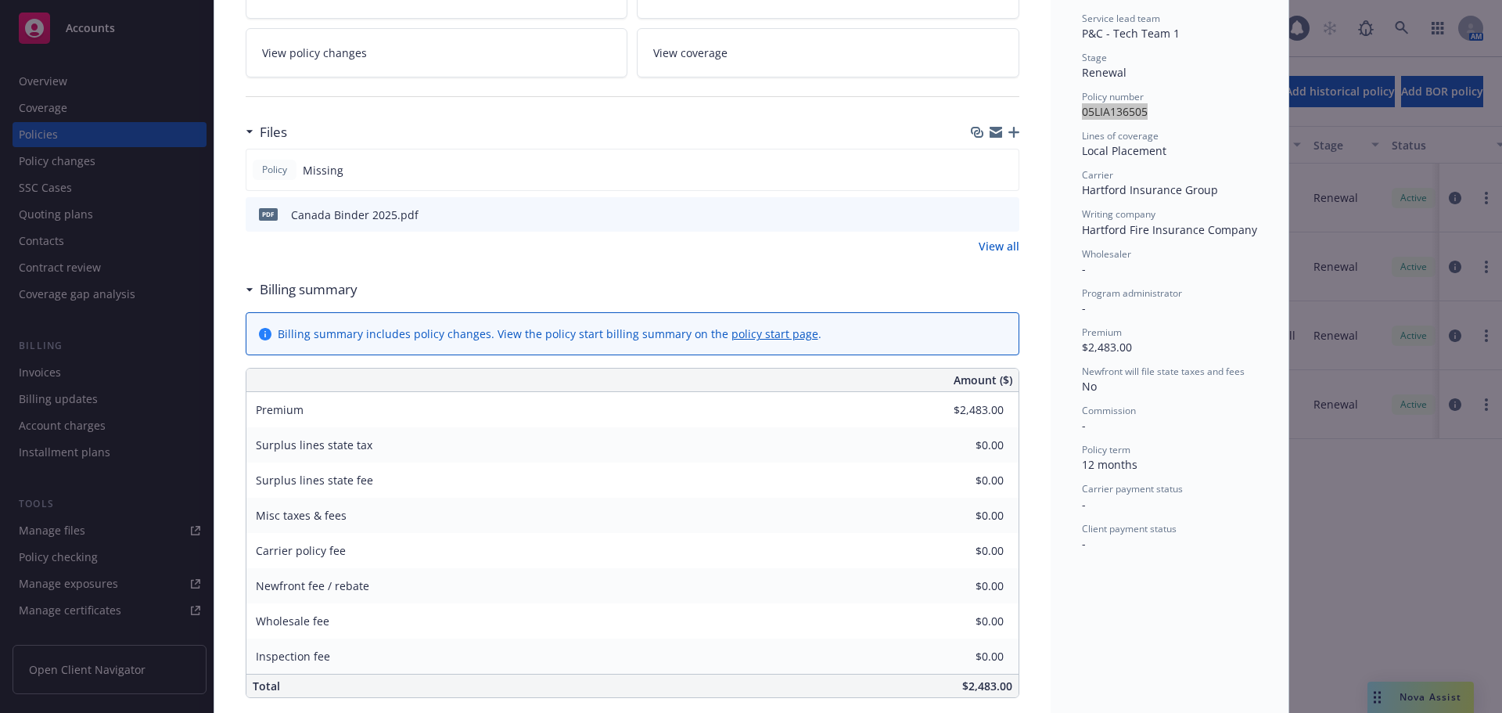
click at [997, 217] on icon "preview file" at bounding box center [1004, 213] width 14 height 11
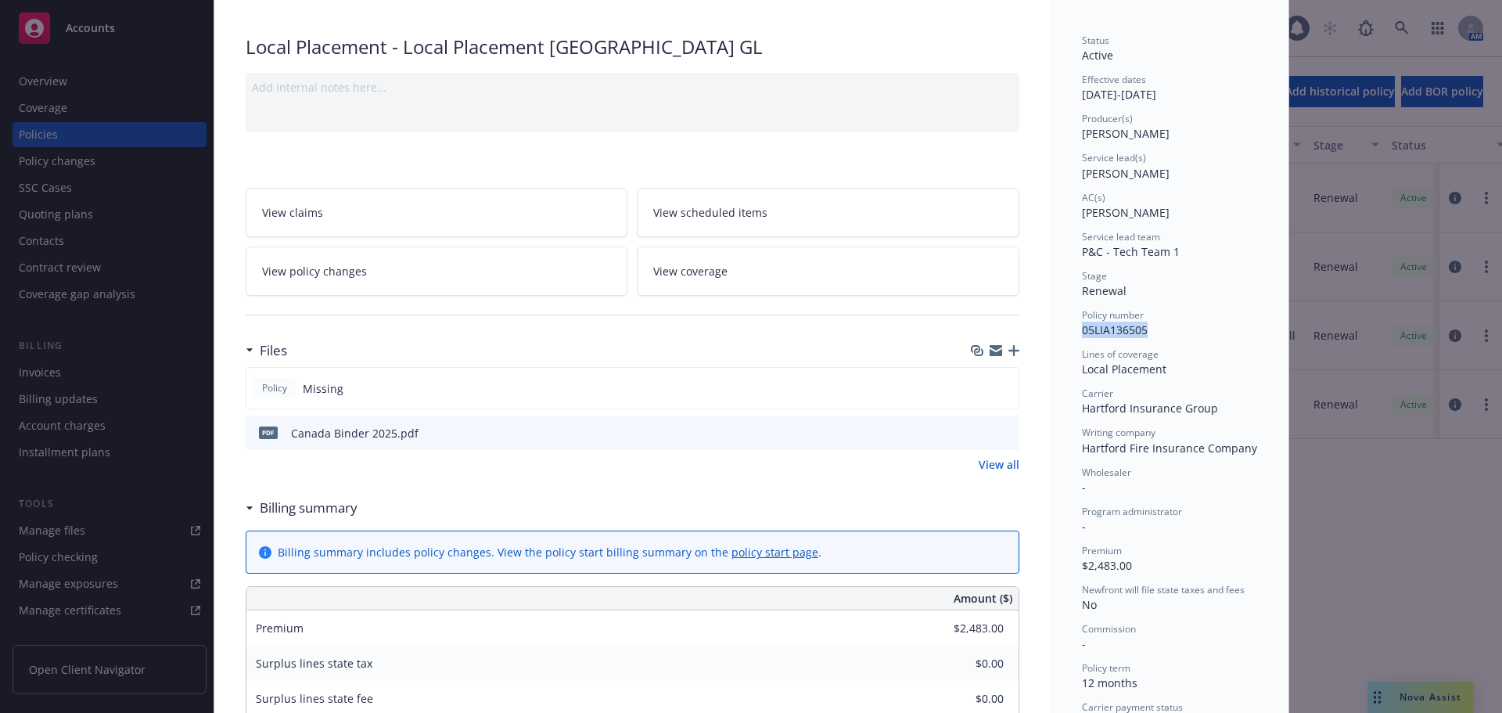
scroll to position [0, 0]
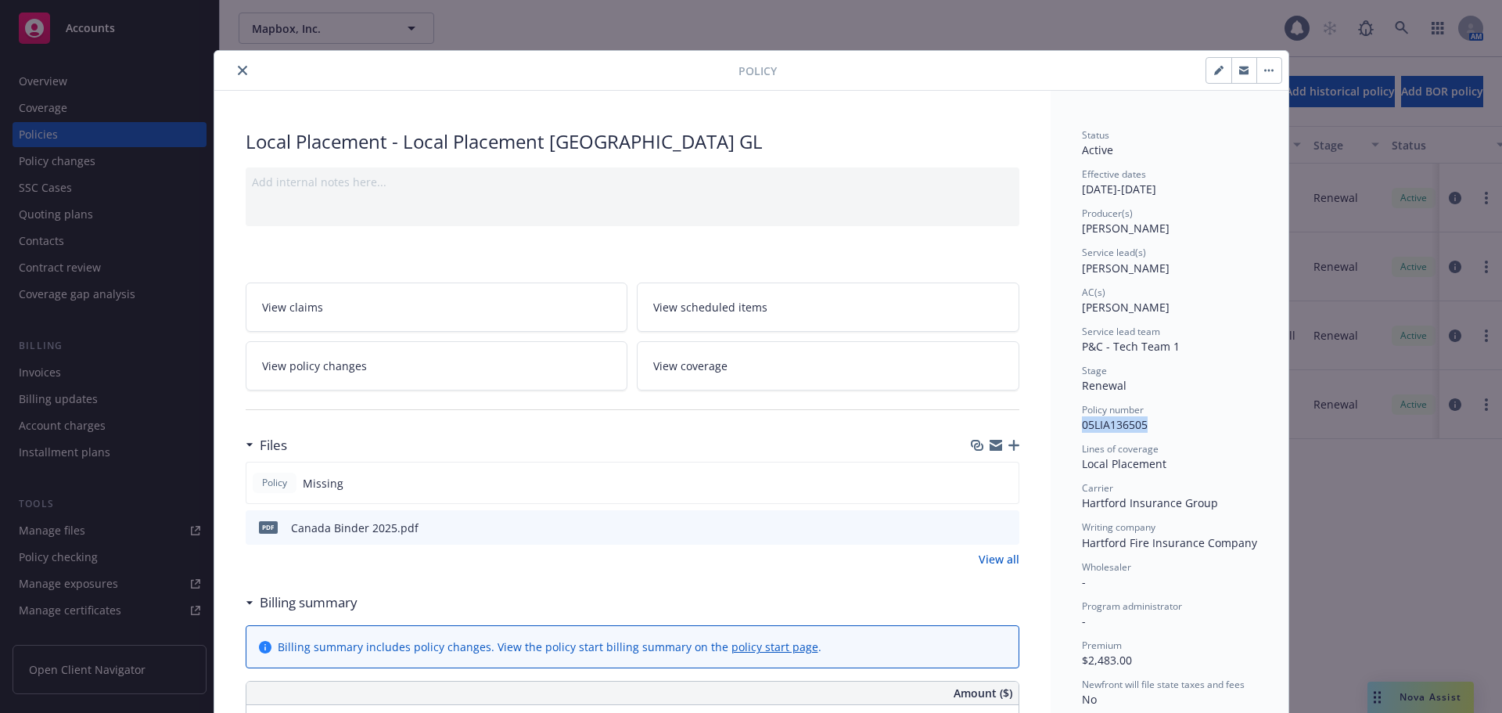
click at [239, 72] on icon "close" at bounding box center [242, 70] width 9 height 9
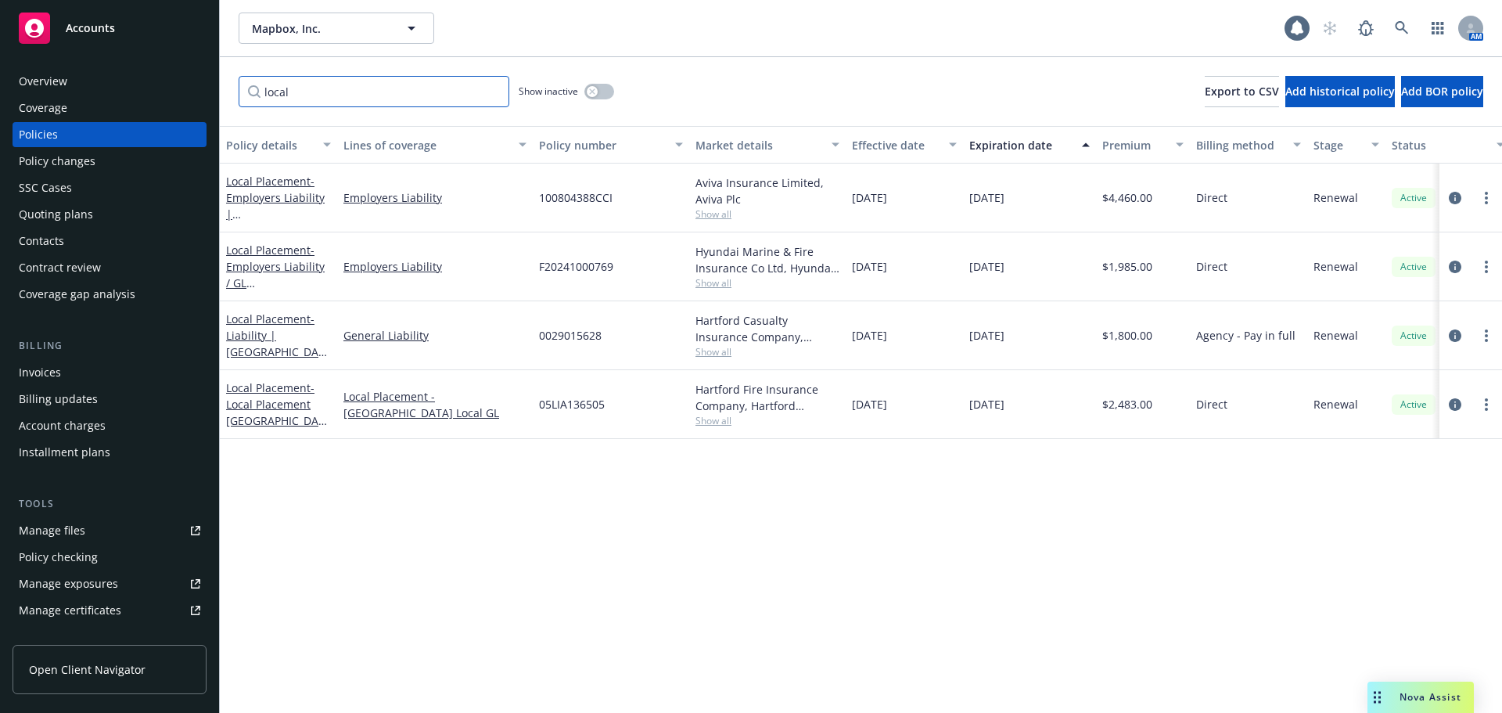
drag, startPoint x: 332, startPoint y: 86, endPoint x: 251, endPoint y: 92, distance: 80.8
click at [251, 92] on input "local" at bounding box center [374, 91] width 271 height 31
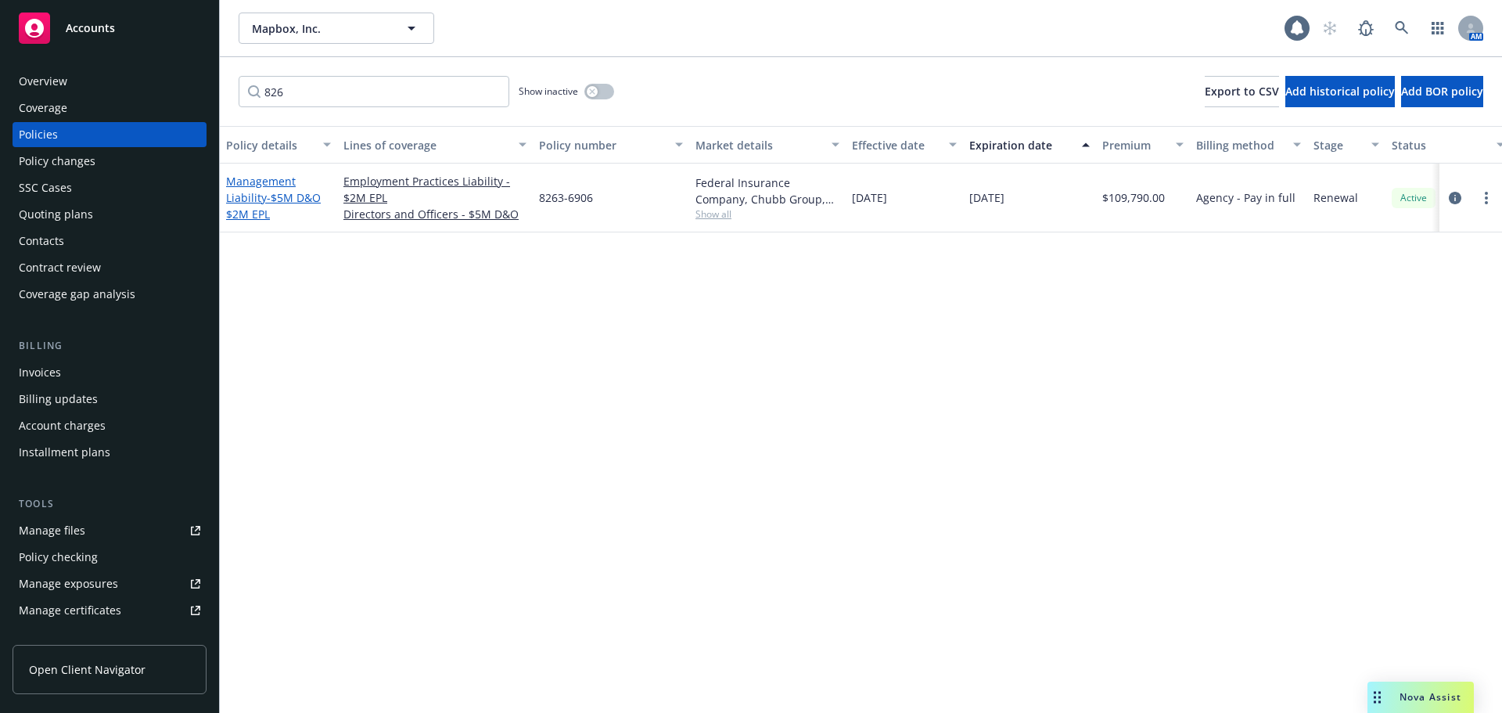
click at [262, 196] on link "Management Liability - $5M D&O $2M EPL" at bounding box center [273, 198] width 95 height 48
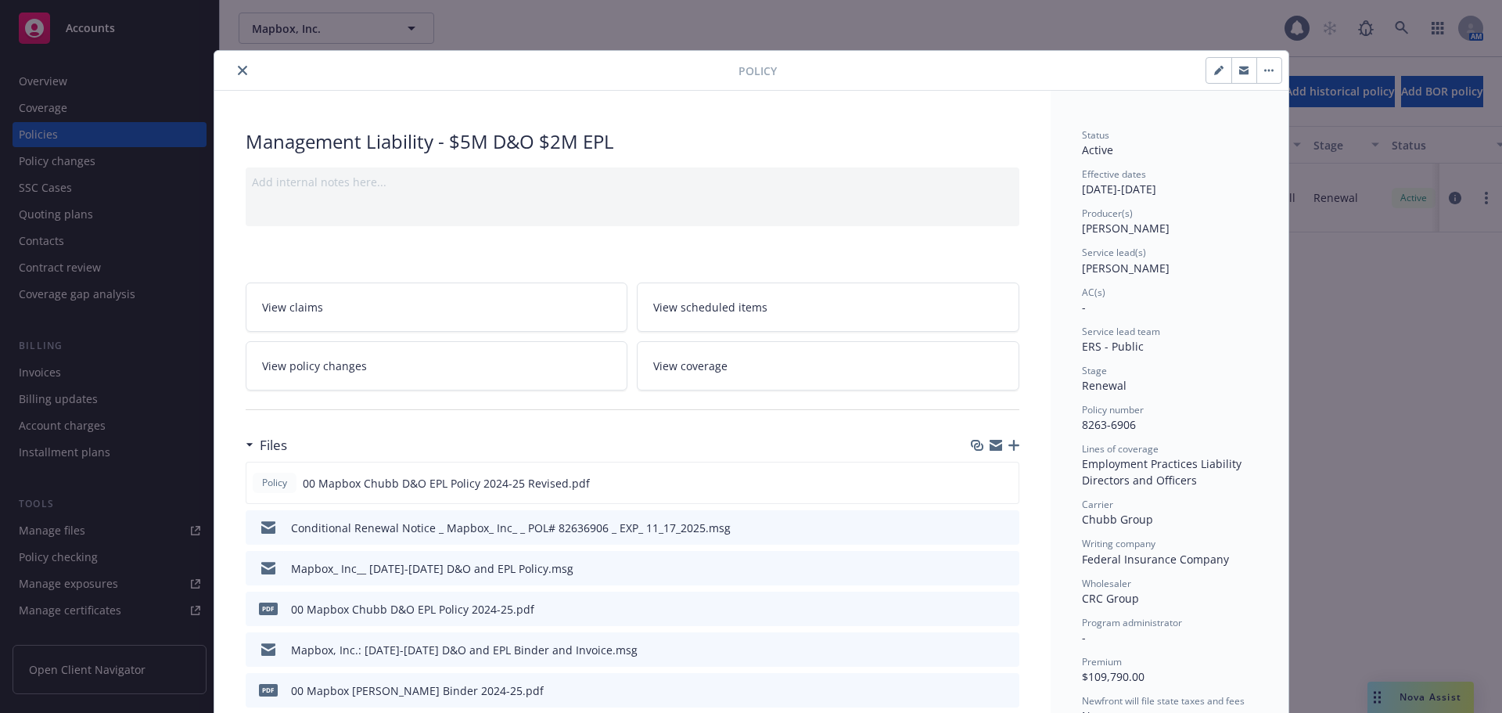
click at [238, 68] on icon "close" at bounding box center [242, 70] width 9 height 9
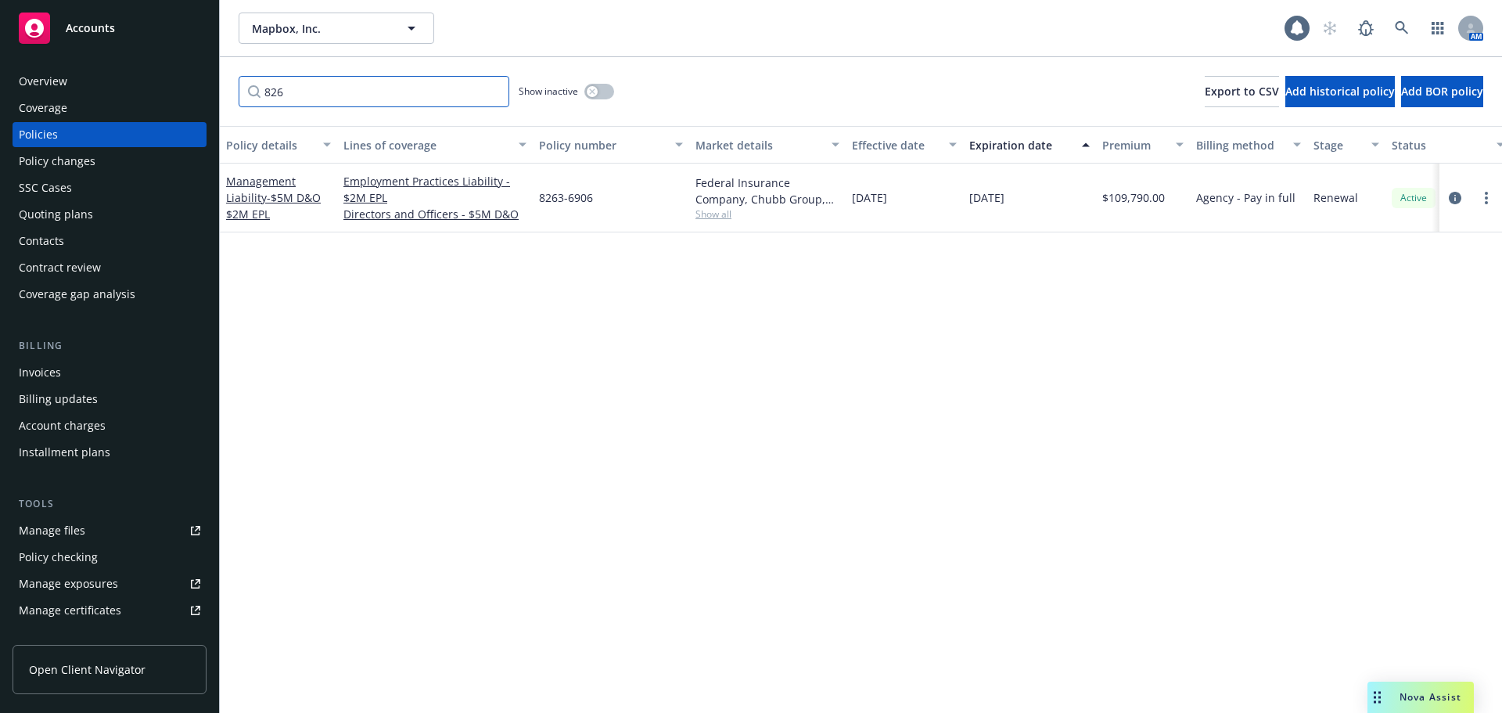
drag, startPoint x: 321, startPoint y: 91, endPoint x: 232, endPoint y: 94, distance: 90.0
click at [232, 94] on div "826 Show inactive Export to CSV Add historical policy Add BOR policy" at bounding box center [861, 91] width 1282 height 69
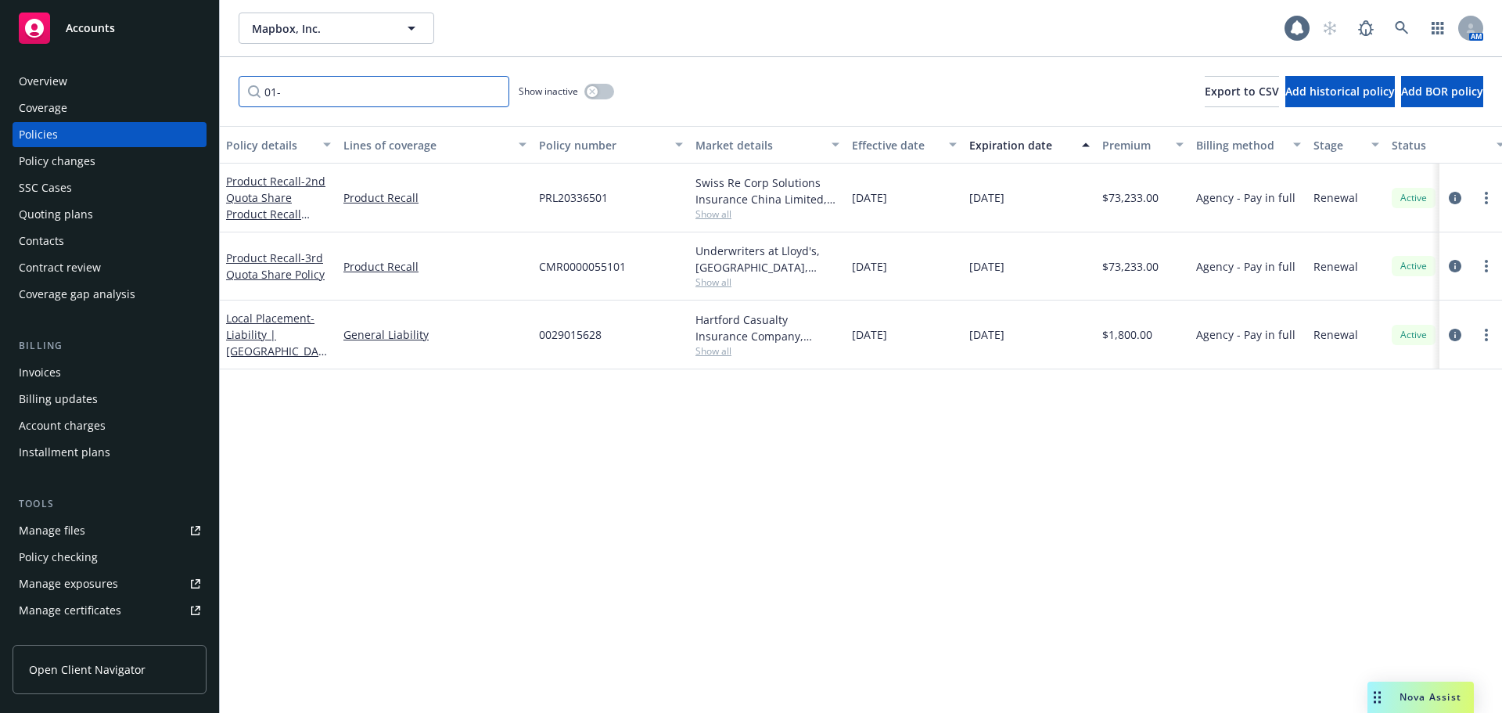
type input "01-7"
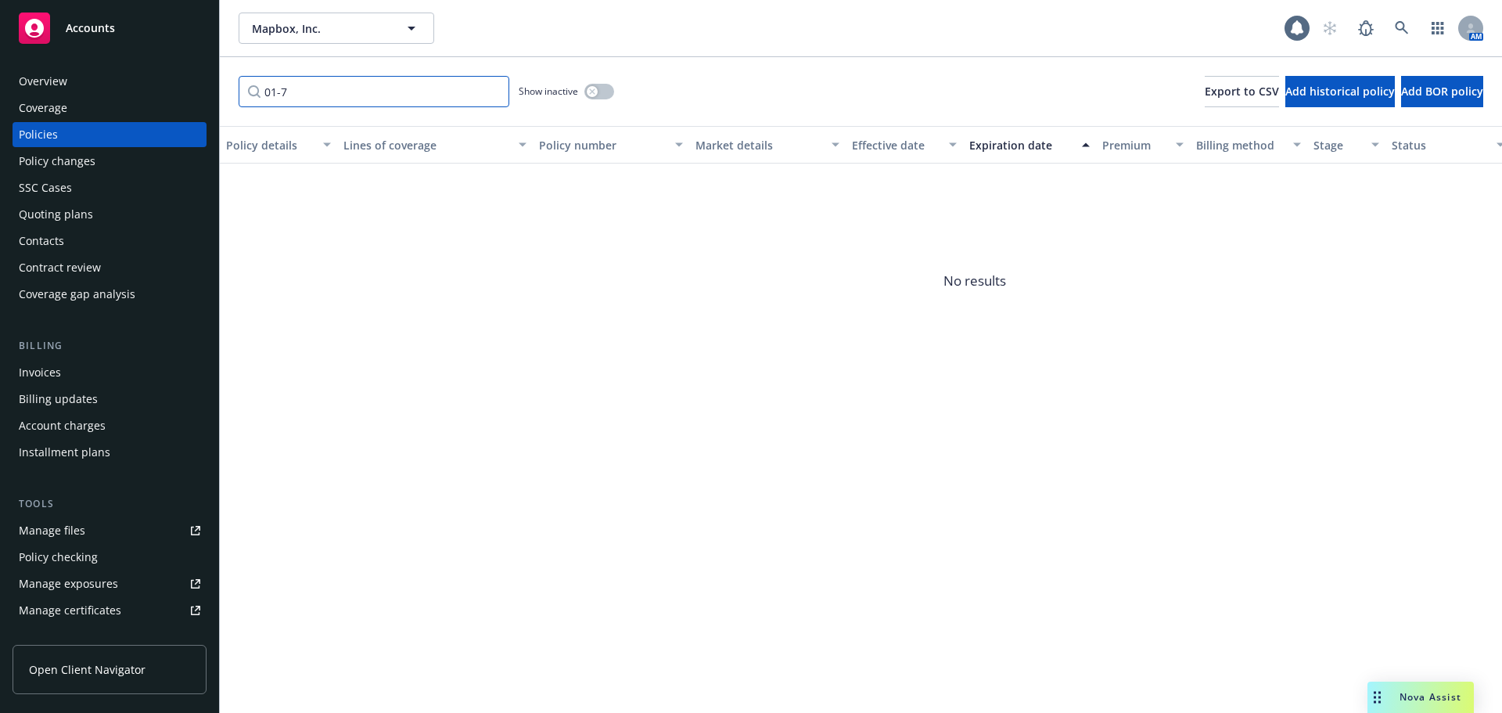
click at [492, 93] on input "01-7" at bounding box center [374, 91] width 271 height 31
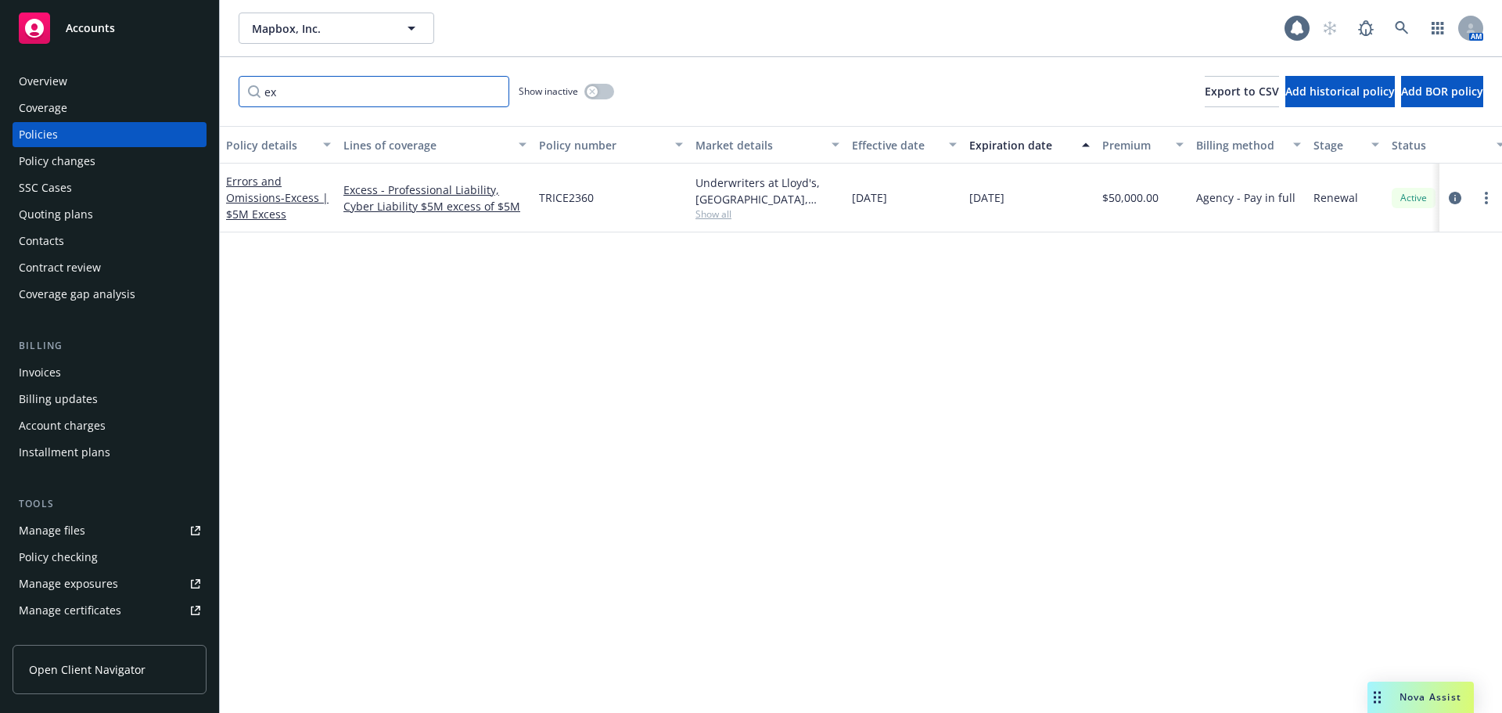
type input "e"
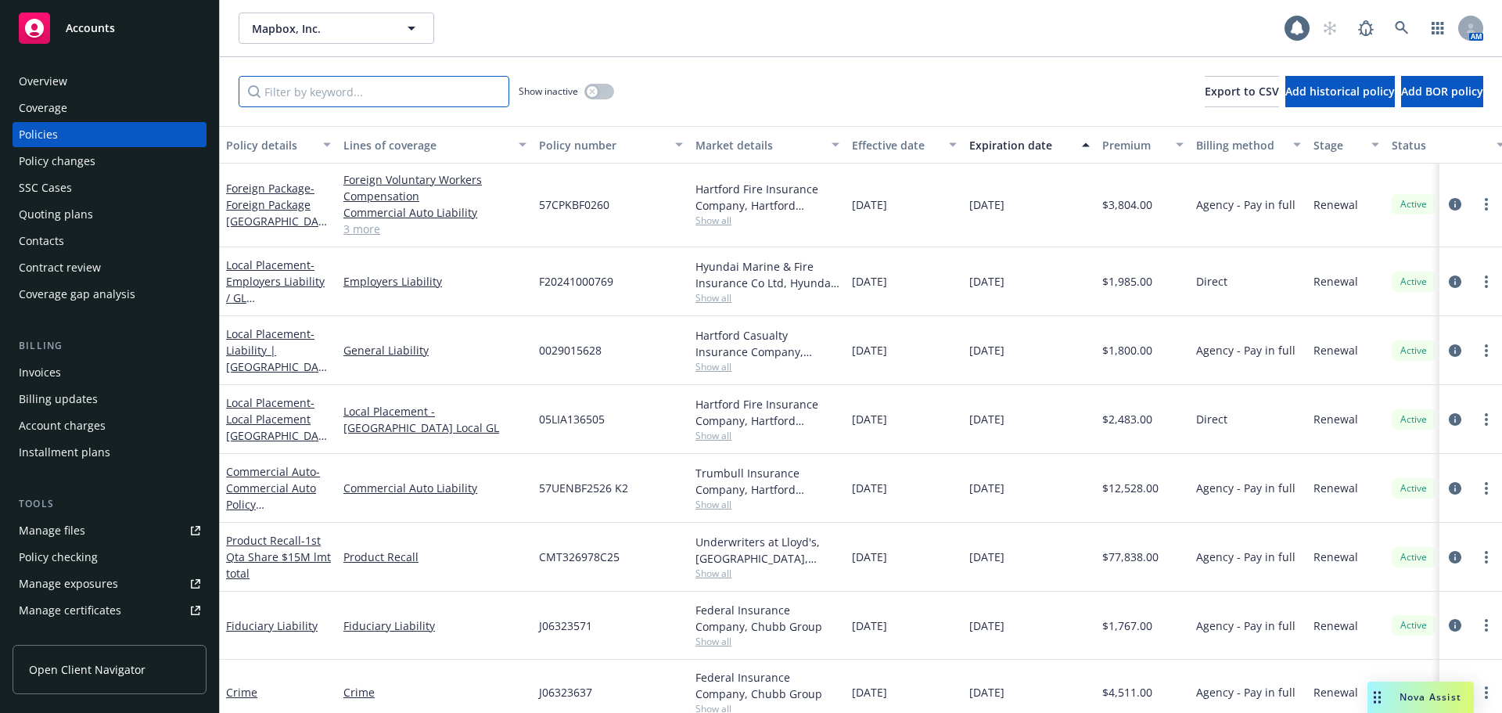
scroll to position [594, 0]
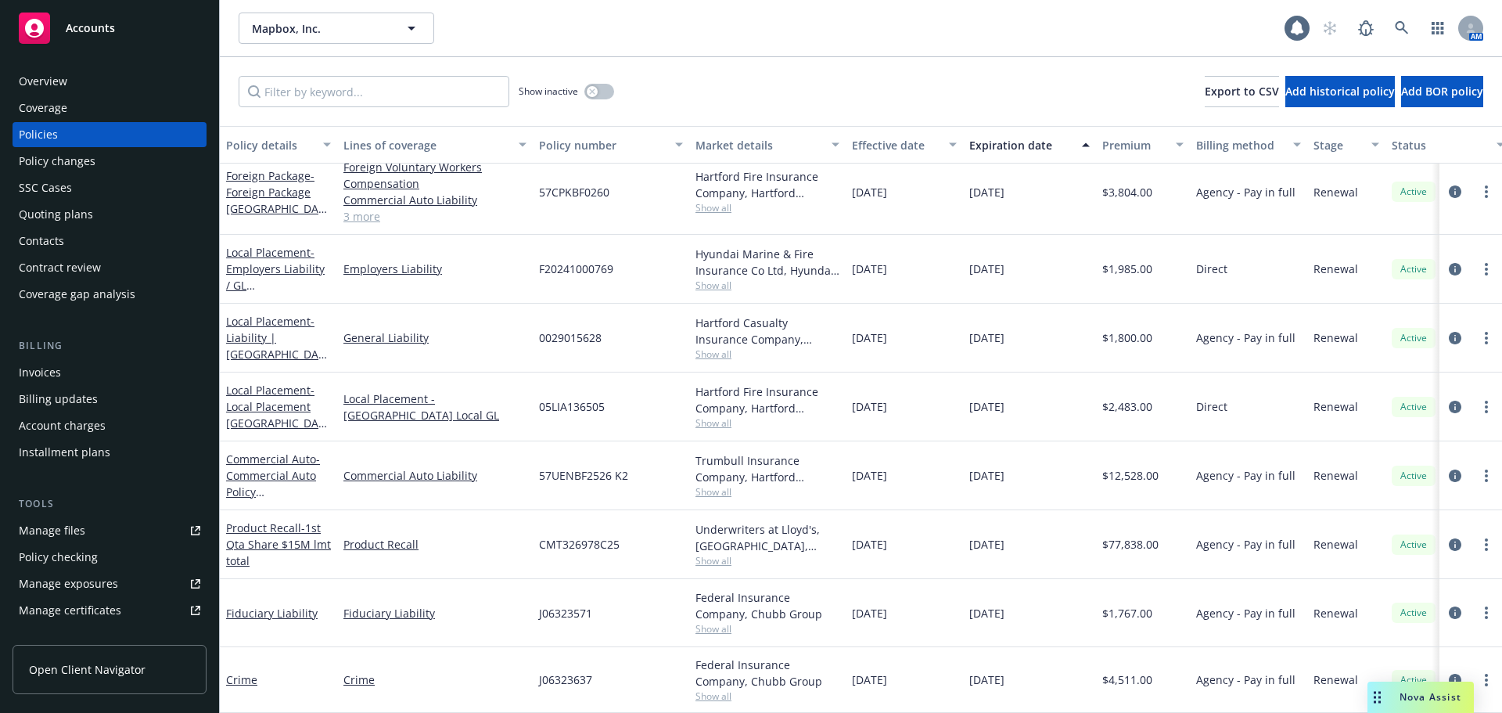
click at [115, 533] on link "Manage files" at bounding box center [110, 530] width 194 height 25
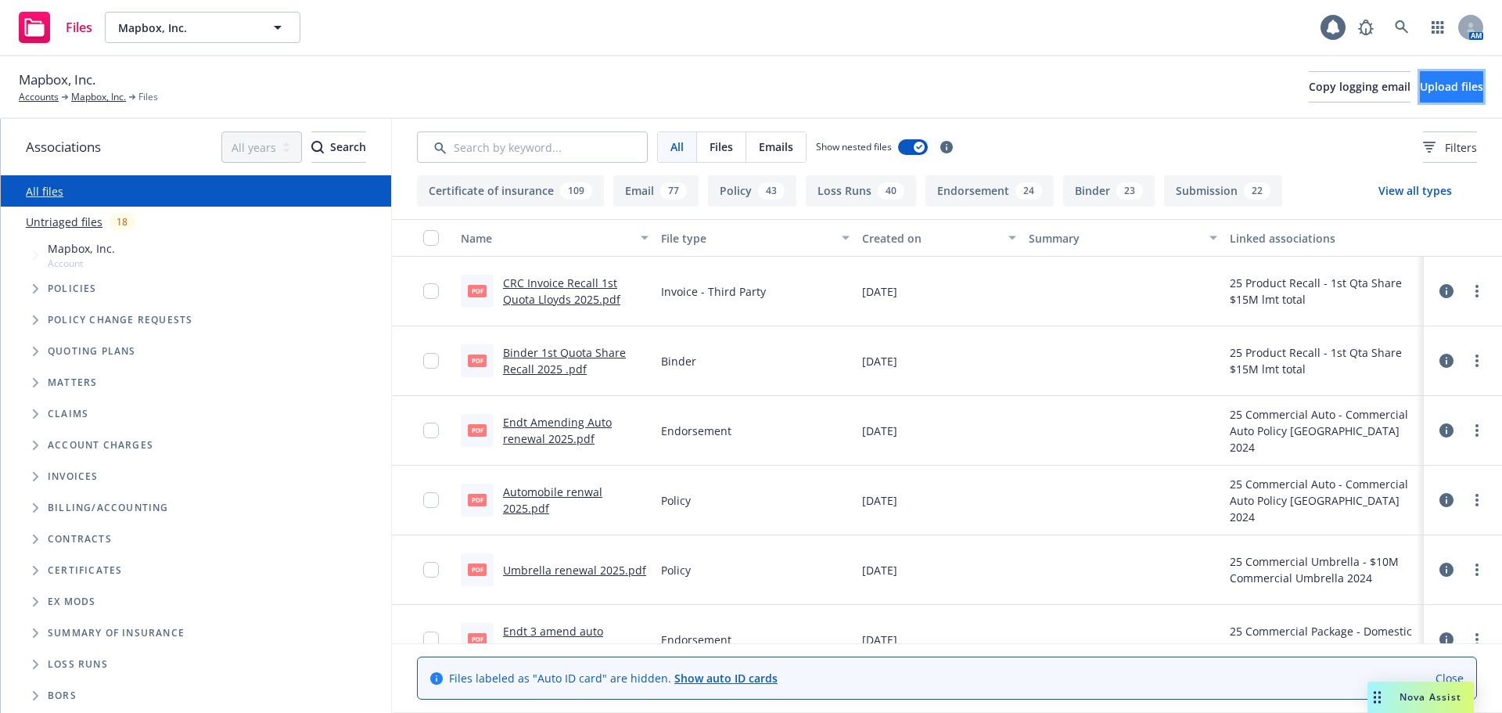
click at [1449, 90] on span "Upload files" at bounding box center [1451, 86] width 63 height 15
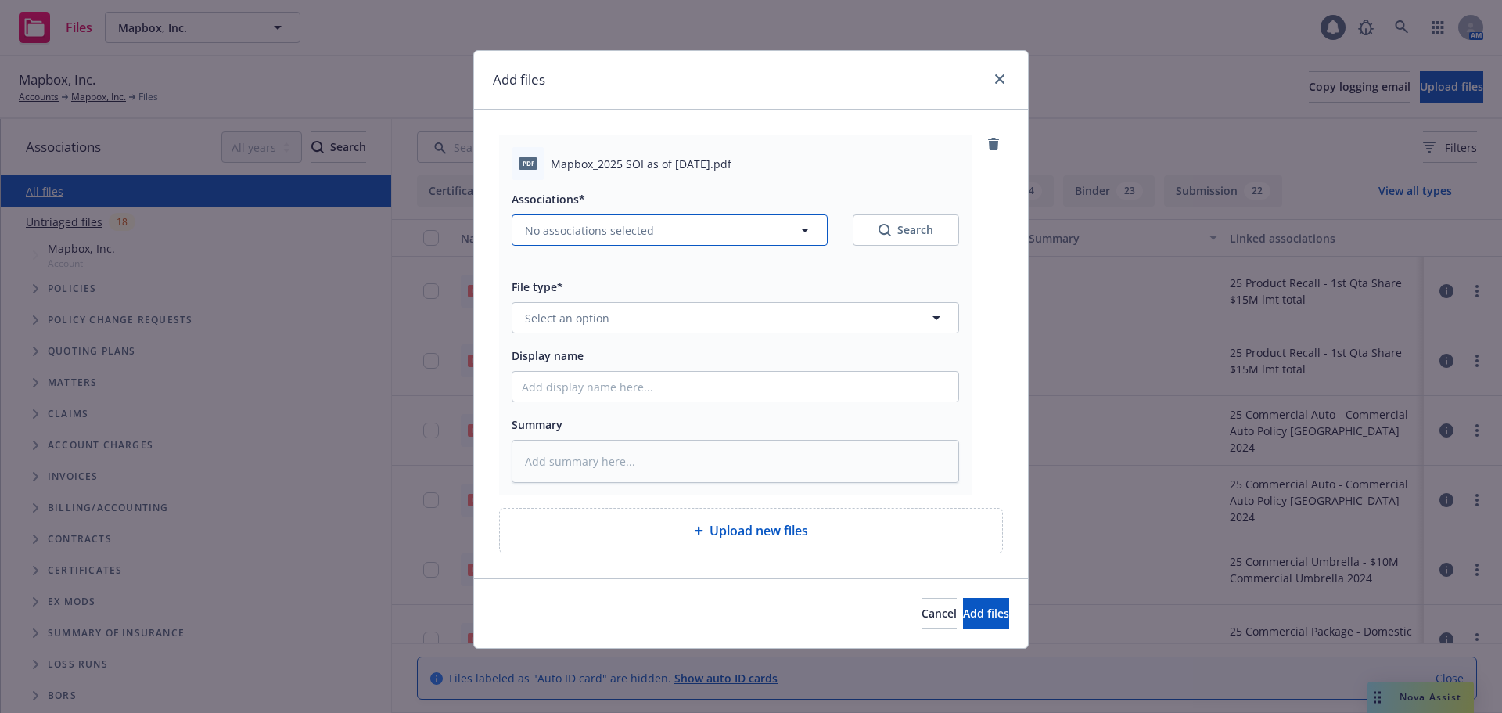
click at [654, 240] on button "No associations selected" at bounding box center [670, 229] width 316 height 31
type textarea "x"
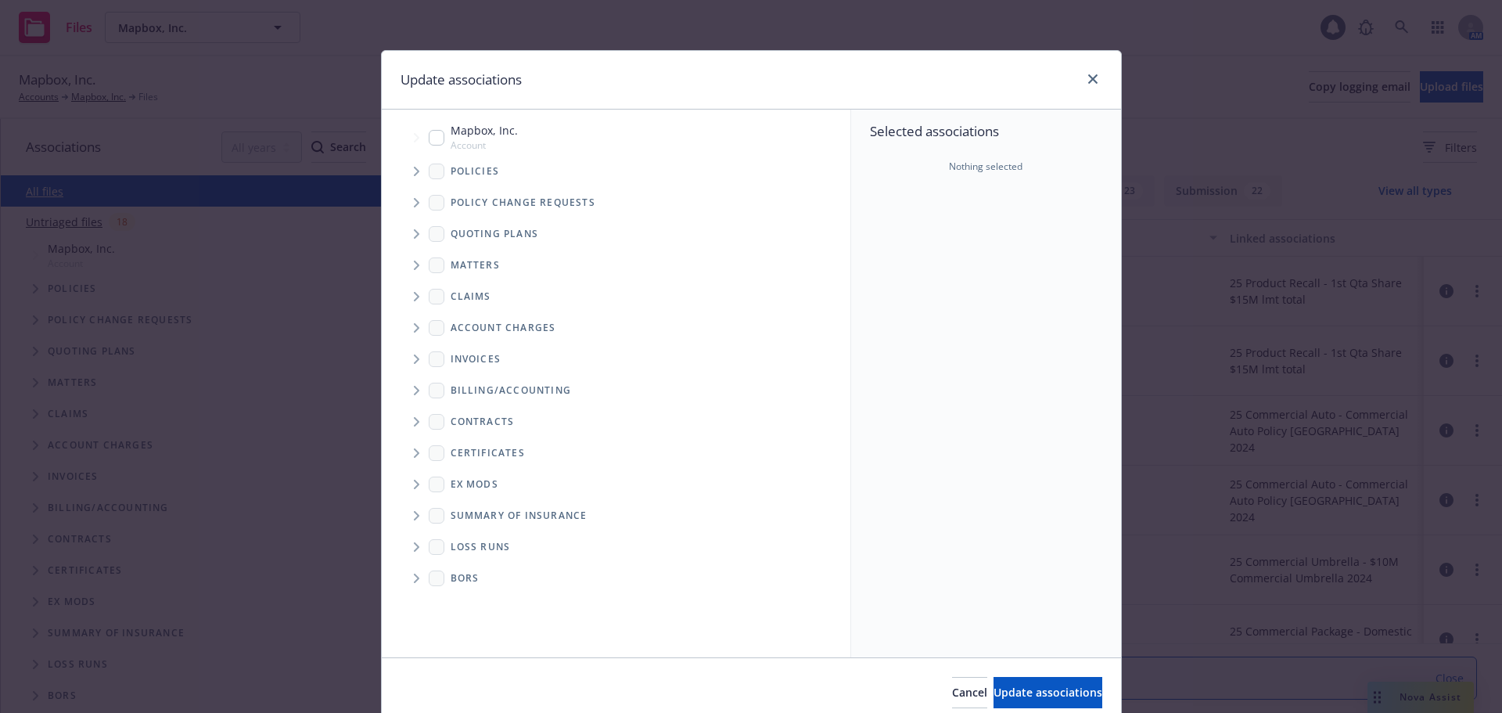
click at [432, 136] on input "Tree Example" at bounding box center [437, 138] width 16 height 16
checkbox input "true"
click at [1014, 691] on span "Update associations" at bounding box center [1047, 691] width 109 height 15
type textarea "x"
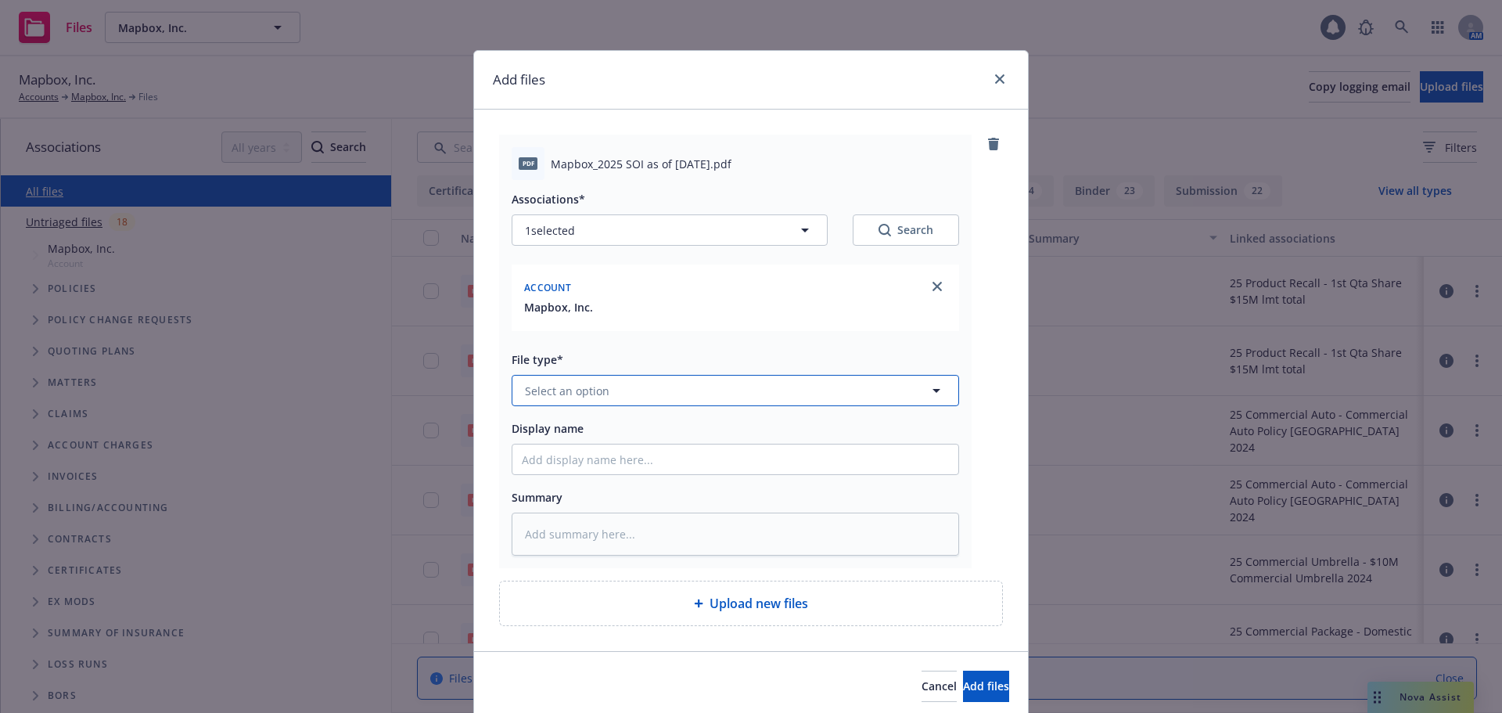
click at [667, 393] on button "Select an option" at bounding box center [735, 390] width 447 height 31
type input "summar"
click at [626, 525] on span "Summary of Insurance" at bounding box center [588, 516] width 120 height 16
click at [963, 686] on span "Add files" at bounding box center [986, 685] width 46 height 15
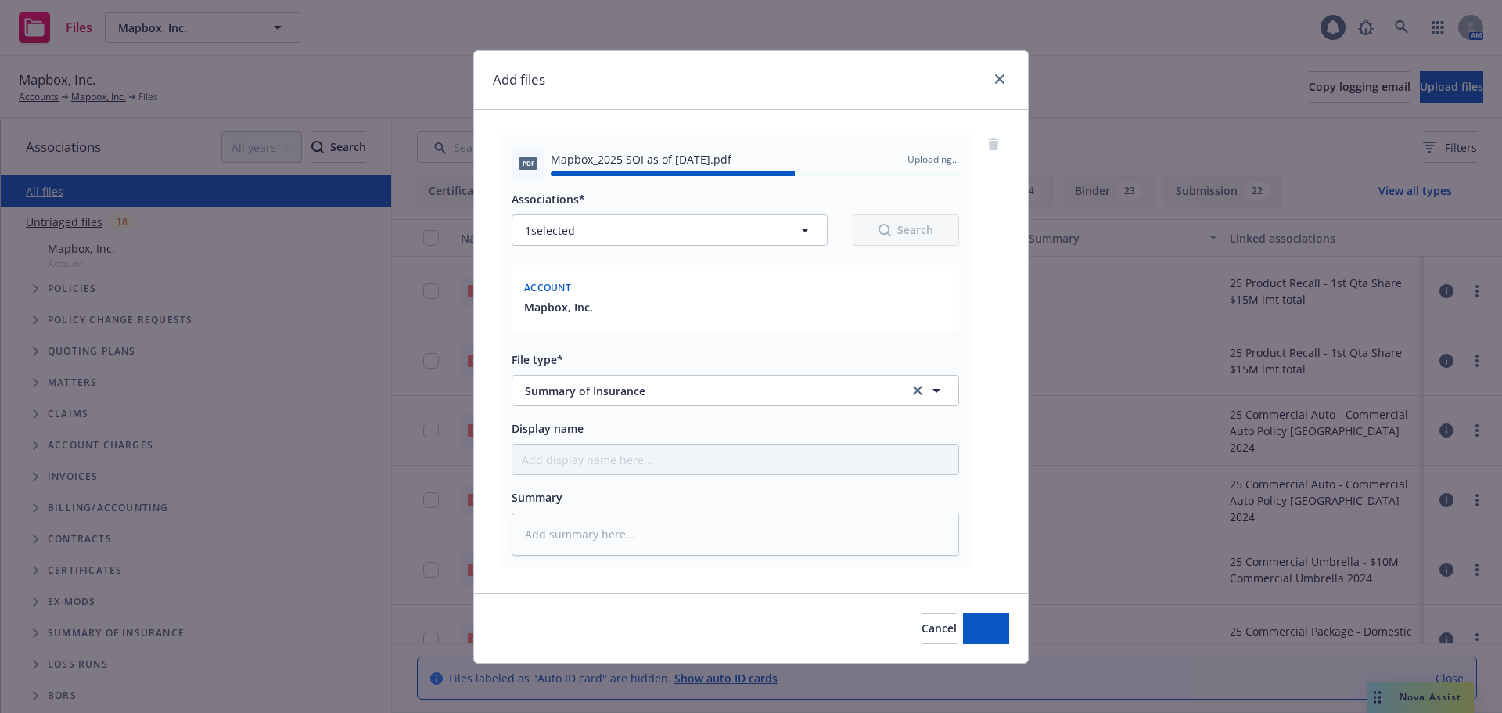
type textarea "x"
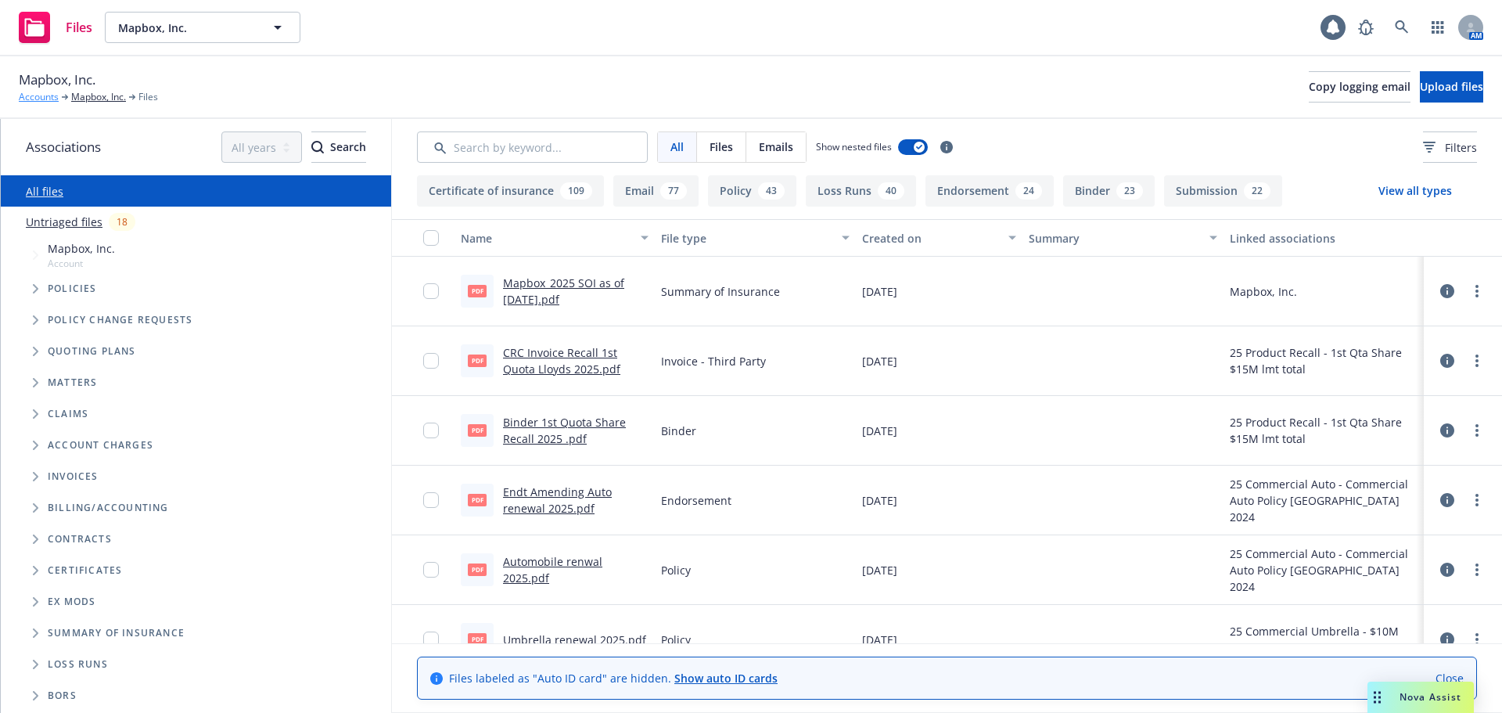
click at [48, 101] on link "Accounts" at bounding box center [39, 97] width 40 height 14
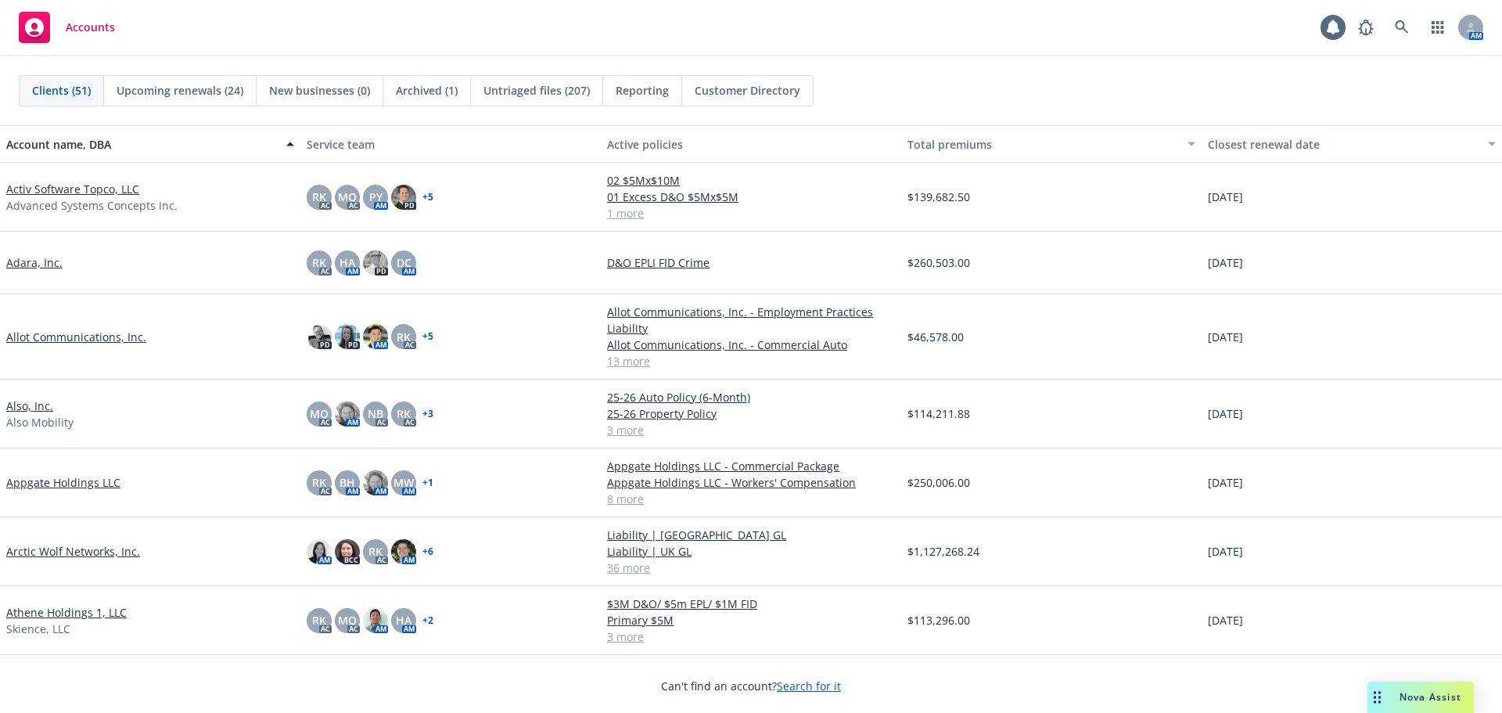
scroll to position [235, 0]
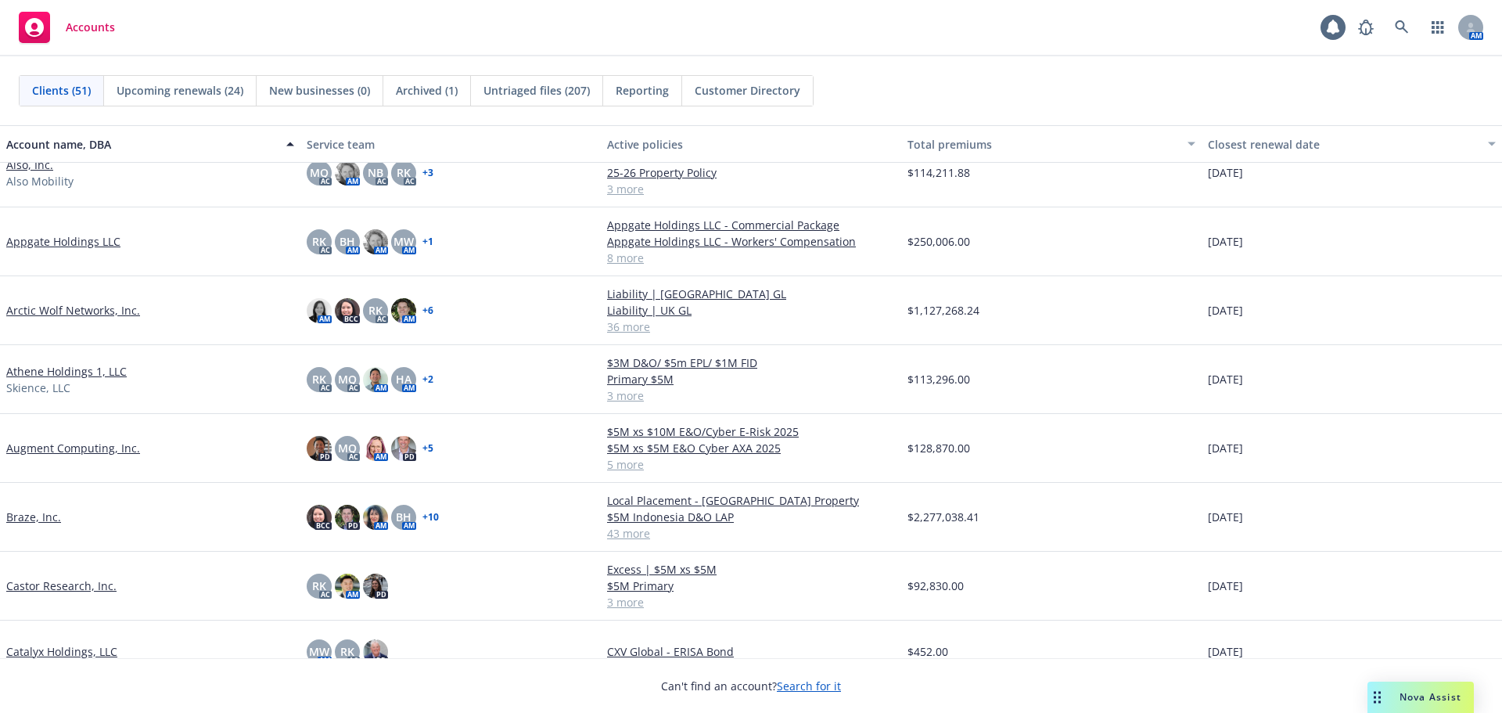
click at [27, 518] on link "Braze, Inc." at bounding box center [33, 516] width 55 height 16
click at [38, 520] on link "Braze, Inc." at bounding box center [33, 516] width 55 height 16
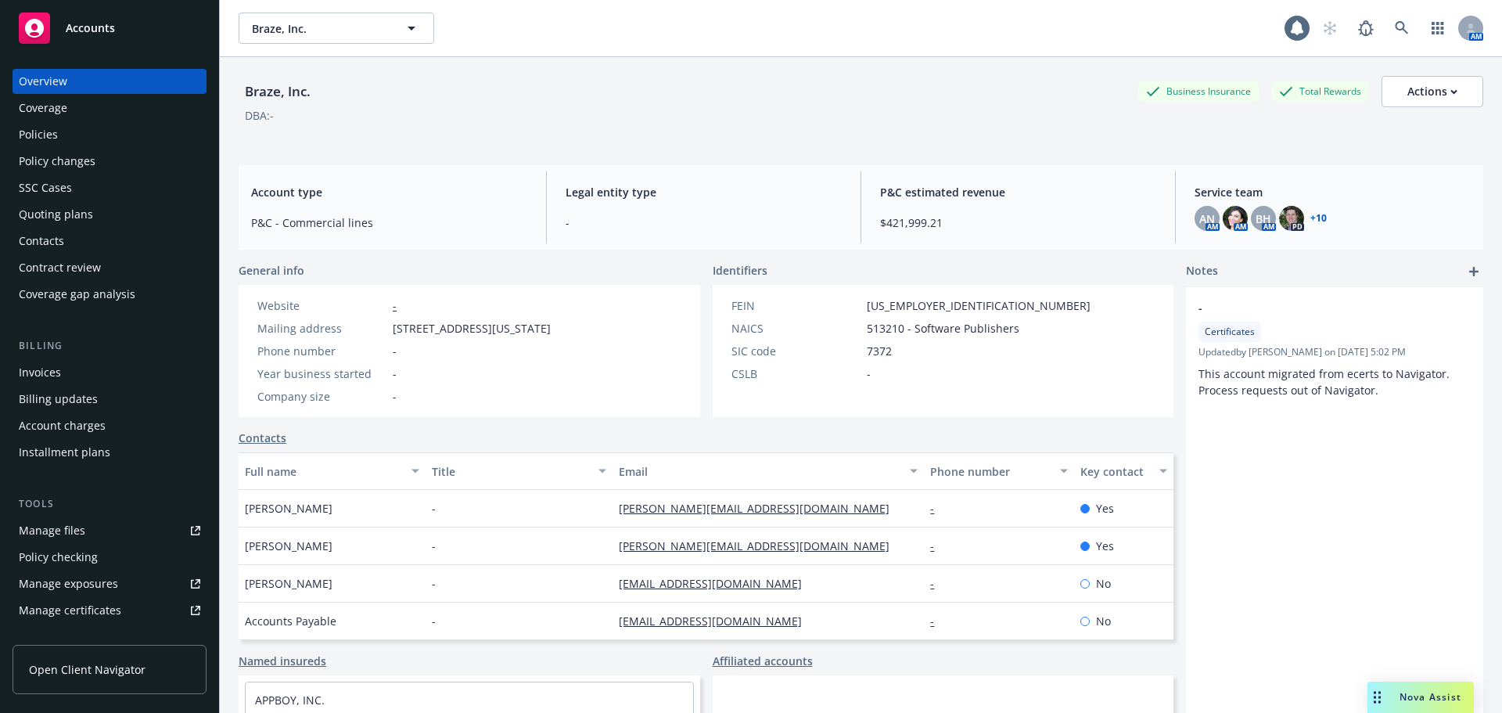
click at [45, 206] on div "Quoting plans" at bounding box center [56, 214] width 74 height 25
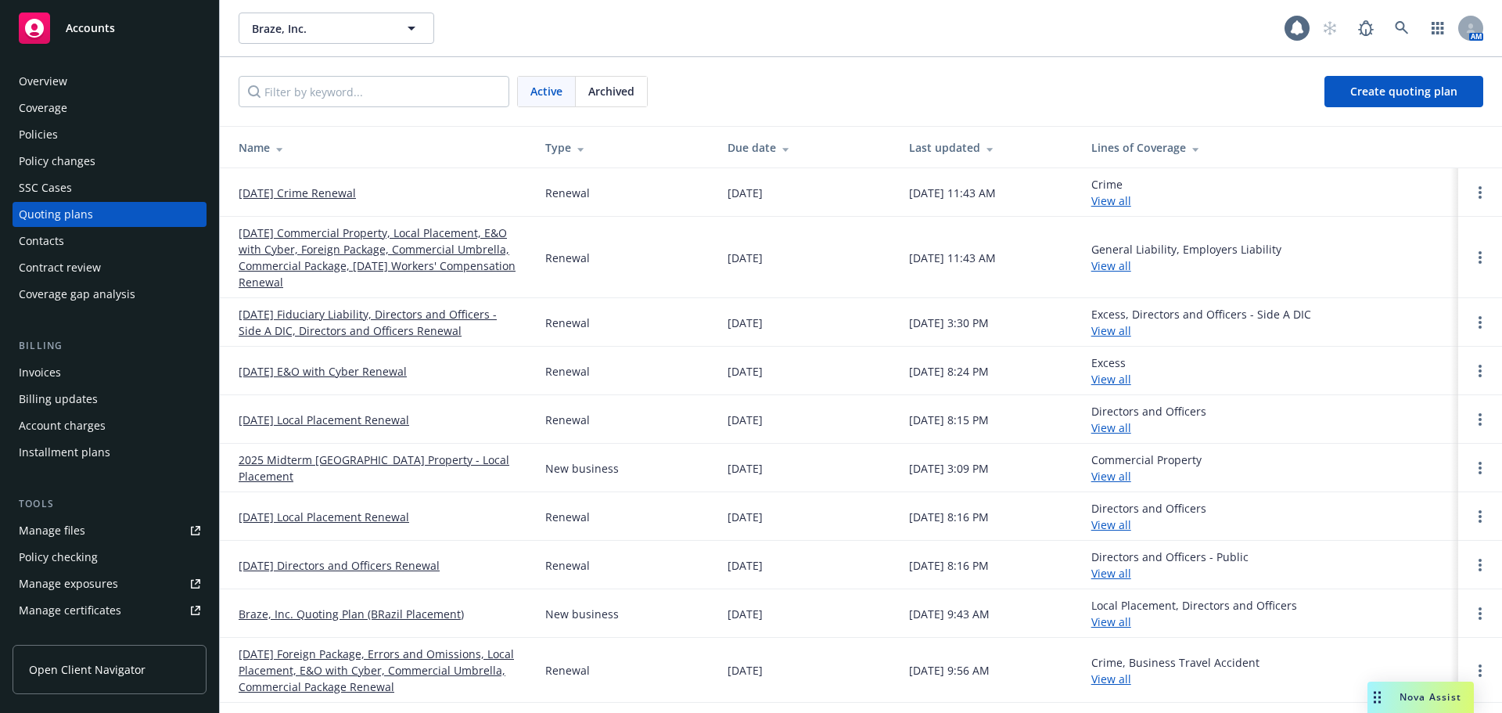
click at [331, 191] on link "01/28/26 Crime Renewal" at bounding box center [297, 193] width 117 height 16
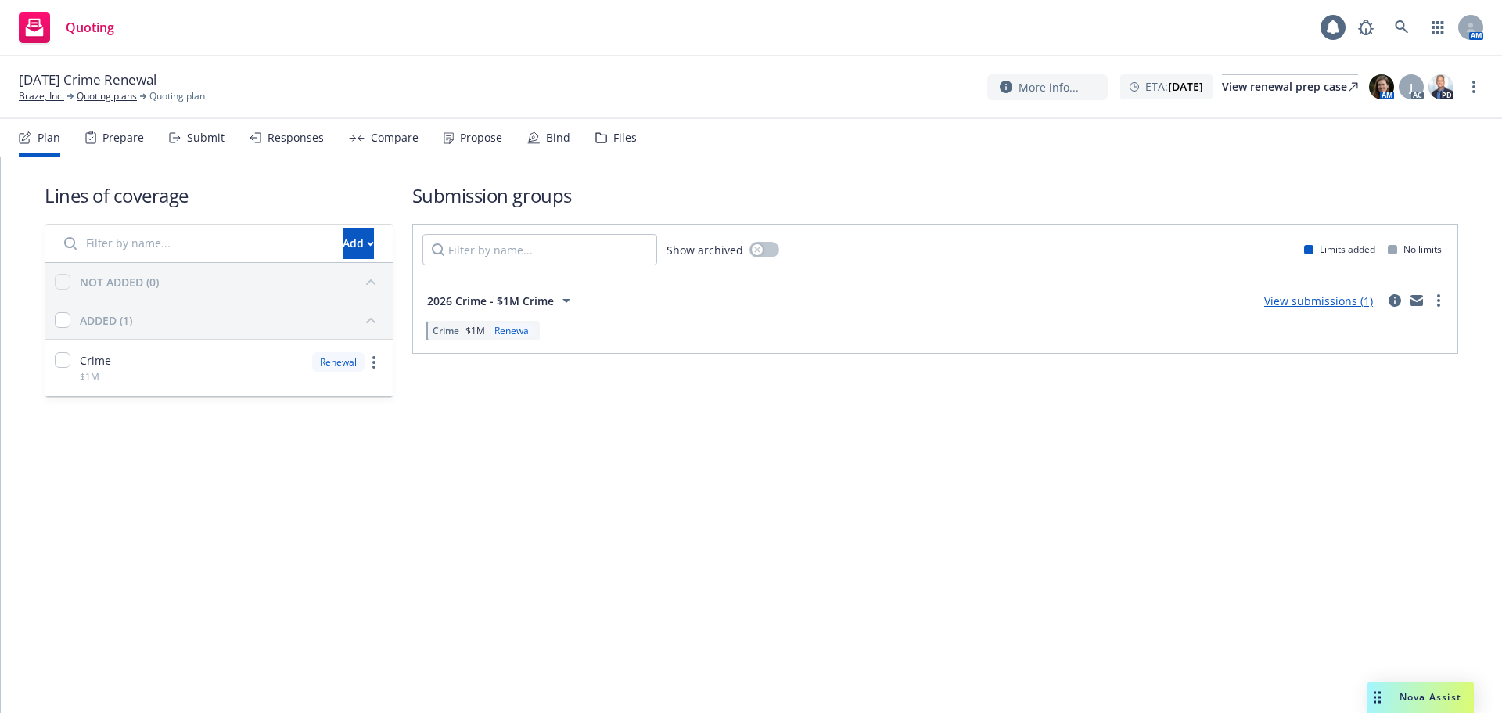
click at [185, 145] on div "Submit" at bounding box center [197, 138] width 56 height 38
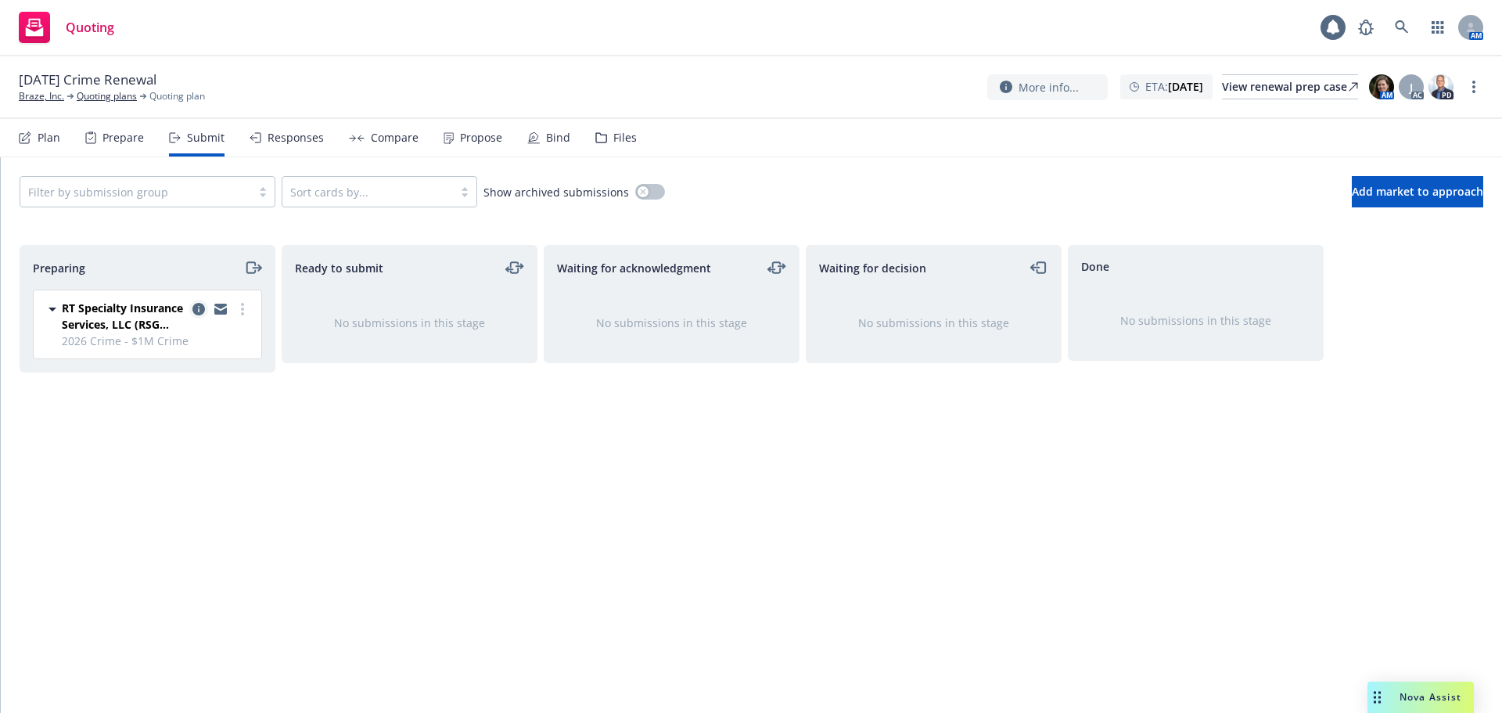
click at [200, 307] on icon "copy logging email" at bounding box center [198, 309] width 13 height 13
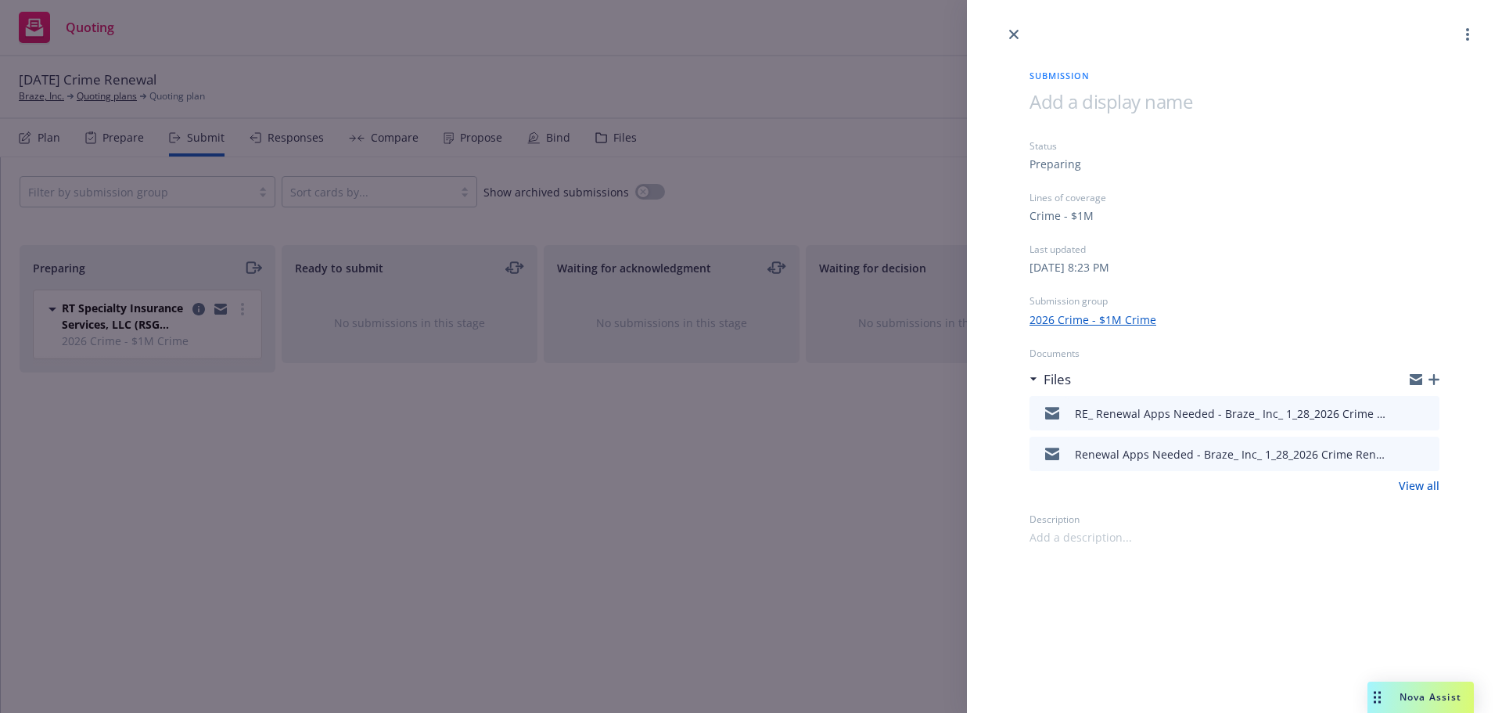
click at [1434, 382] on icon "button" at bounding box center [1433, 379] width 11 height 11
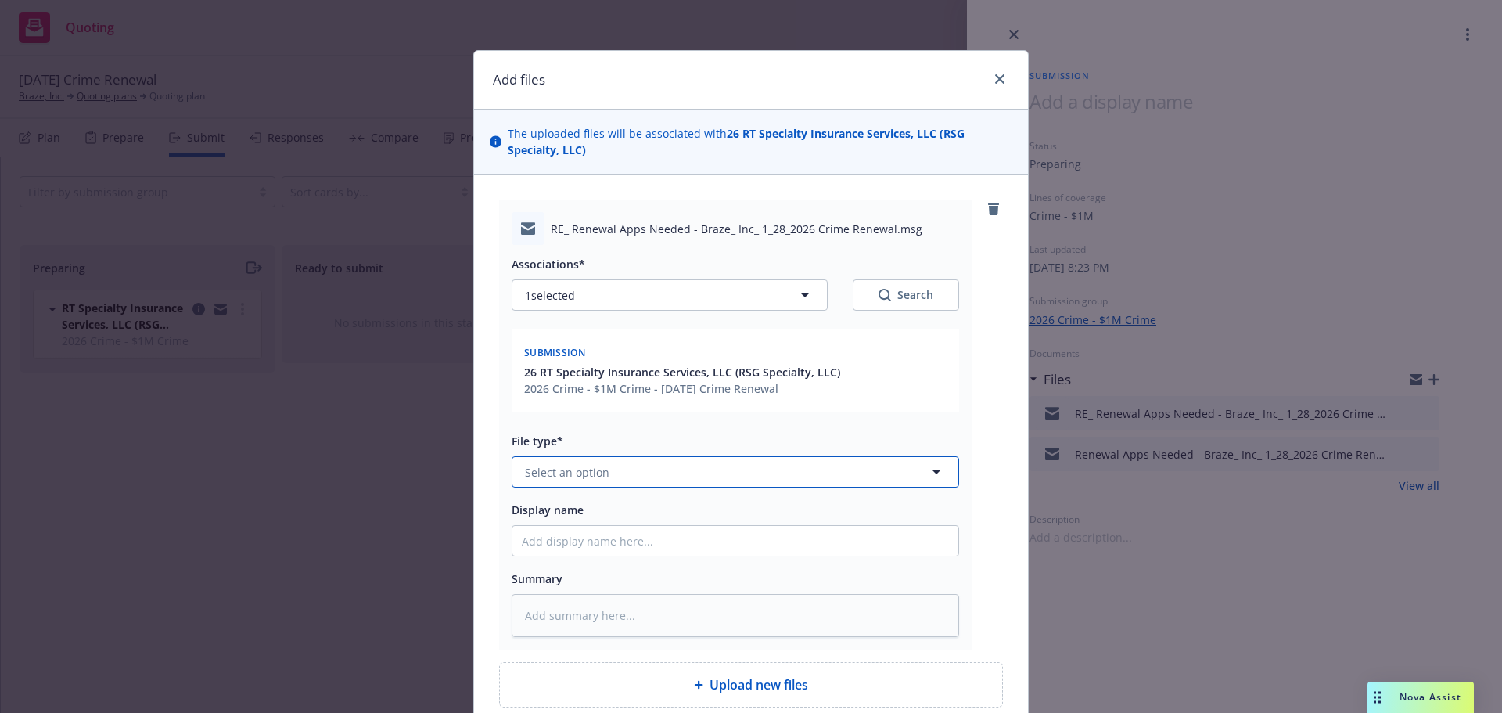
click at [640, 475] on button "Select an option" at bounding box center [735, 471] width 447 height 31
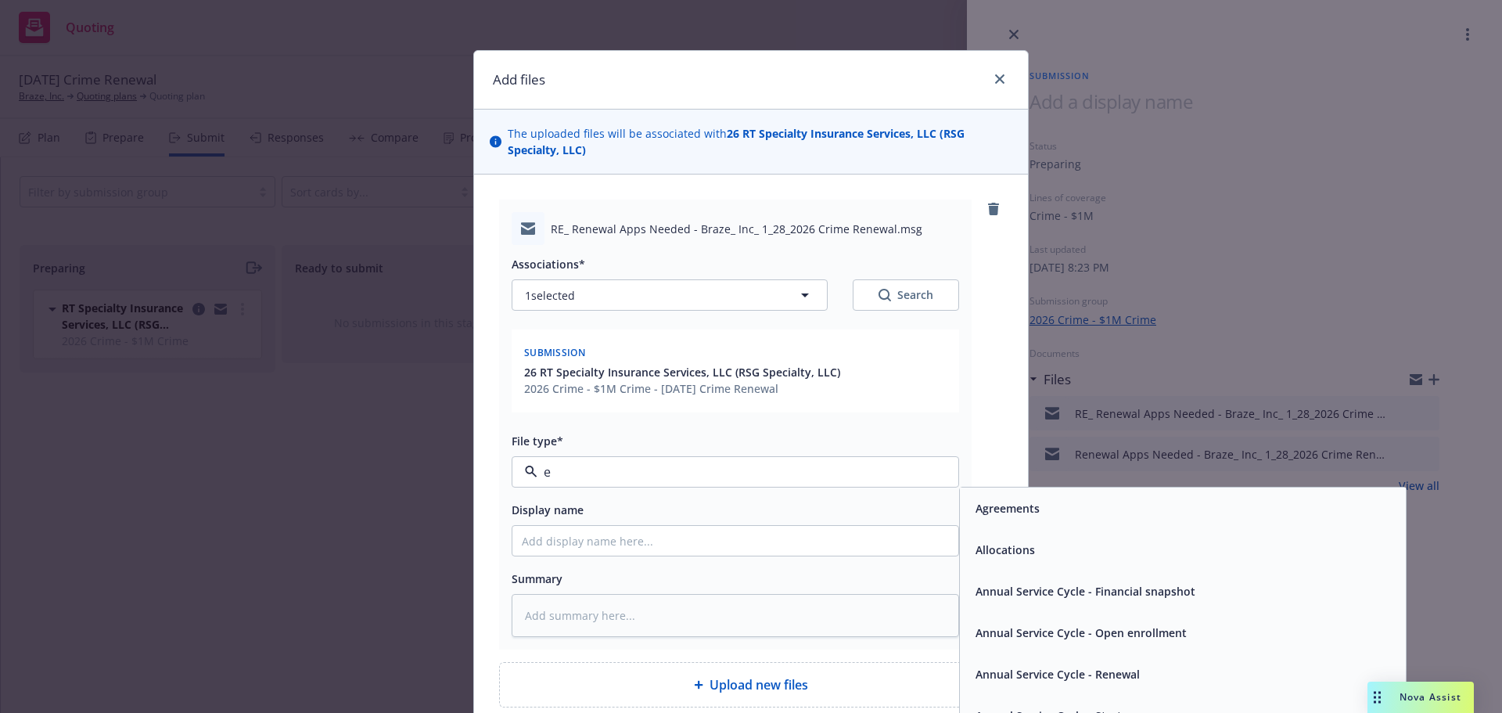
type input "em"
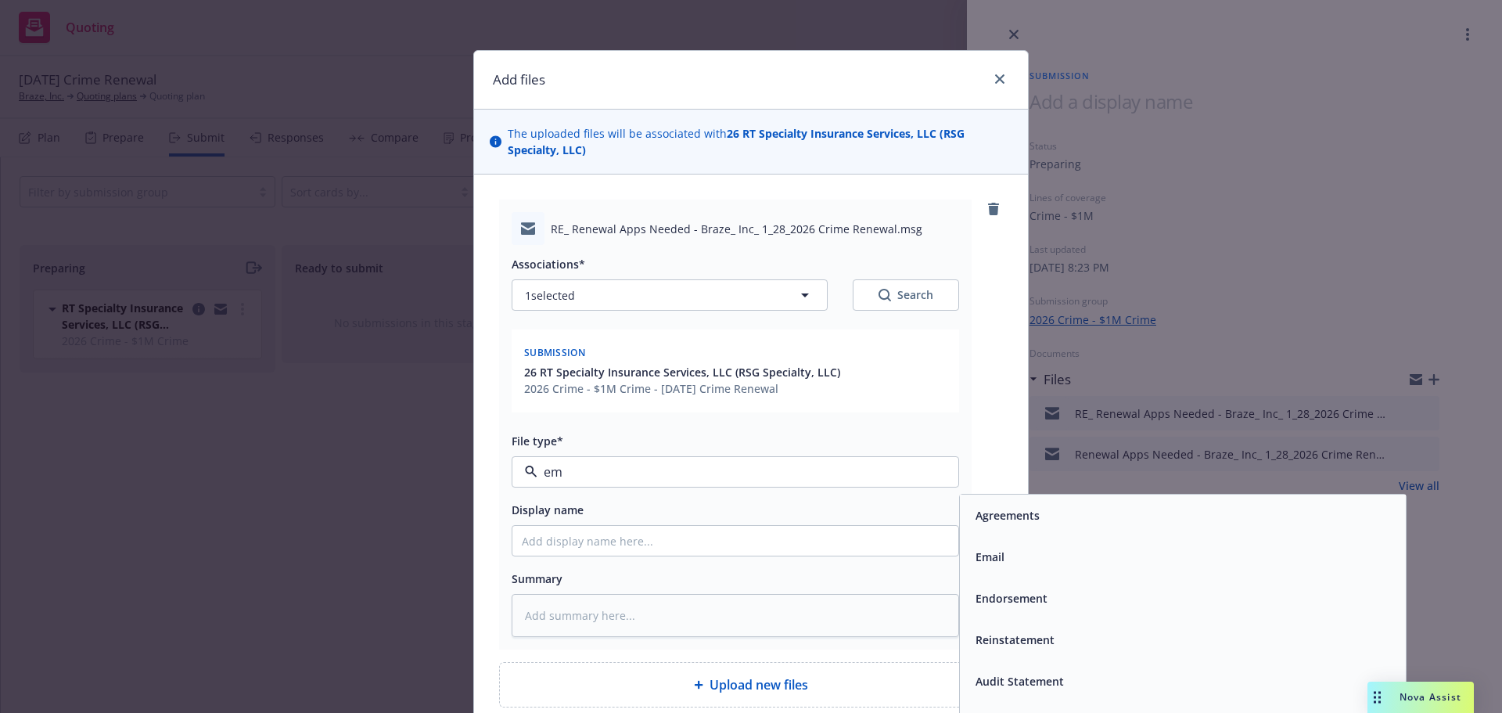
click at [1004, 566] on div "Email" at bounding box center [1182, 556] width 427 height 23
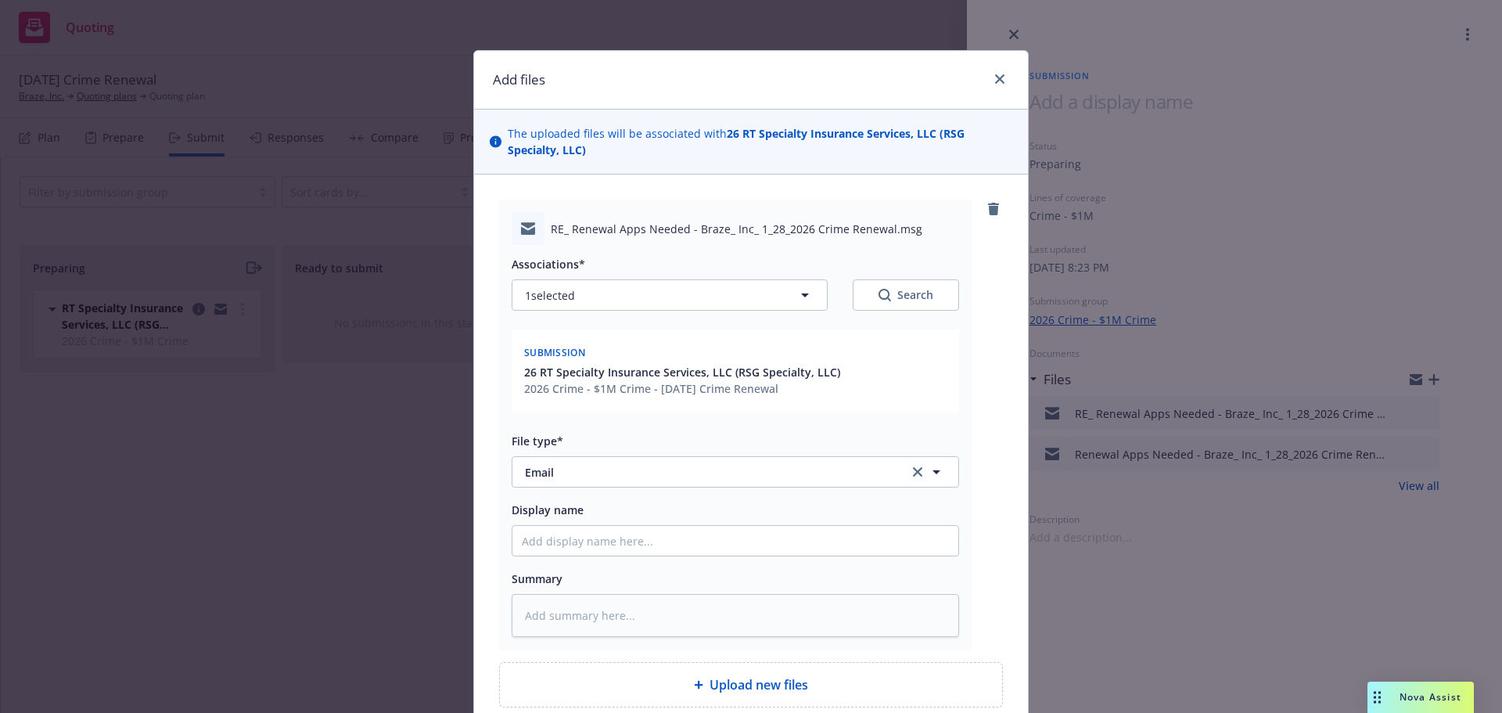
click at [989, 530] on div "RE_ Renewal Apps Needed - Braze_ Inc_ 1_28_2026 Crime Renewal.msg Associations*…" at bounding box center [751, 424] width 504 height 450
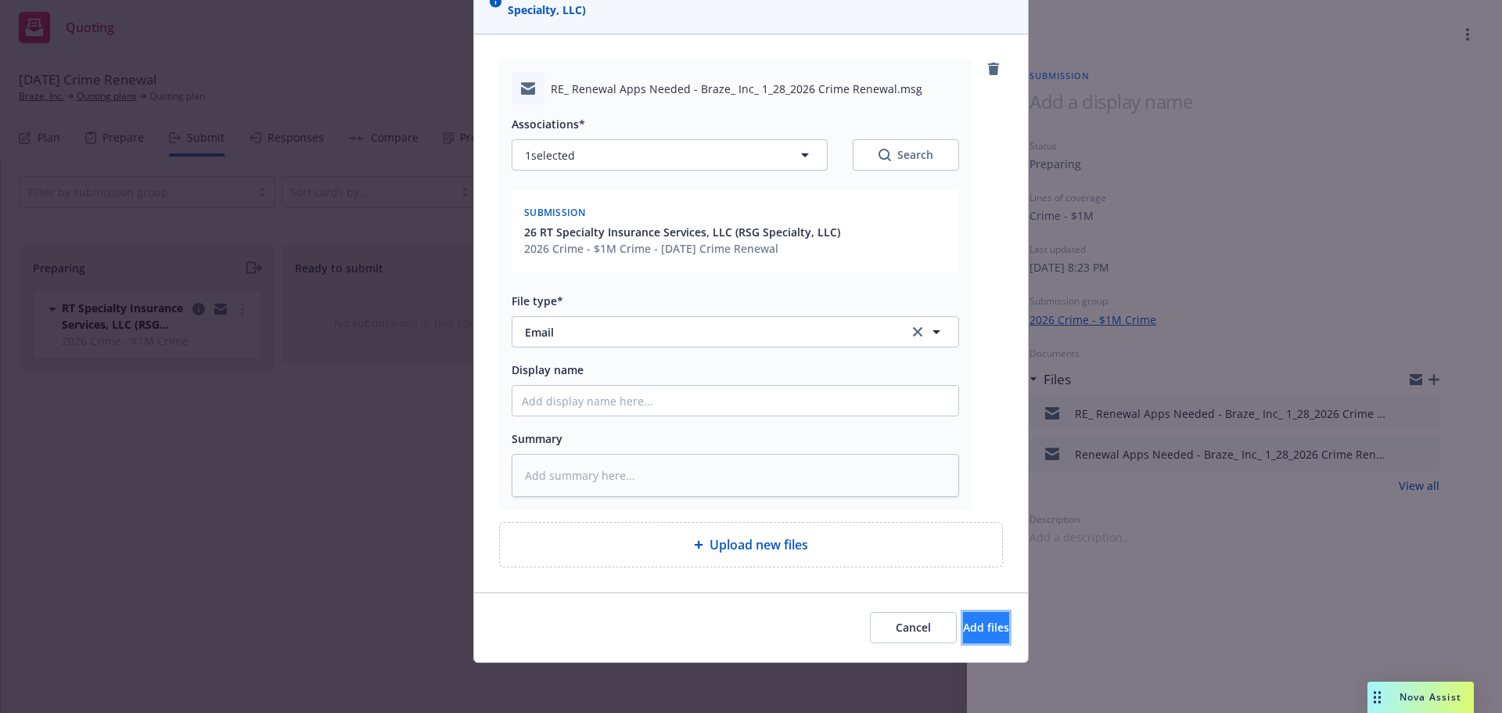
click at [975, 626] on span "Add files" at bounding box center [986, 626] width 46 height 15
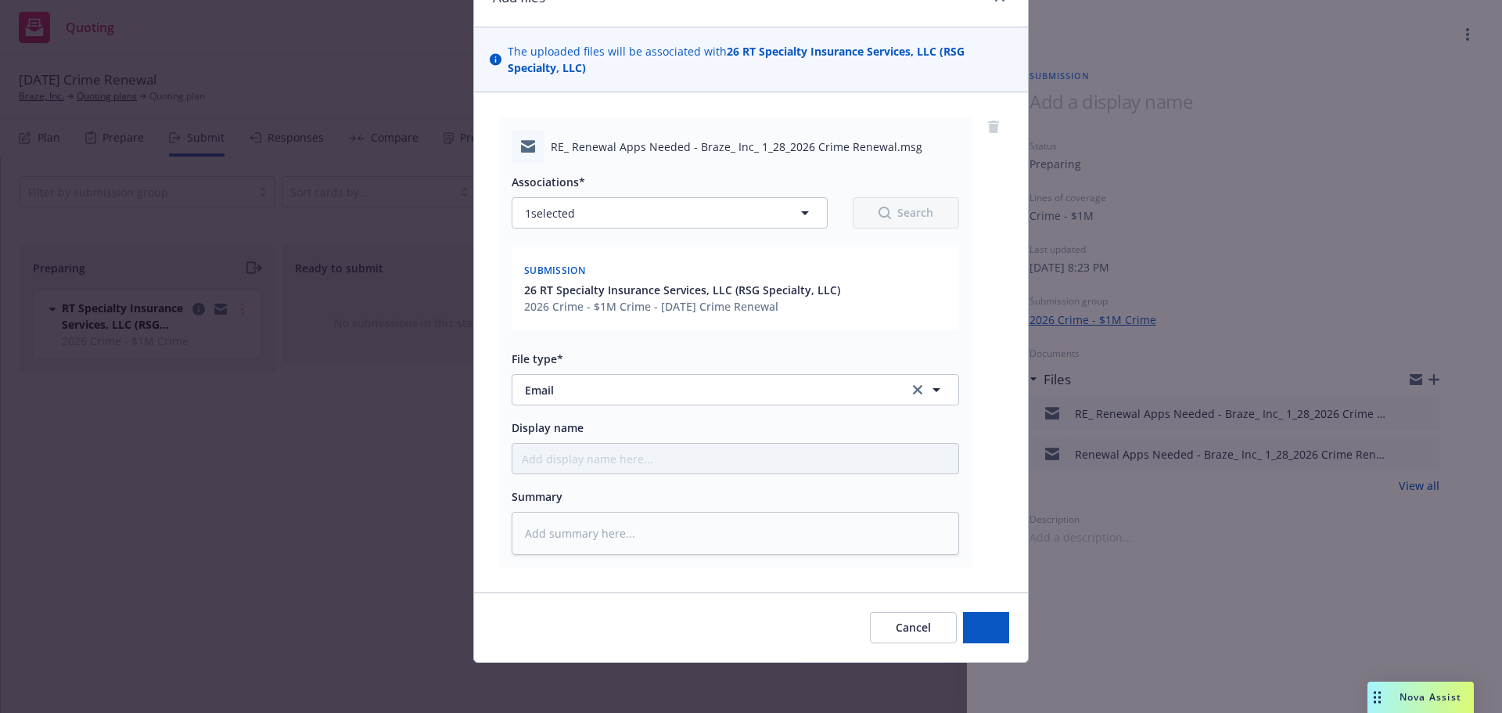
scroll to position [82, 0]
type textarea "x"
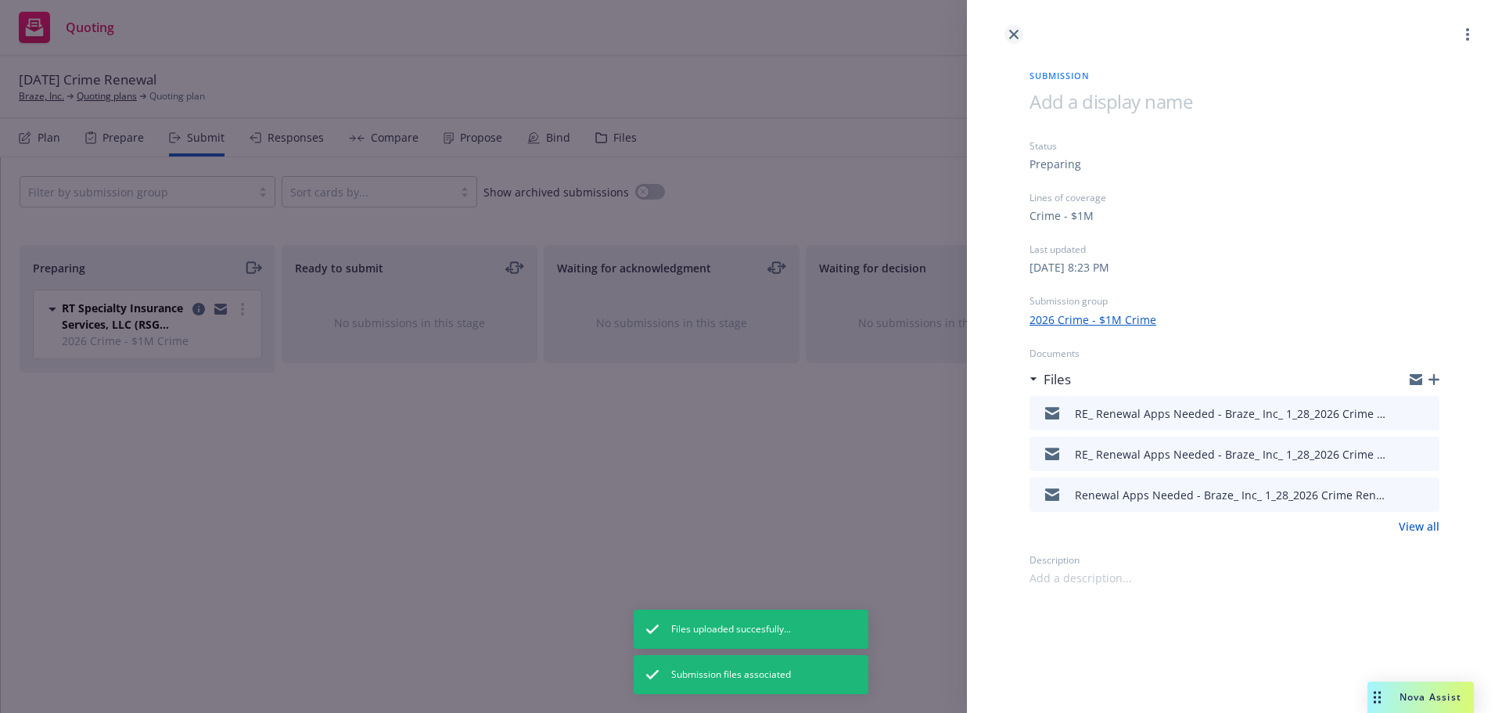
click at [1005, 32] on link "close" at bounding box center [1013, 34] width 19 height 19
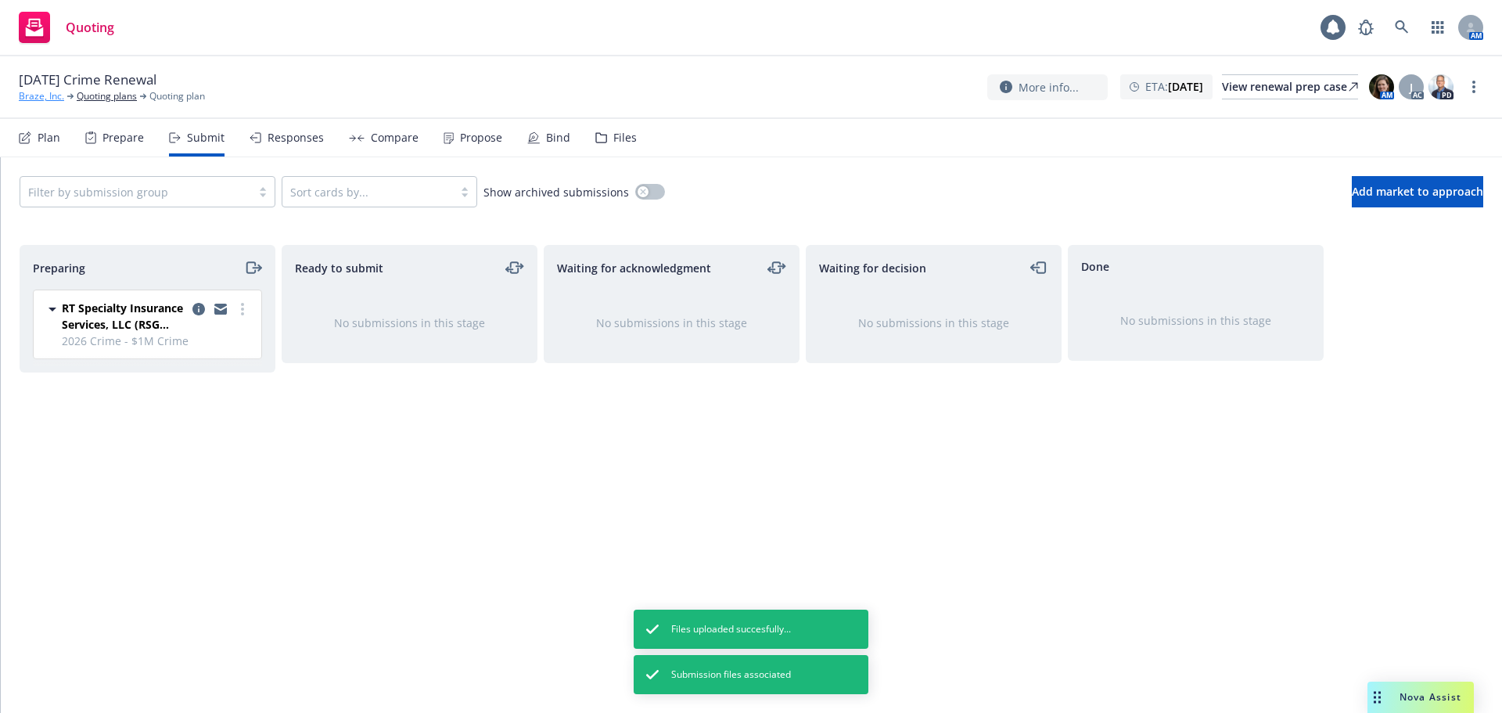
click at [40, 92] on link "Braze, Inc." at bounding box center [41, 96] width 45 height 14
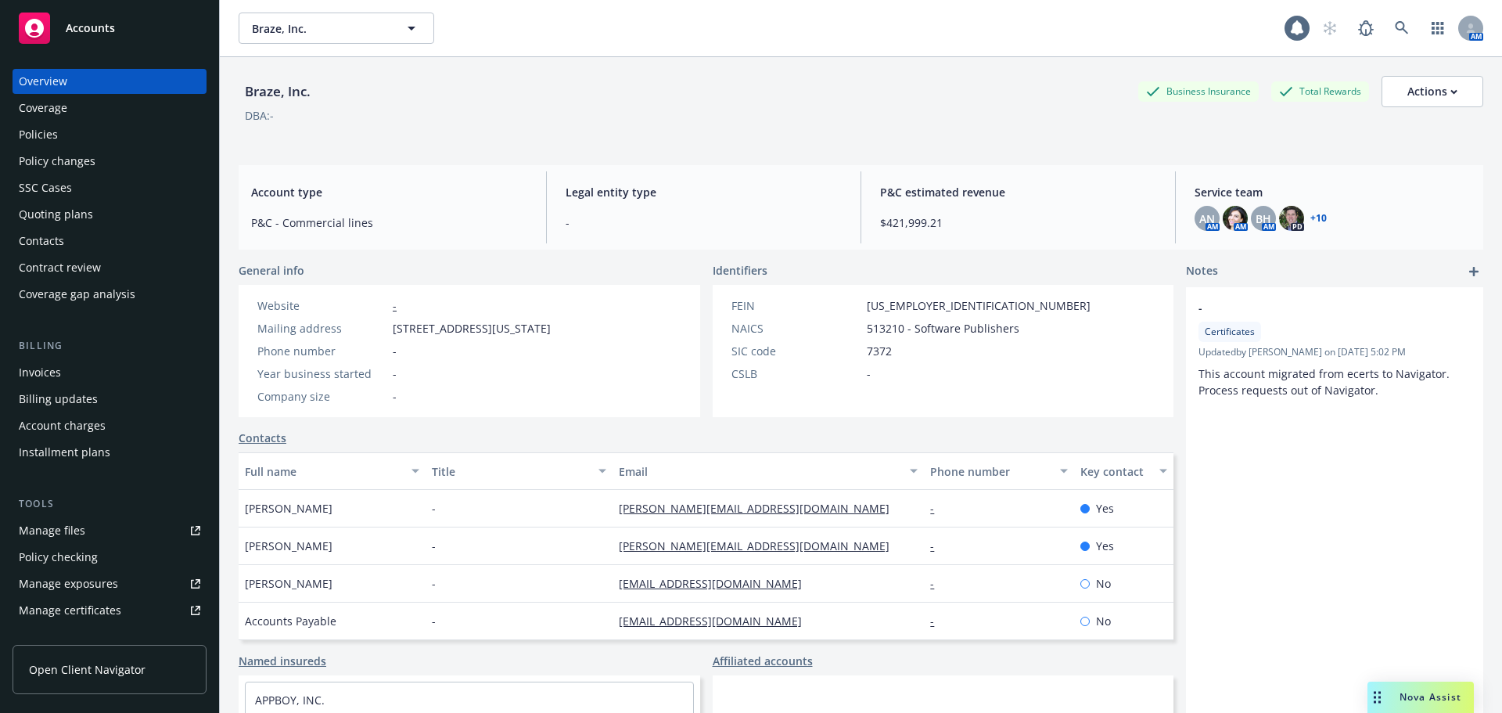
click at [70, 33] on span "Accounts" at bounding box center [90, 28] width 49 height 13
